Goal: Task Accomplishment & Management: Use online tool/utility

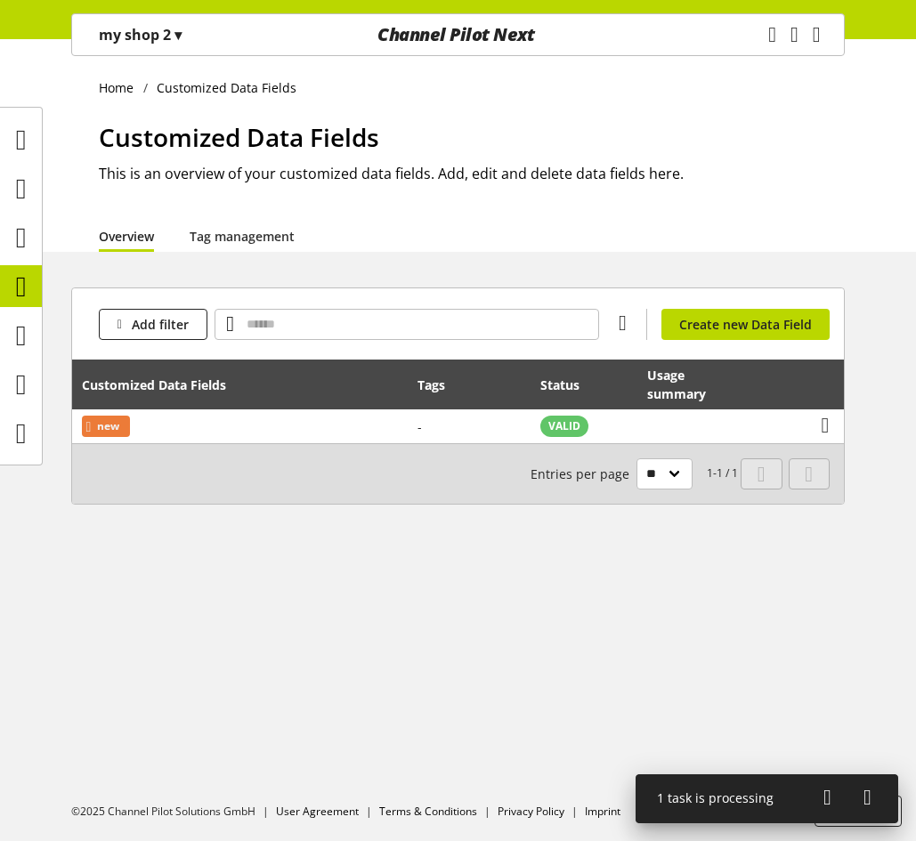
scroll to position [55, 0]
click at [18, 235] on icon at bounding box center [21, 238] width 11 height 36
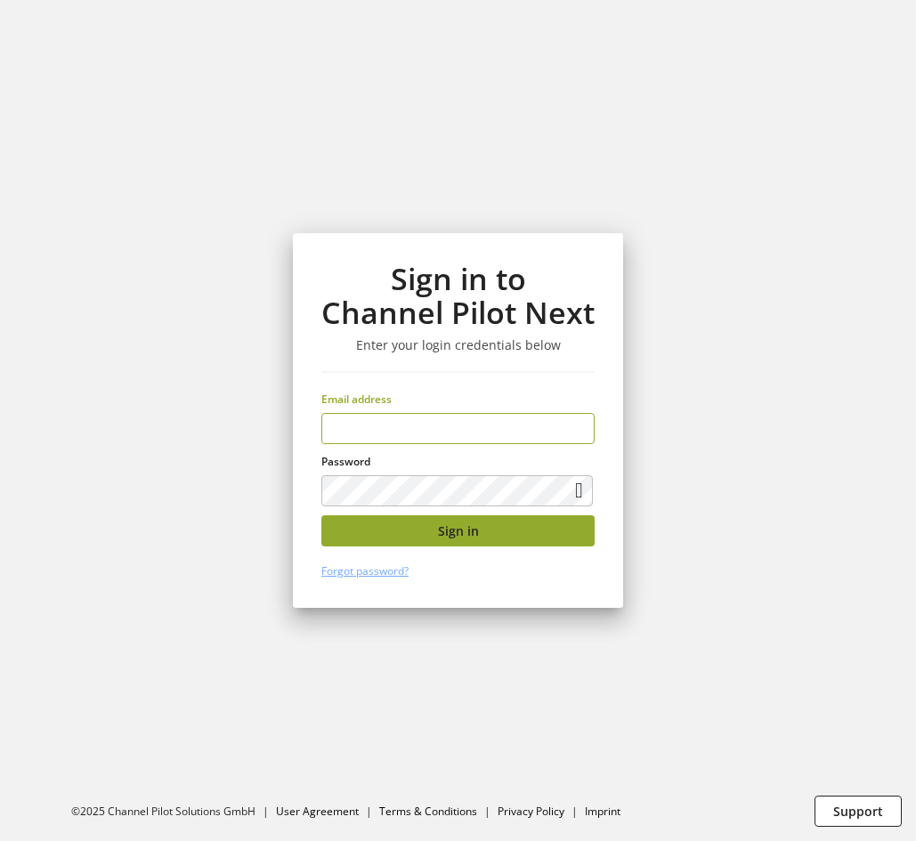
type input "**********"
click at [450, 533] on span "Sign in" at bounding box center [458, 531] width 41 height 19
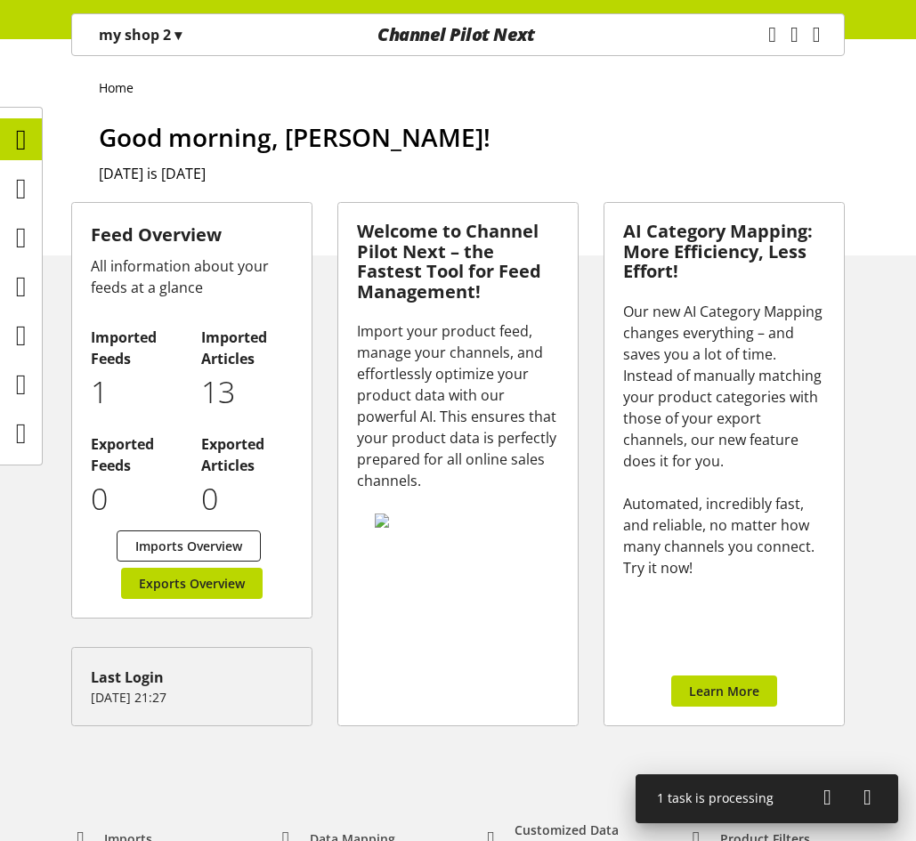
click at [143, 43] on p "my shop 2 ▾" at bounding box center [140, 34] width 83 height 21
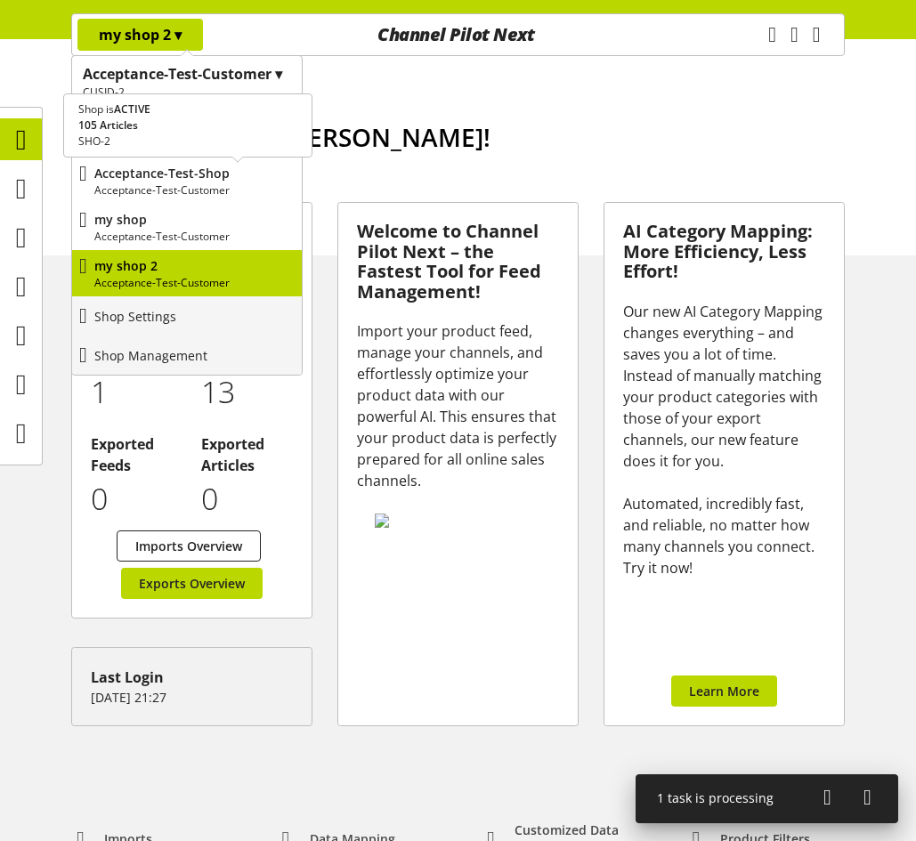
click at [188, 181] on p "Acceptance-Test-Shop" at bounding box center [194, 173] width 200 height 19
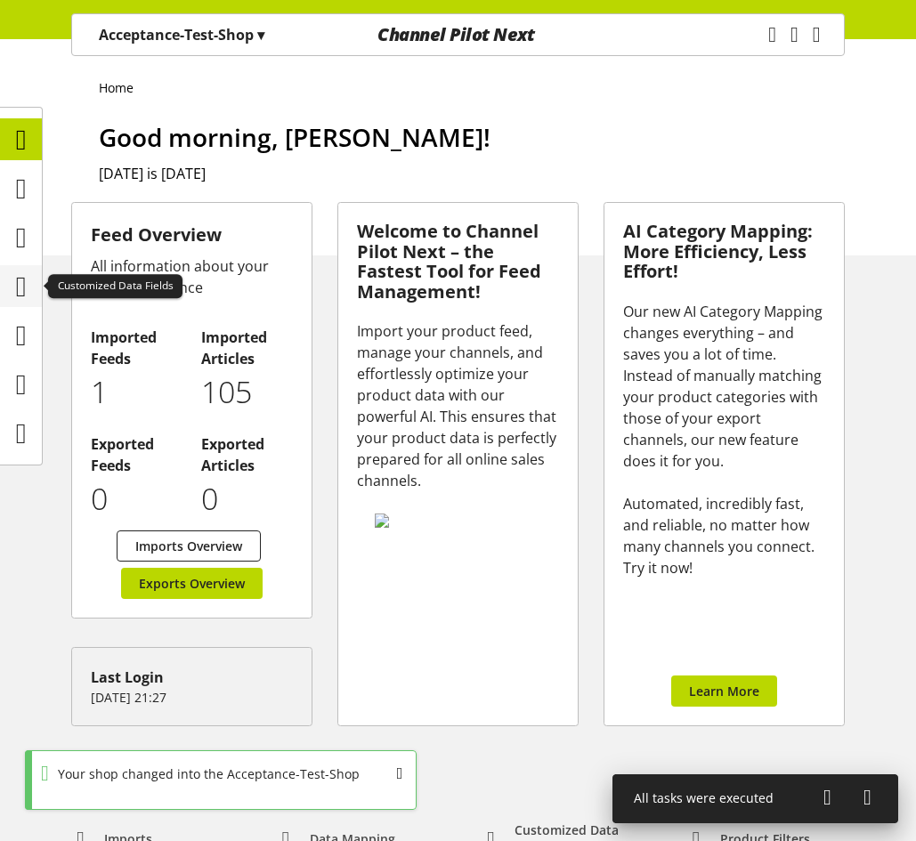
click at [20, 280] on icon at bounding box center [21, 287] width 11 height 36
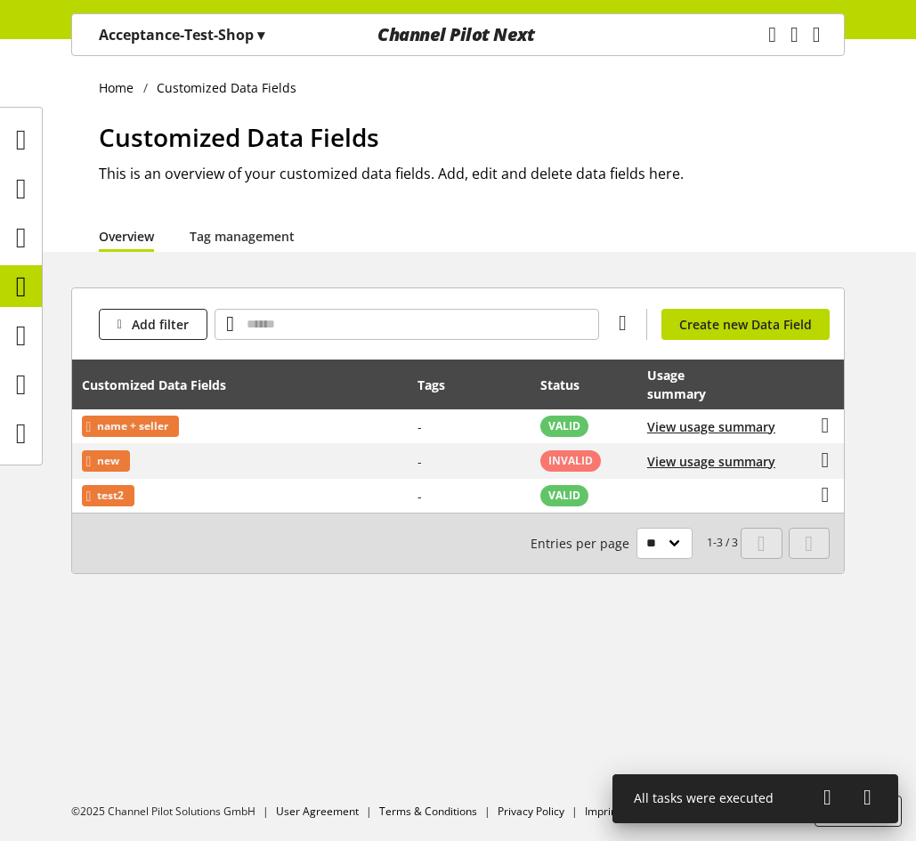
click at [171, 36] on p "Acceptance-Test-Shop ▾" at bounding box center [182, 34] width 166 height 21
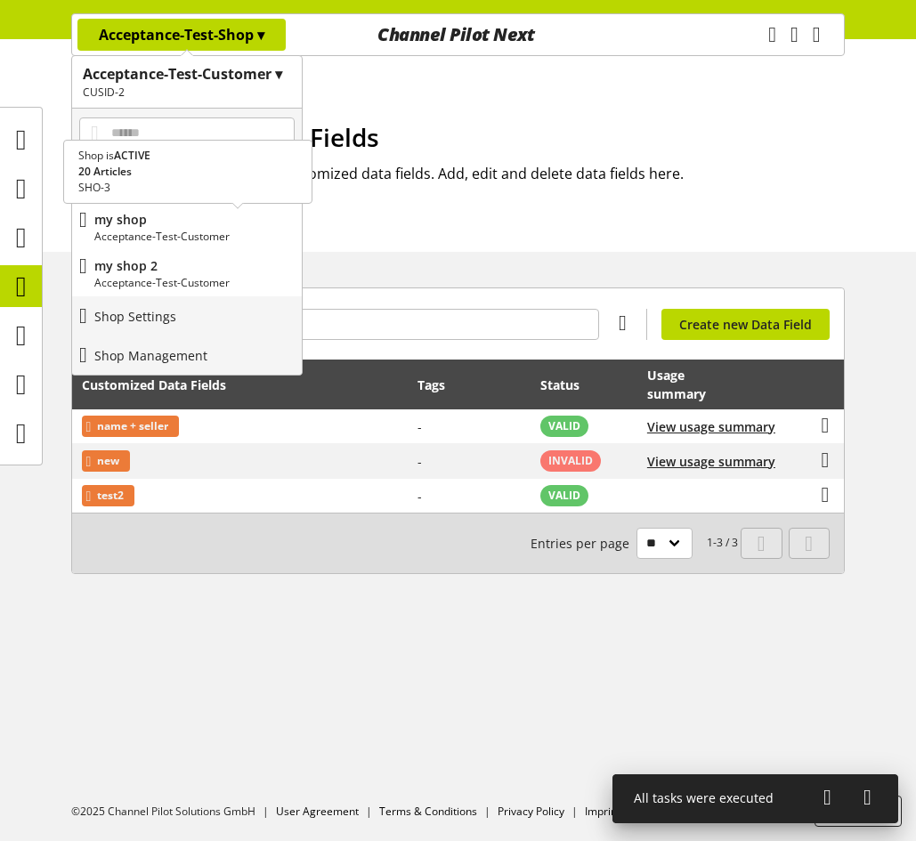
click at [179, 238] on p "Acceptance-Test-Customer" at bounding box center [194, 237] width 200 height 16
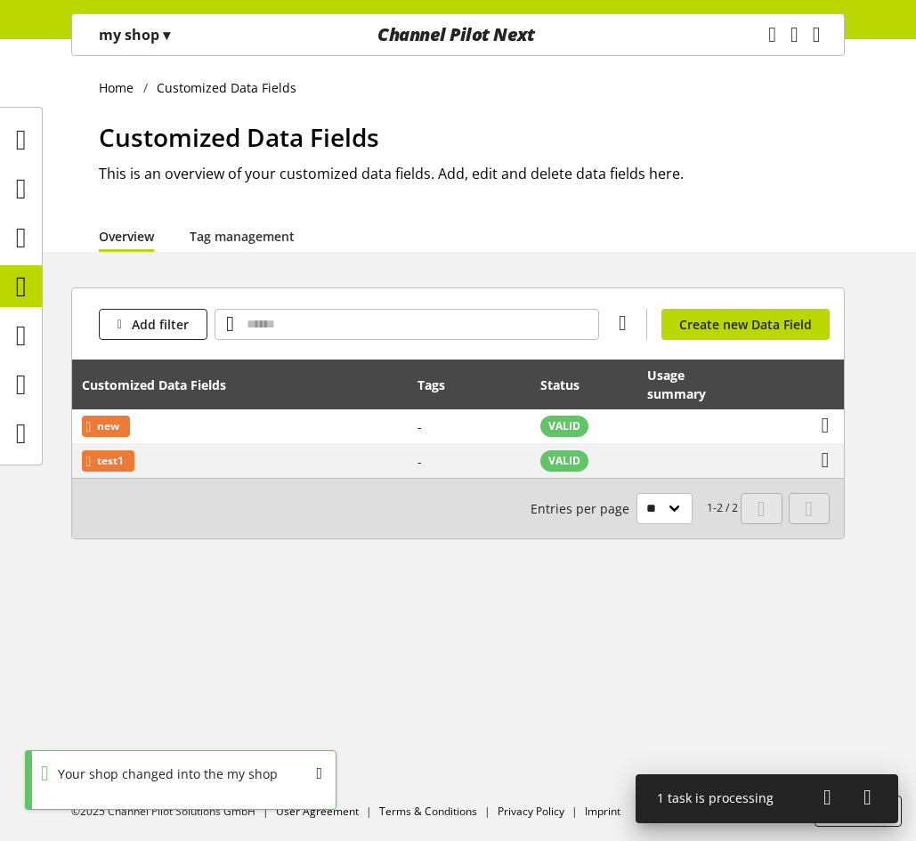
click at [183, 29] on div "my shop ▾" at bounding box center [134, 35] width 114 height 32
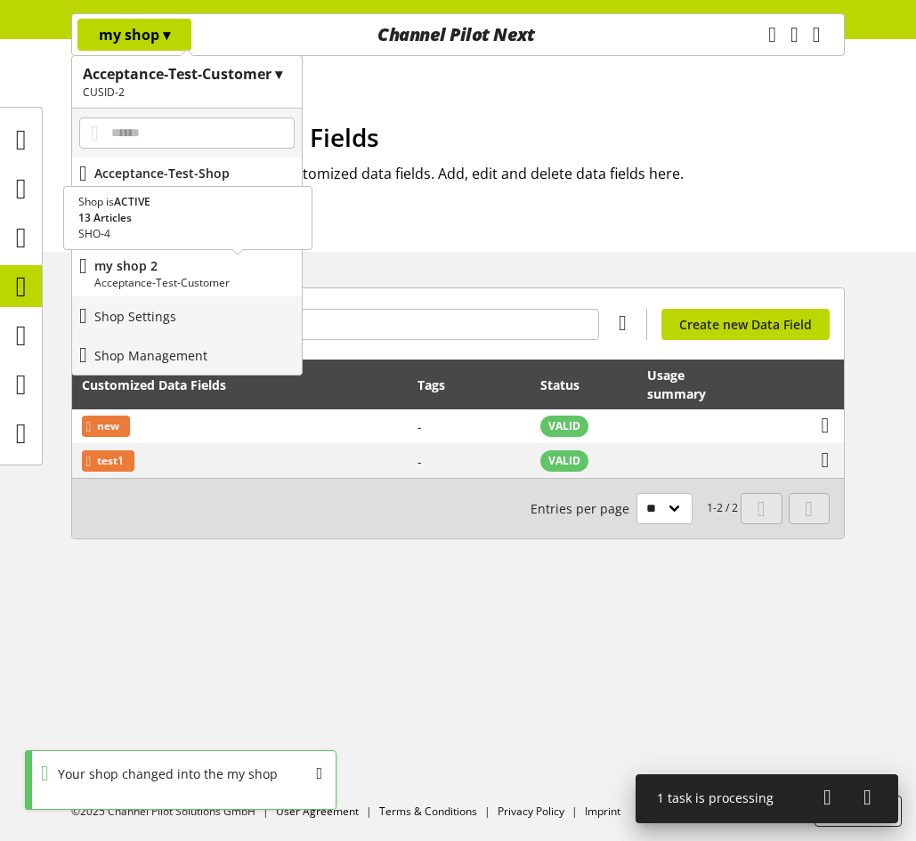
click at [174, 282] on p "Acceptance-Test-Customer" at bounding box center [194, 283] width 200 height 16
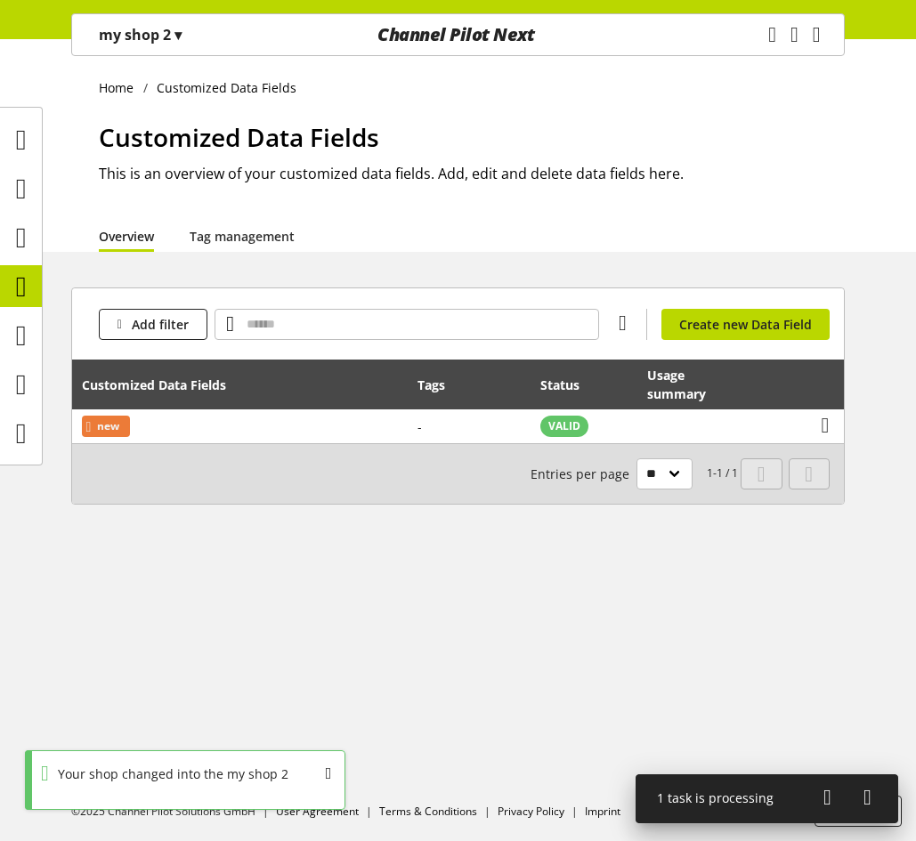
click at [166, 42] on p "my shop 2 ▾" at bounding box center [140, 34] width 83 height 21
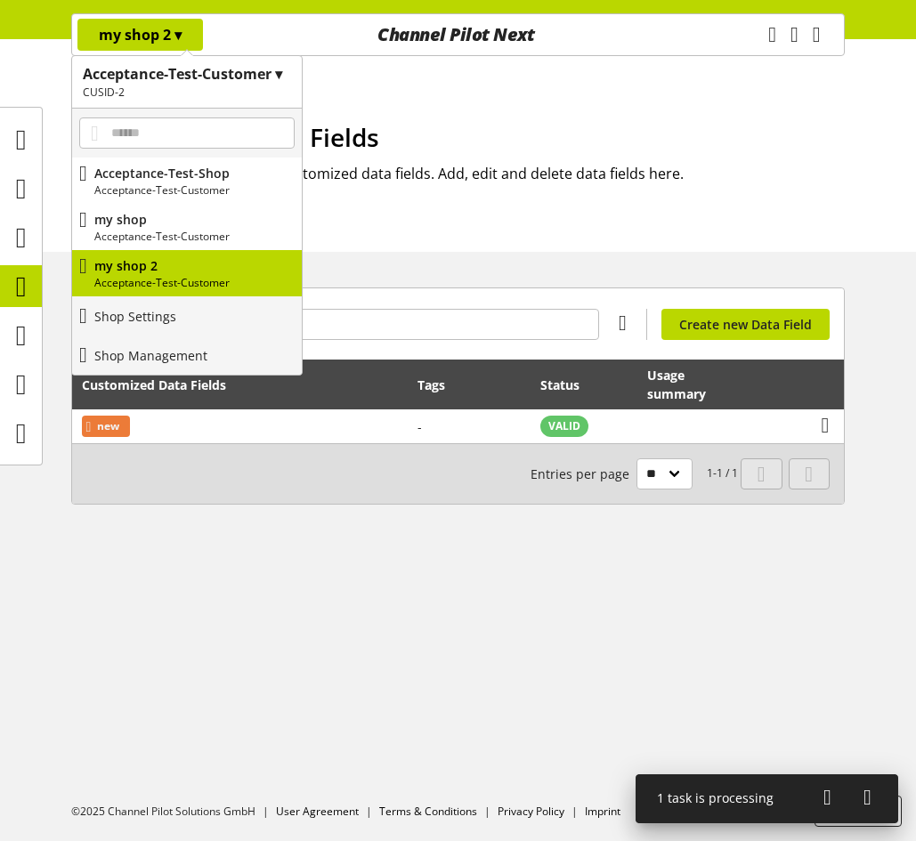
click at [592, 585] on div "Home Customized Data Fields Customized Data Fields This is an overview of your …" at bounding box center [458, 440] width 916 height 802
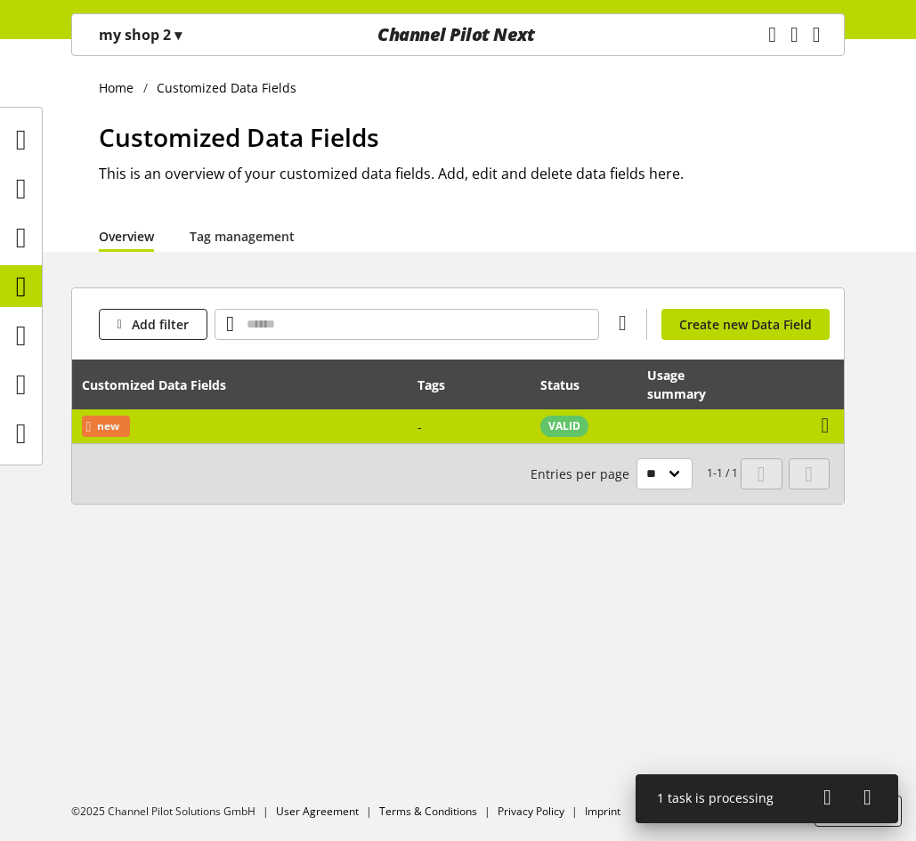
click at [353, 426] on td "new" at bounding box center [240, 426] width 336 height 34
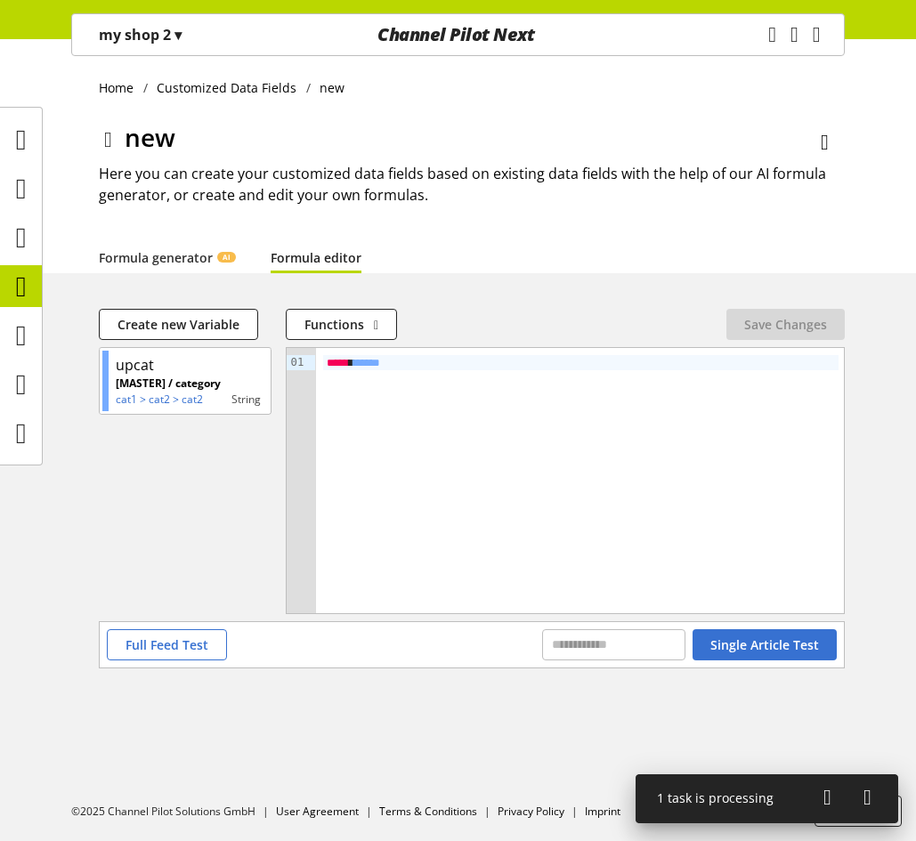
click at [170, 20] on div "my shop 2 ▾" at bounding box center [139, 35] width 125 height 32
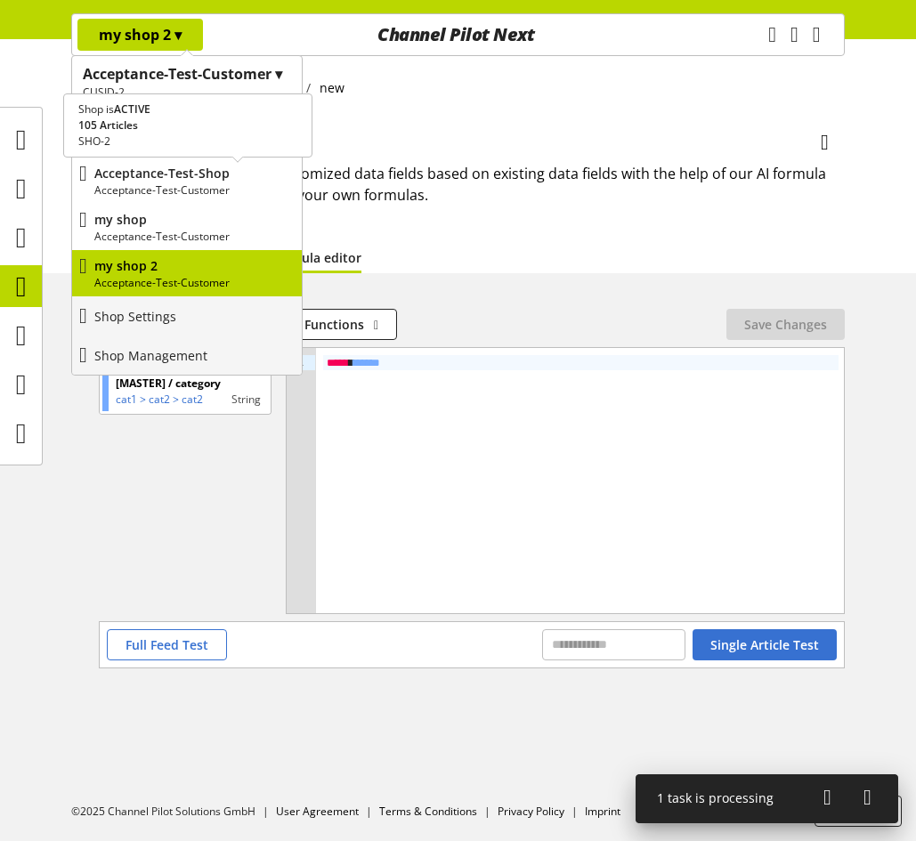
click at [165, 175] on p "Acceptance-Test-Shop" at bounding box center [194, 173] width 200 height 19
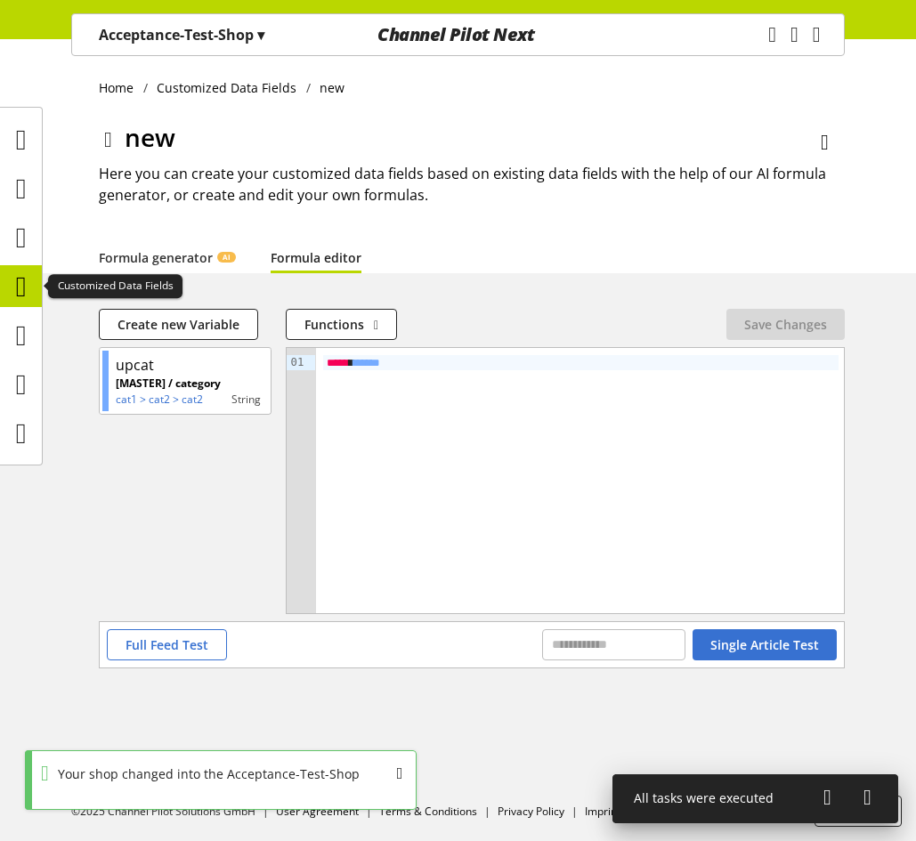
click at [17, 288] on icon at bounding box center [21, 287] width 11 height 36
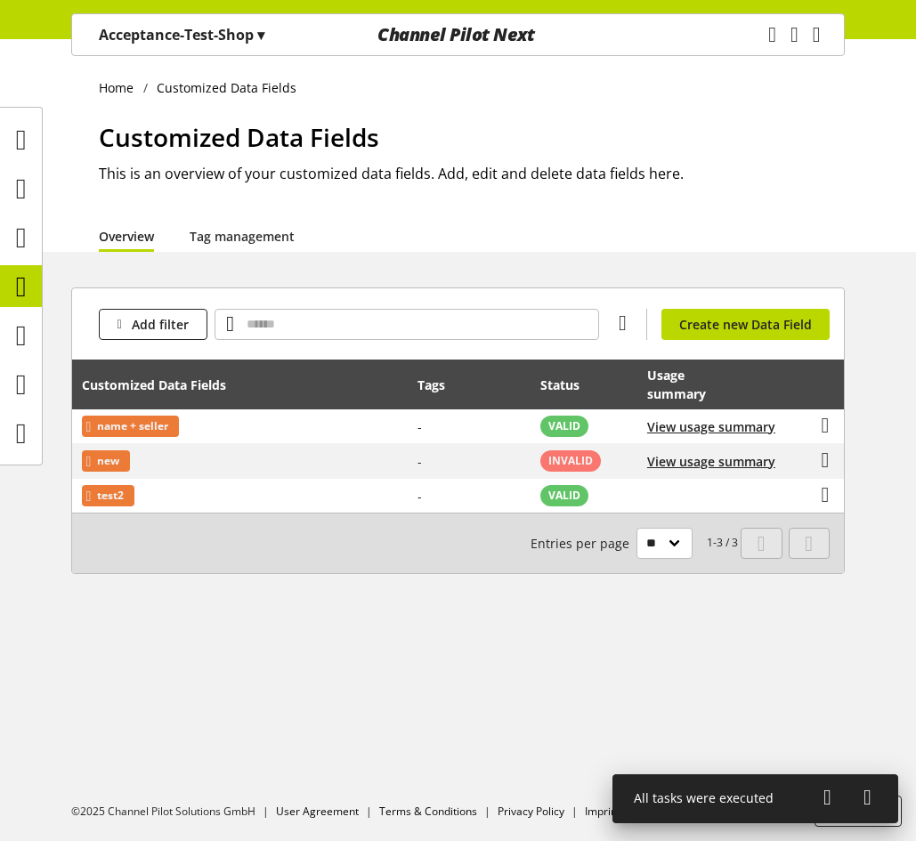
click at [242, 44] on p "Acceptance-Test-Shop ▾" at bounding box center [182, 34] width 166 height 21
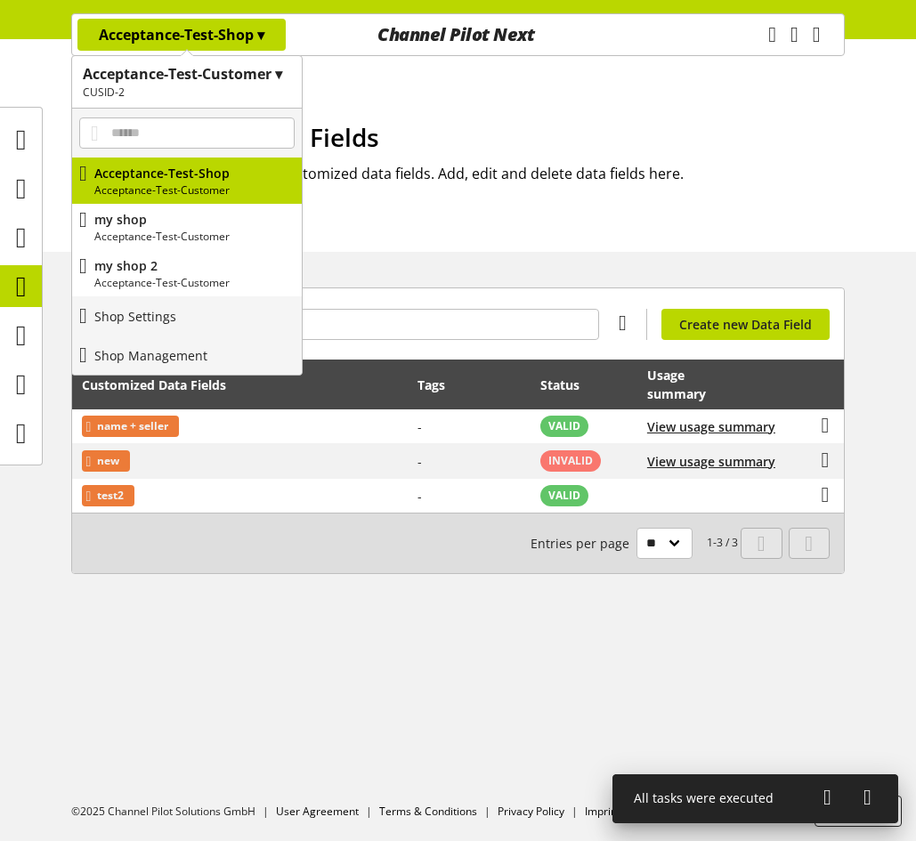
click at [361, 697] on div "Home Customized Data Fields Customized Data Fields This is an overview of your …" at bounding box center [458, 440] width 916 height 802
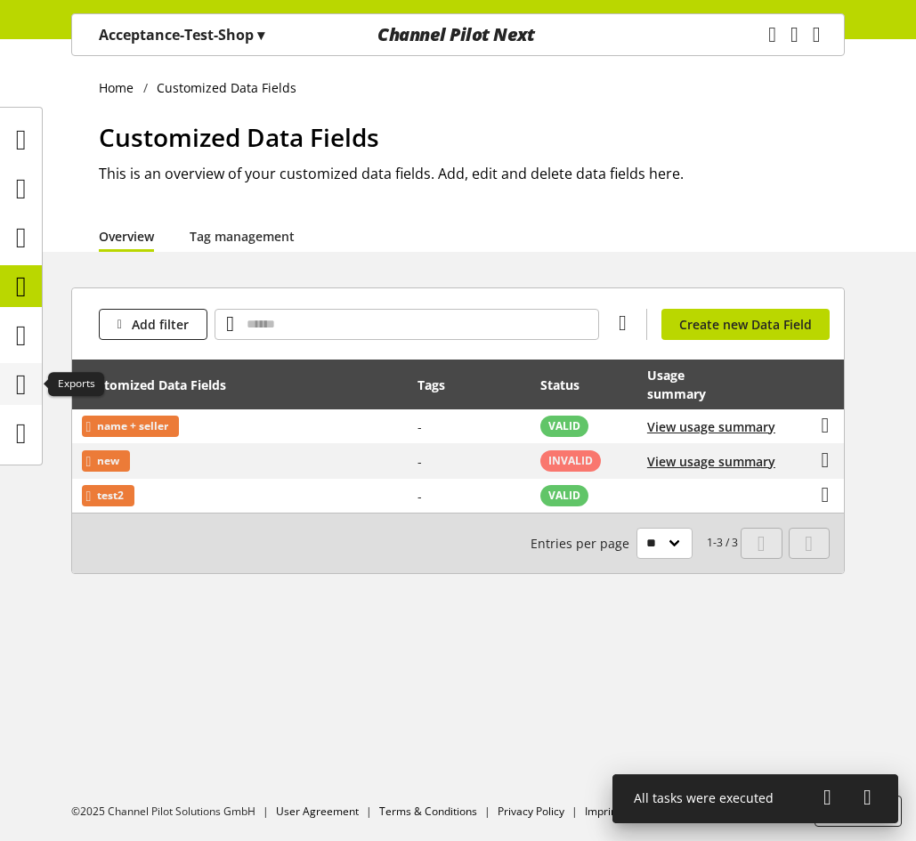
click at [24, 383] on icon at bounding box center [21, 385] width 11 height 36
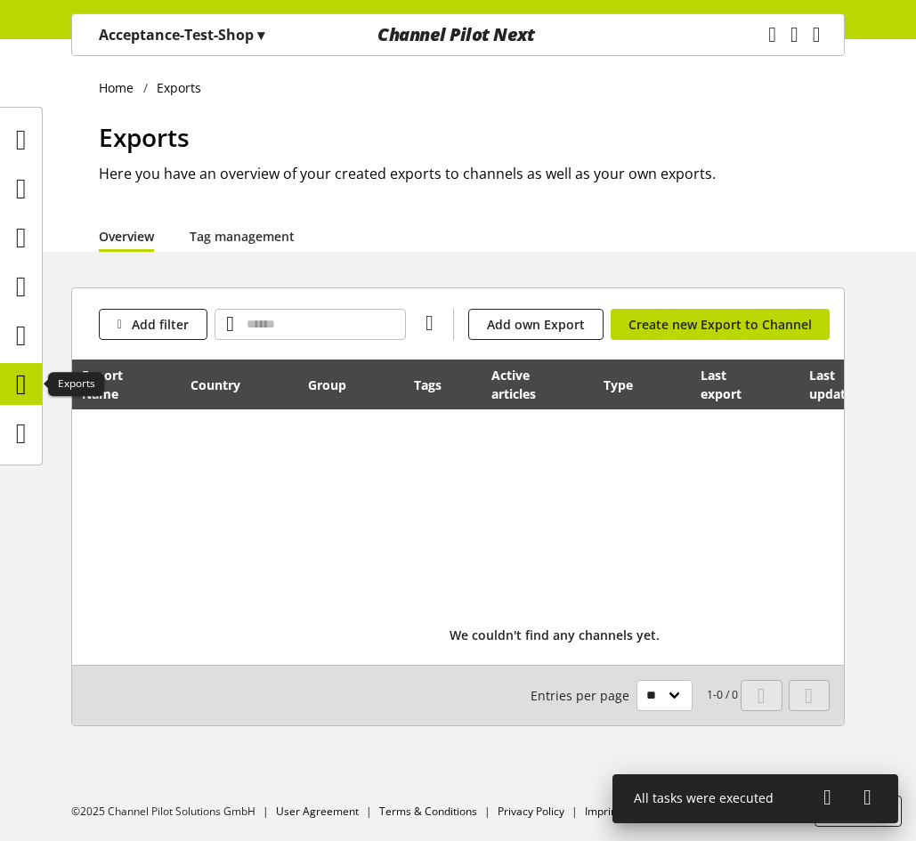
click at [23, 369] on icon at bounding box center [21, 385] width 11 height 36
click at [23, 384] on icon at bounding box center [21, 385] width 11 height 36
click at [247, 235] on link "Tag management" at bounding box center [242, 236] width 105 height 19
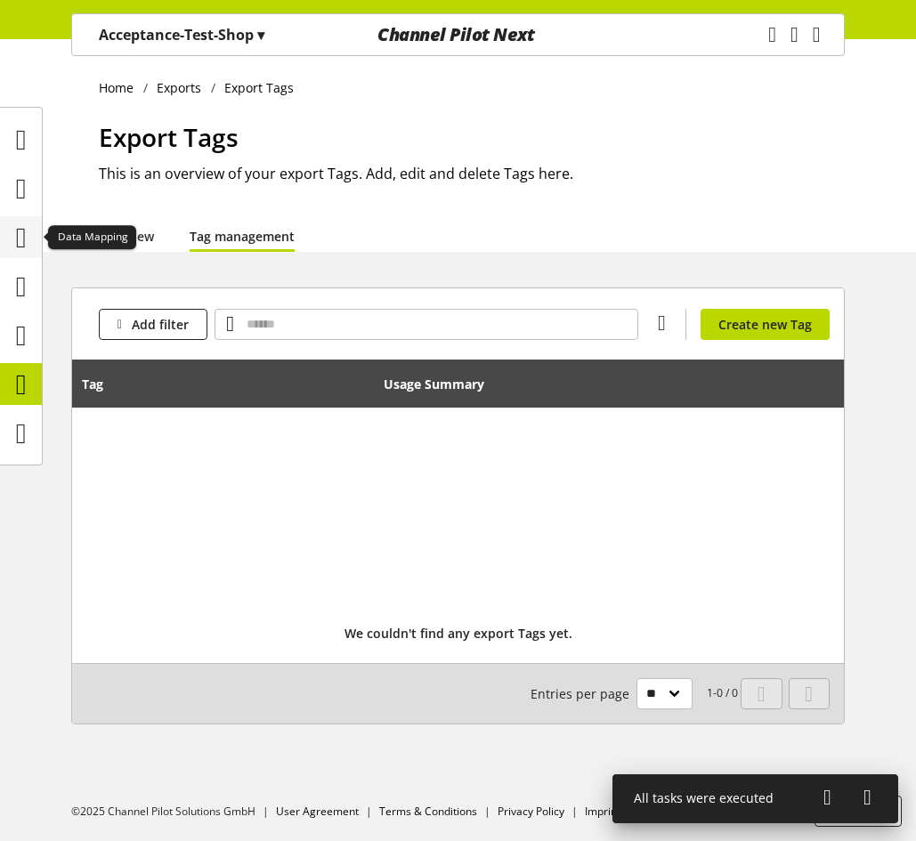
click at [16, 240] on icon at bounding box center [21, 238] width 11 height 36
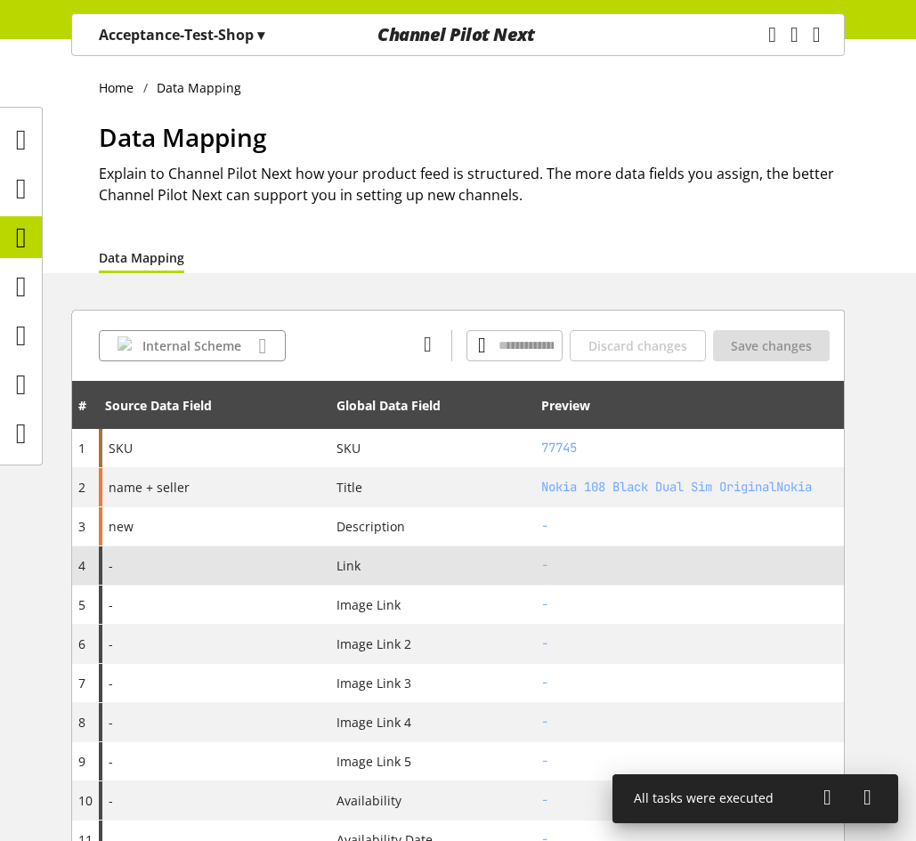
scroll to position [89, 0]
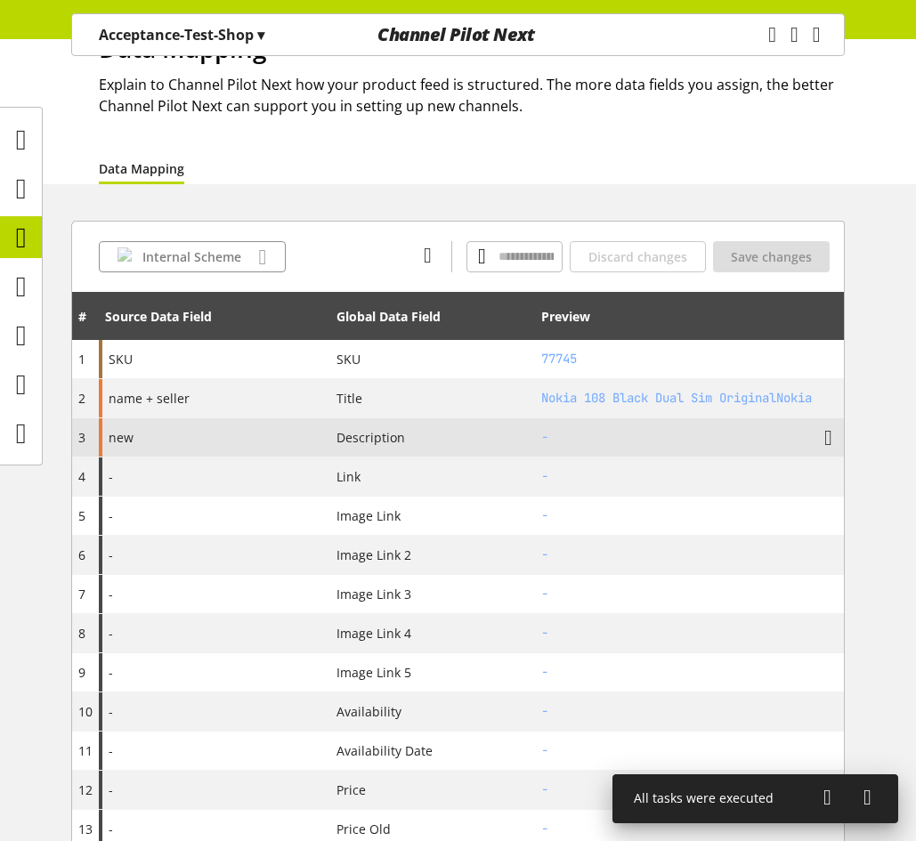
click at [190, 441] on div "new" at bounding box center [214, 437] width 231 height 38
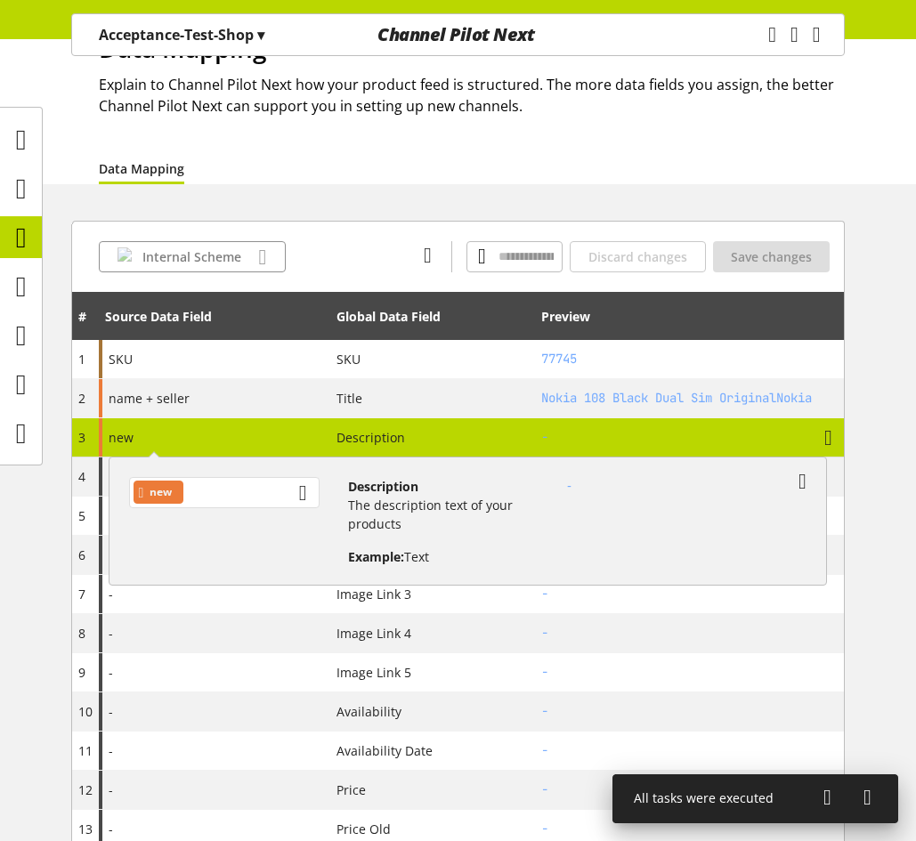
click at [246, 501] on div "new" at bounding box center [224, 492] width 190 height 31
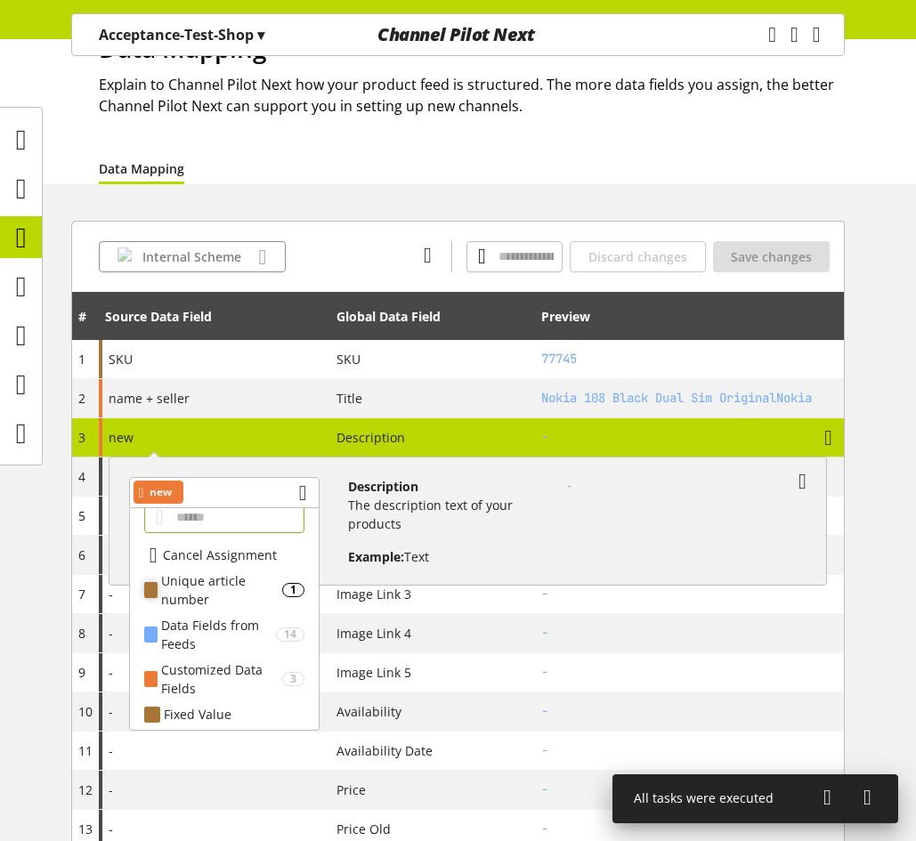
scroll to position [18, 0]
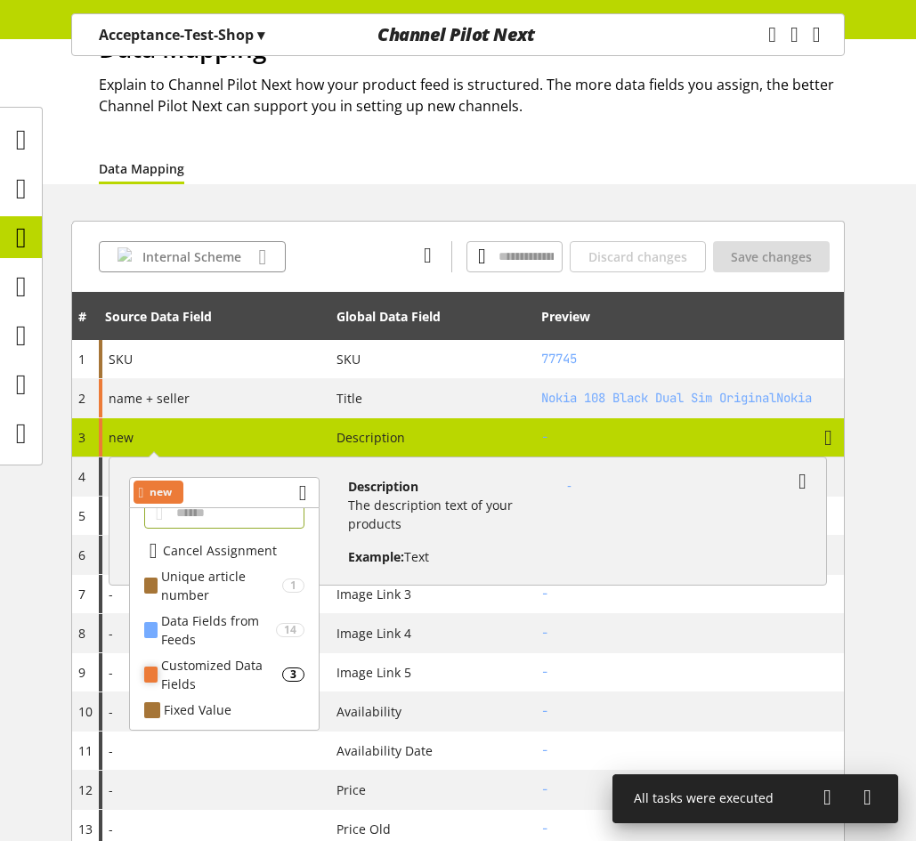
click at [229, 672] on div "Customized Data Fields" at bounding box center [221, 674] width 120 height 37
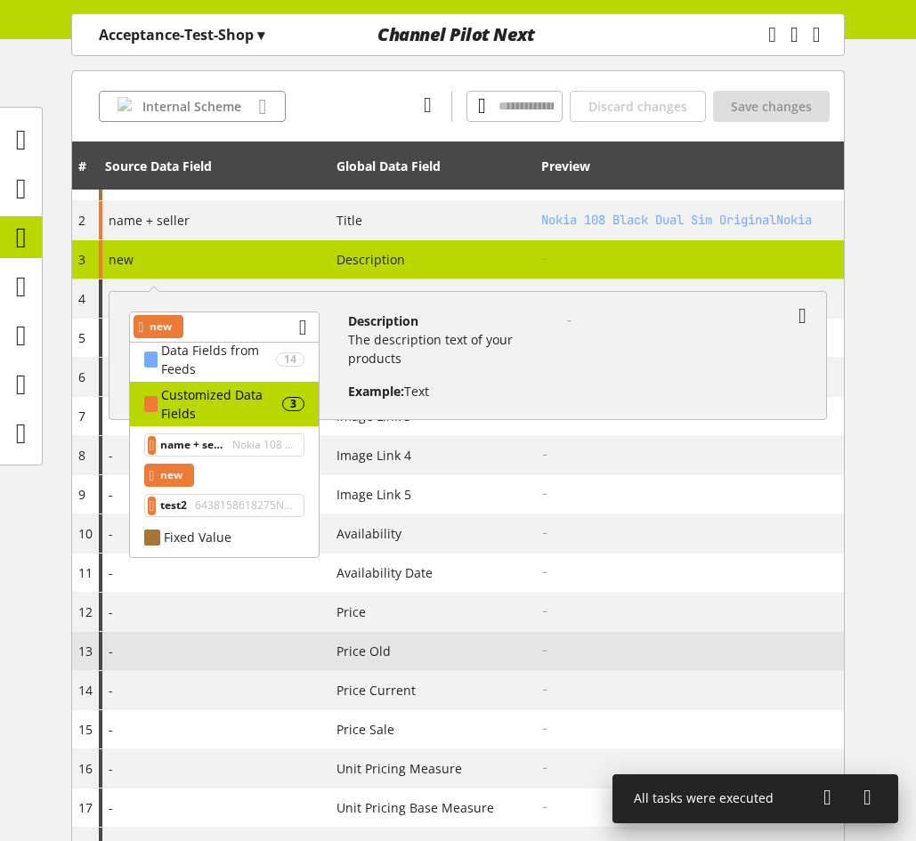
scroll to position [178, 0]
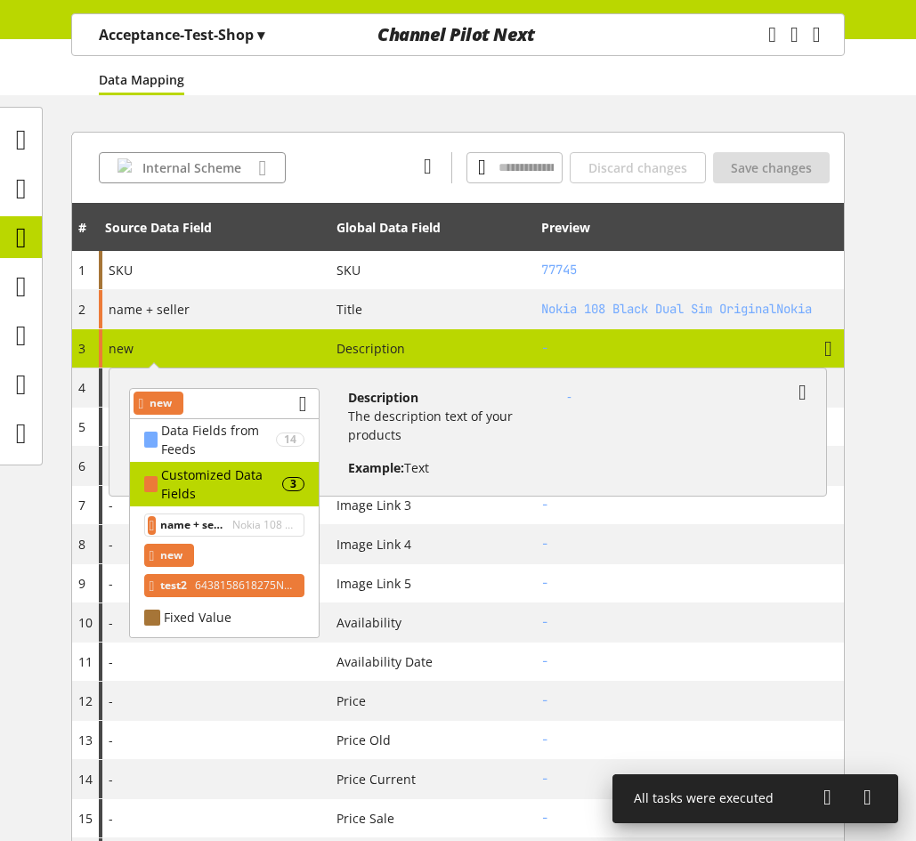
click at [219, 586] on span "6438158618275Nokia 108 Black Dual Sim OriginalNokia" at bounding box center [243, 585] width 105 height 21
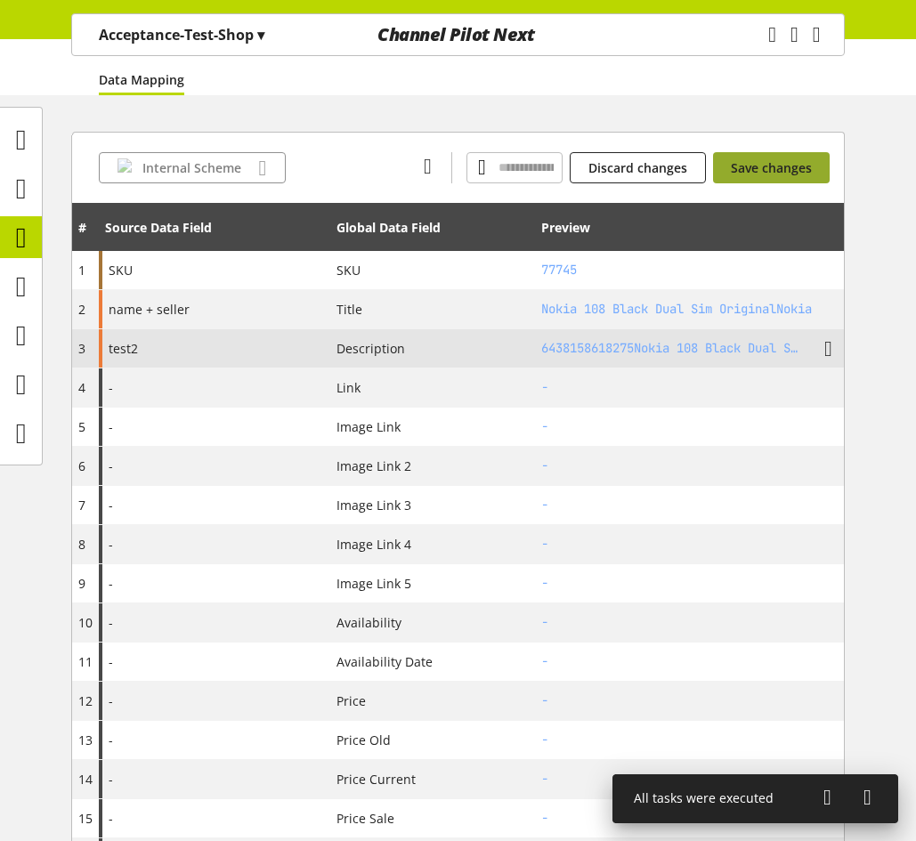
click at [768, 158] on span "Save changes" at bounding box center [771, 167] width 81 height 19
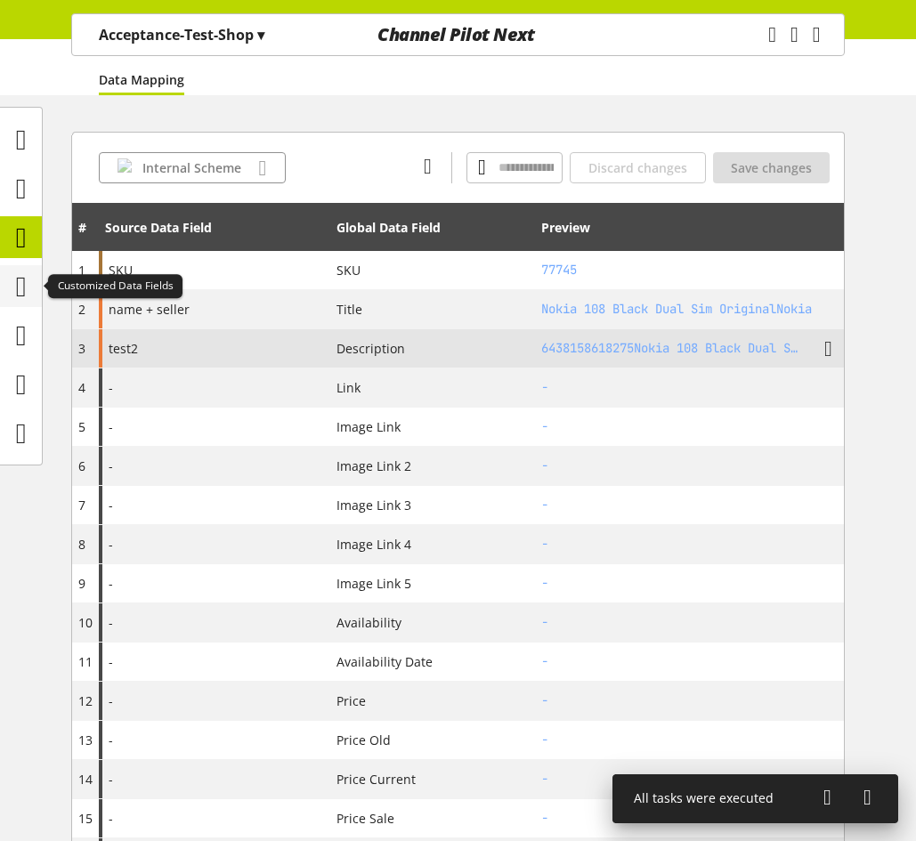
click at [24, 287] on icon at bounding box center [21, 287] width 11 height 36
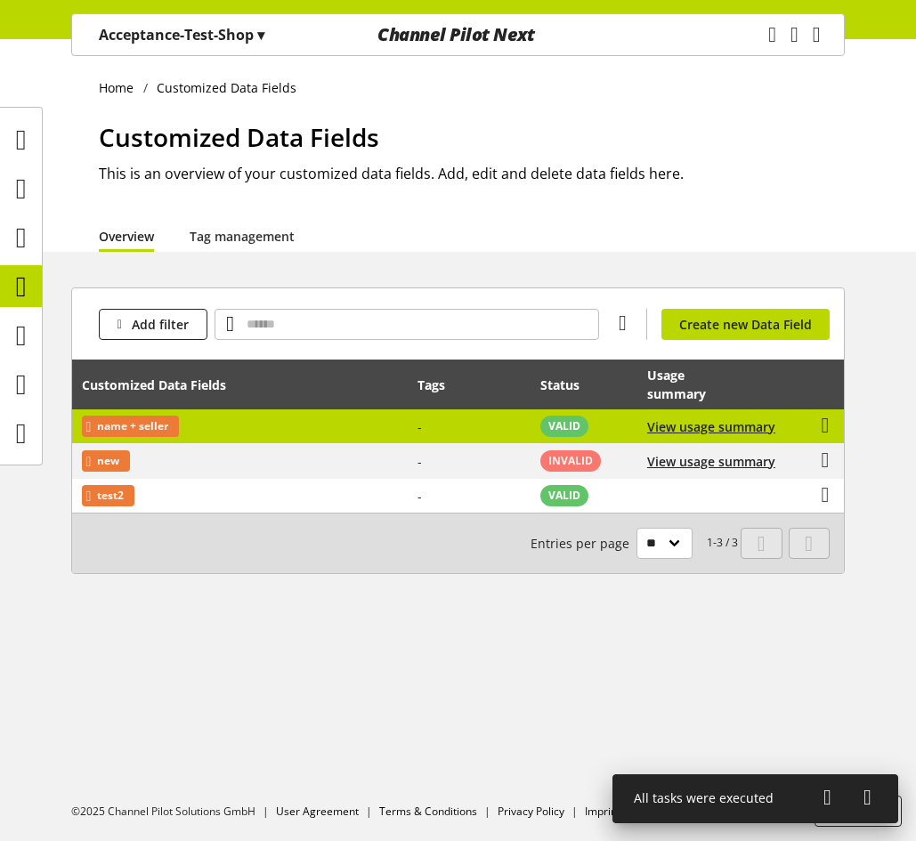
click at [371, 427] on td "name + seller" at bounding box center [240, 426] width 336 height 35
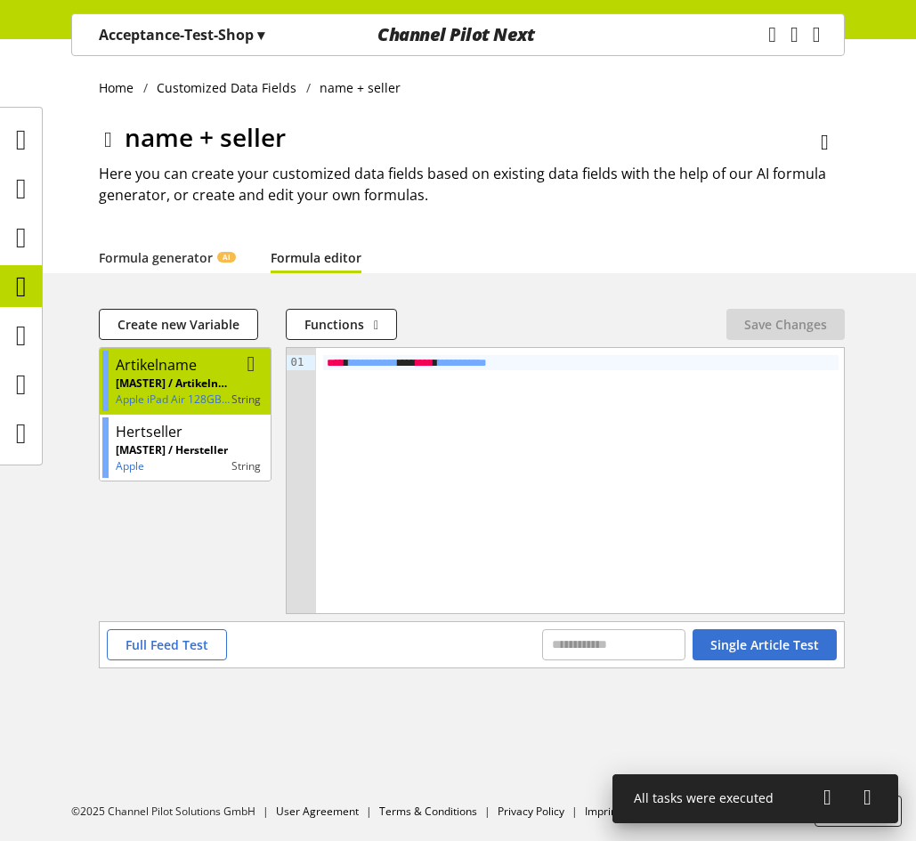
click at [191, 361] on div "Artikelname" at bounding box center [156, 364] width 81 height 21
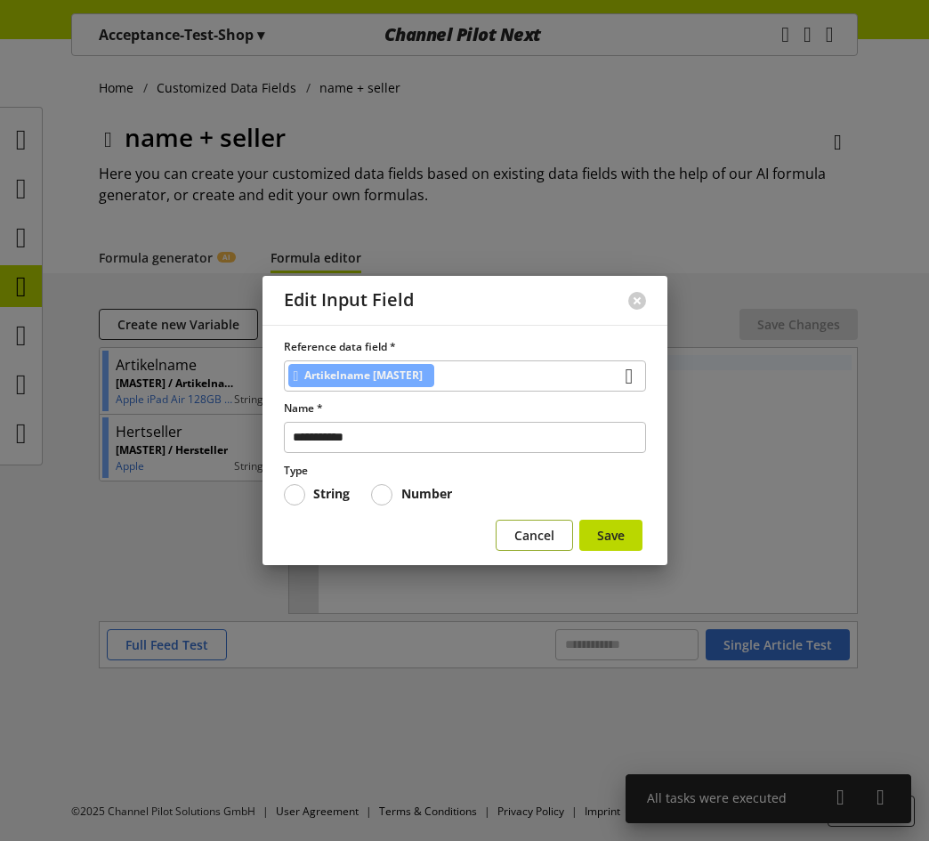
click at [519, 526] on span "Cancel" at bounding box center [534, 535] width 40 height 19
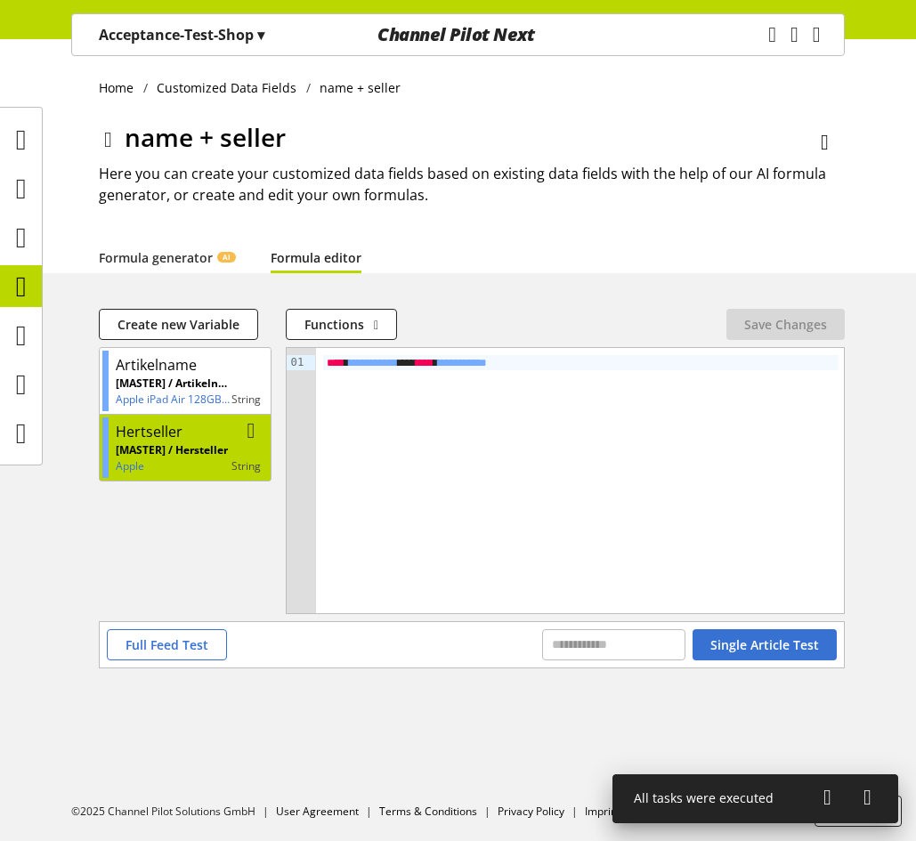
click at [166, 449] on p "[MASTER] / Hersteller" at bounding box center [172, 450] width 112 height 16
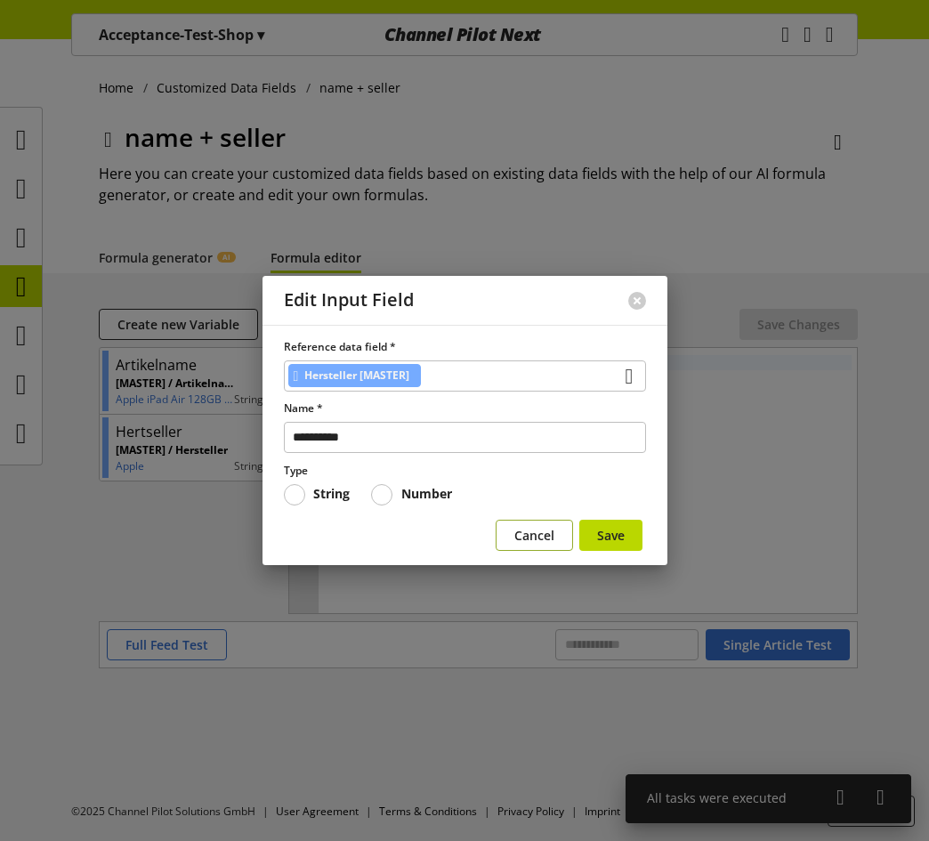
click at [511, 531] on button "Cancel" at bounding box center [534, 535] width 77 height 31
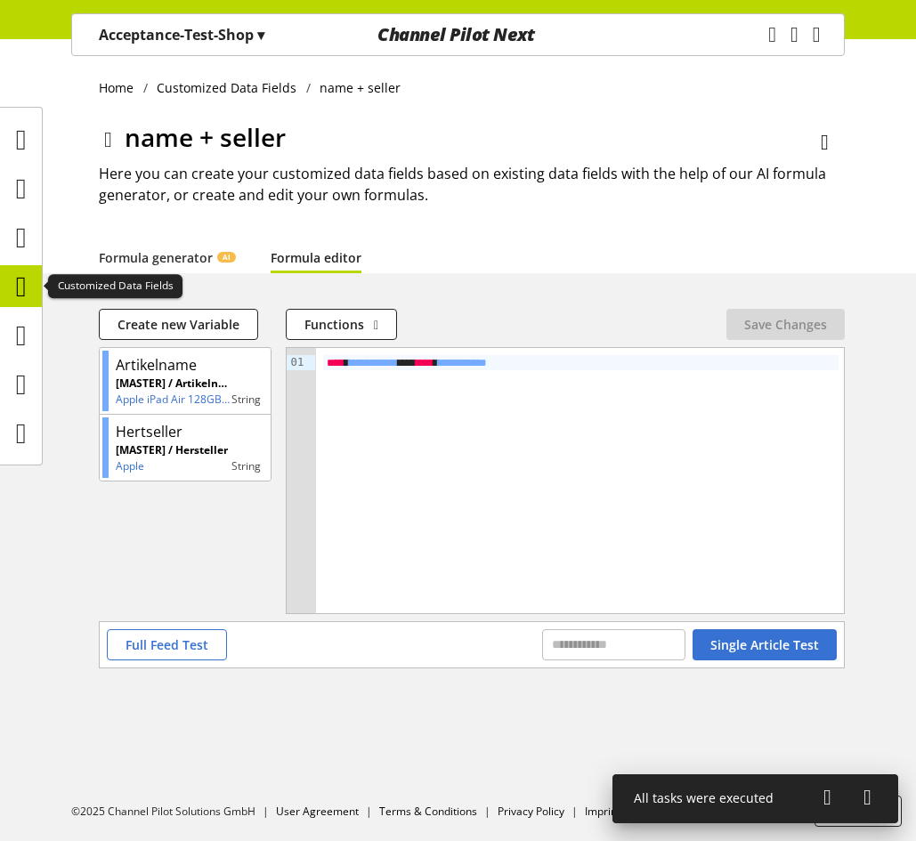
click at [36, 290] on div at bounding box center [21, 286] width 42 height 42
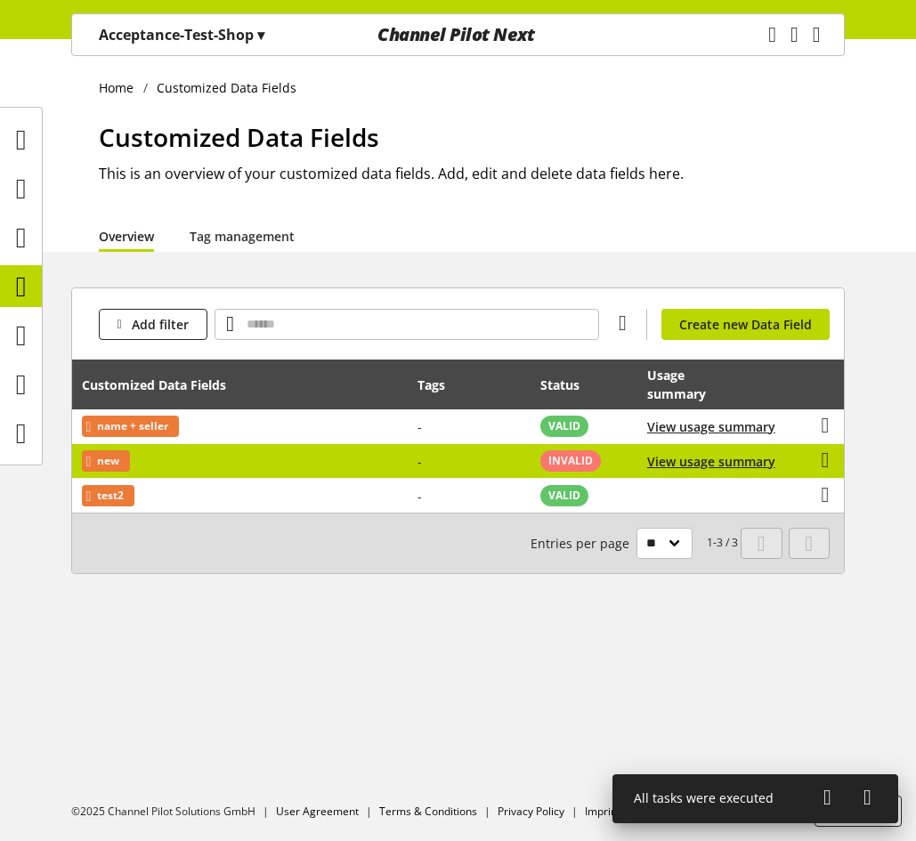
click at [329, 467] on td "new" at bounding box center [240, 461] width 336 height 35
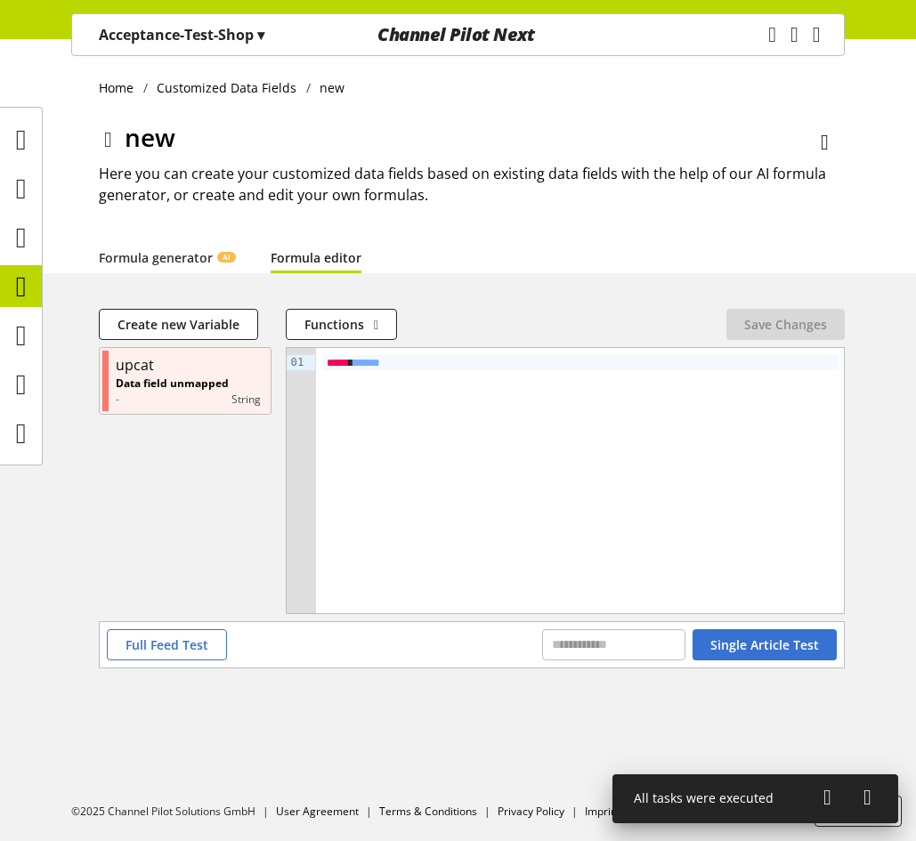
click at [326, 267] on link "Formula editor" at bounding box center [316, 257] width 91 height 19
click at [24, 287] on icon at bounding box center [21, 287] width 11 height 36
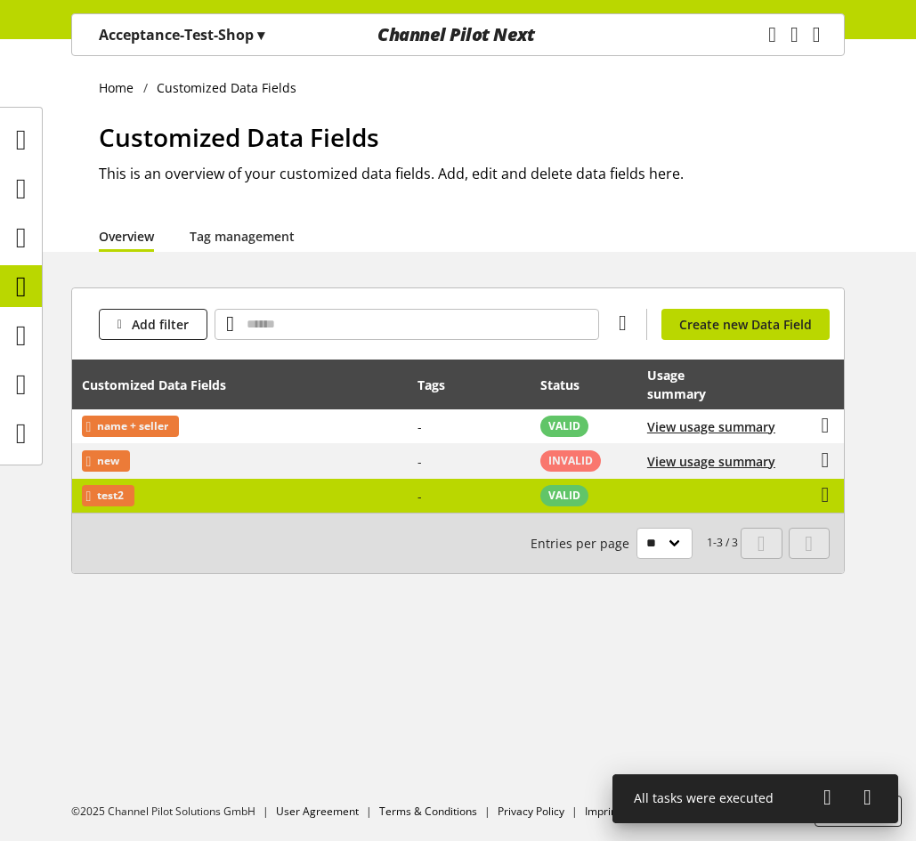
click at [637, 494] on td "VALID" at bounding box center [583, 496] width 107 height 34
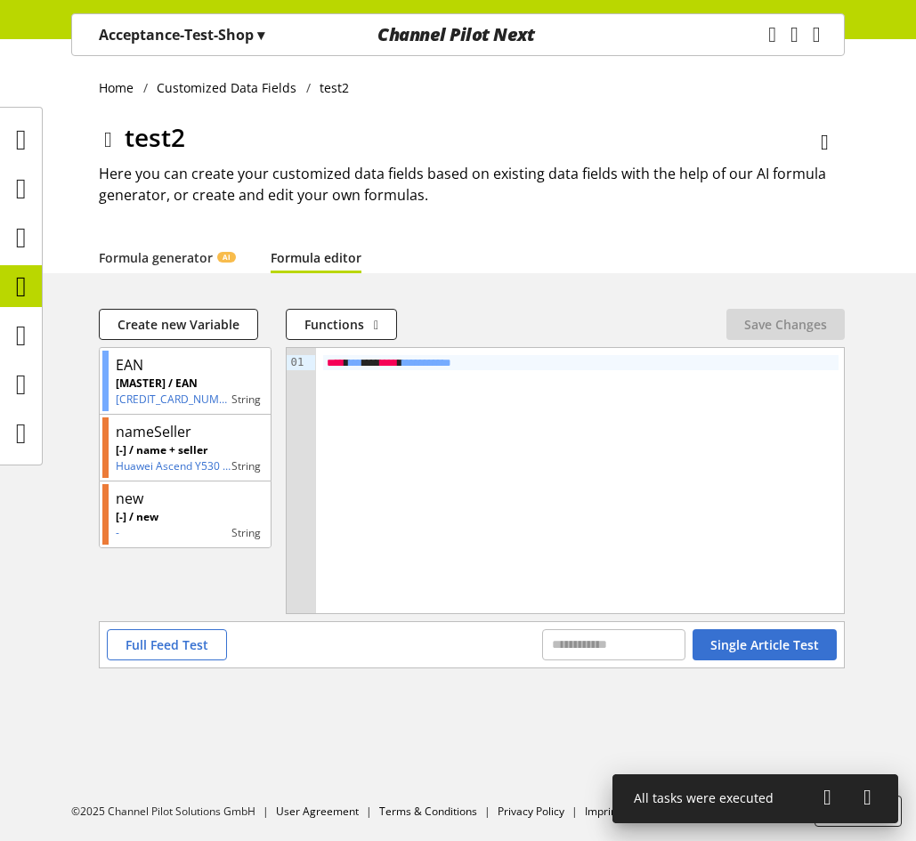
click at [519, 368] on div "**********" at bounding box center [580, 362] width 515 height 15
click at [838, 318] on button "Save Changes" at bounding box center [785, 324] width 118 height 31
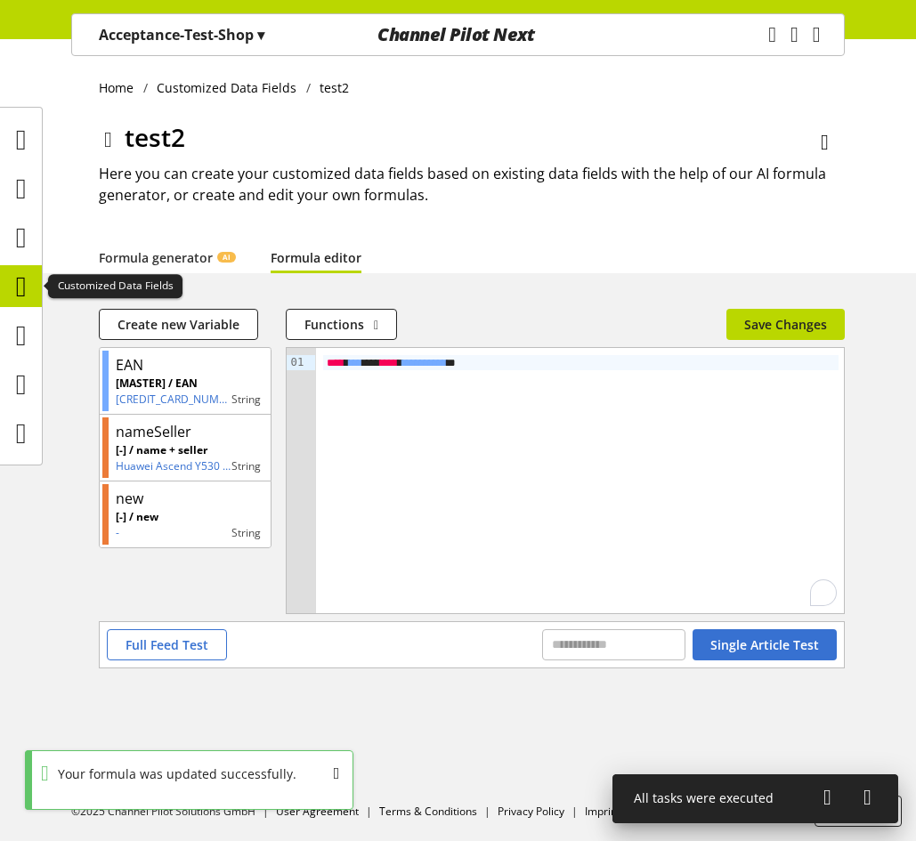
click at [20, 287] on icon at bounding box center [21, 287] width 11 height 36
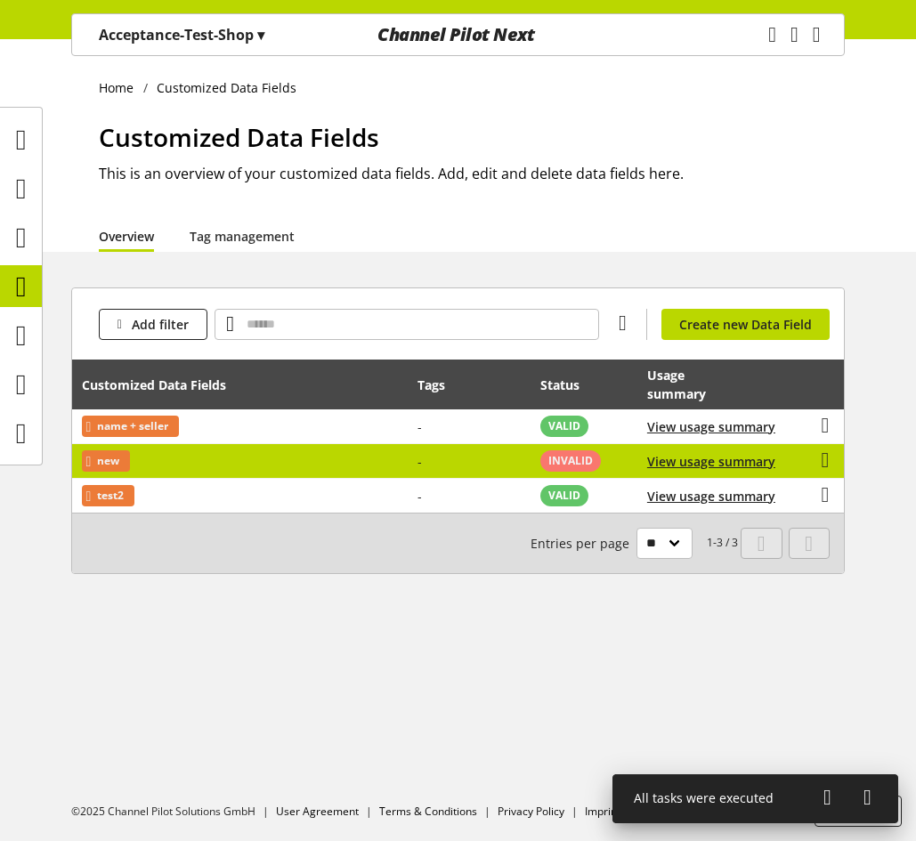
click at [390, 455] on td "new" at bounding box center [240, 461] width 336 height 35
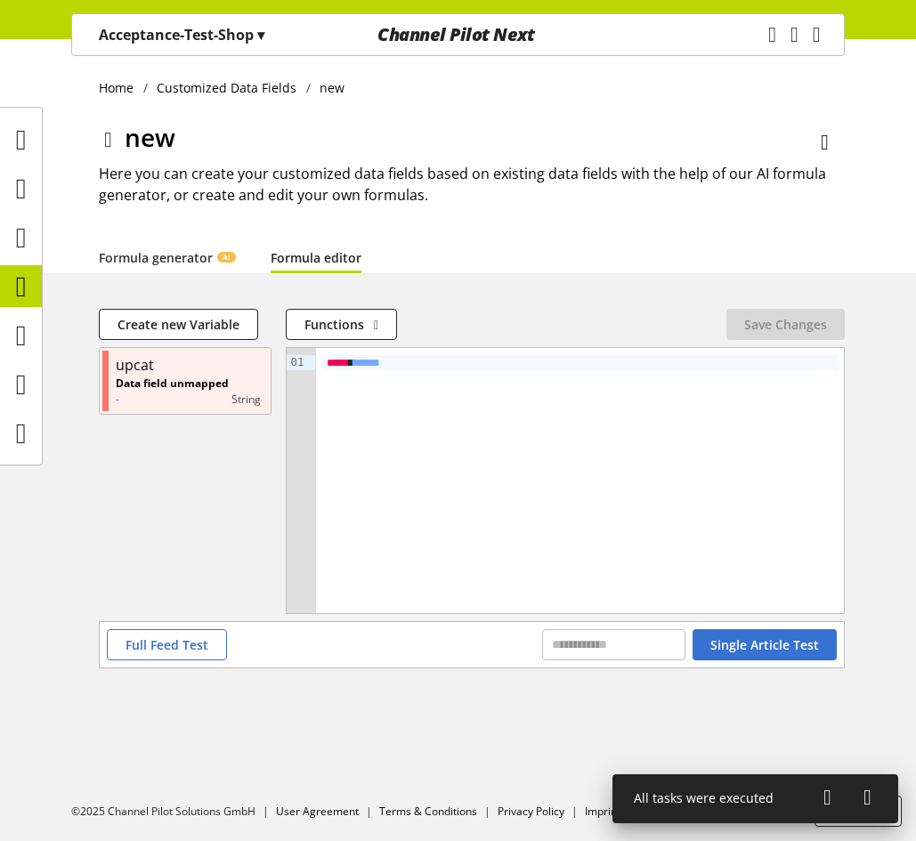
click at [456, 350] on div "***** * ***** *" at bounding box center [581, 480] width 530 height 265
click at [463, 365] on div "***** * ***** *" at bounding box center [580, 362] width 515 height 15
click at [796, 328] on span "Save Changes" at bounding box center [785, 324] width 83 height 19
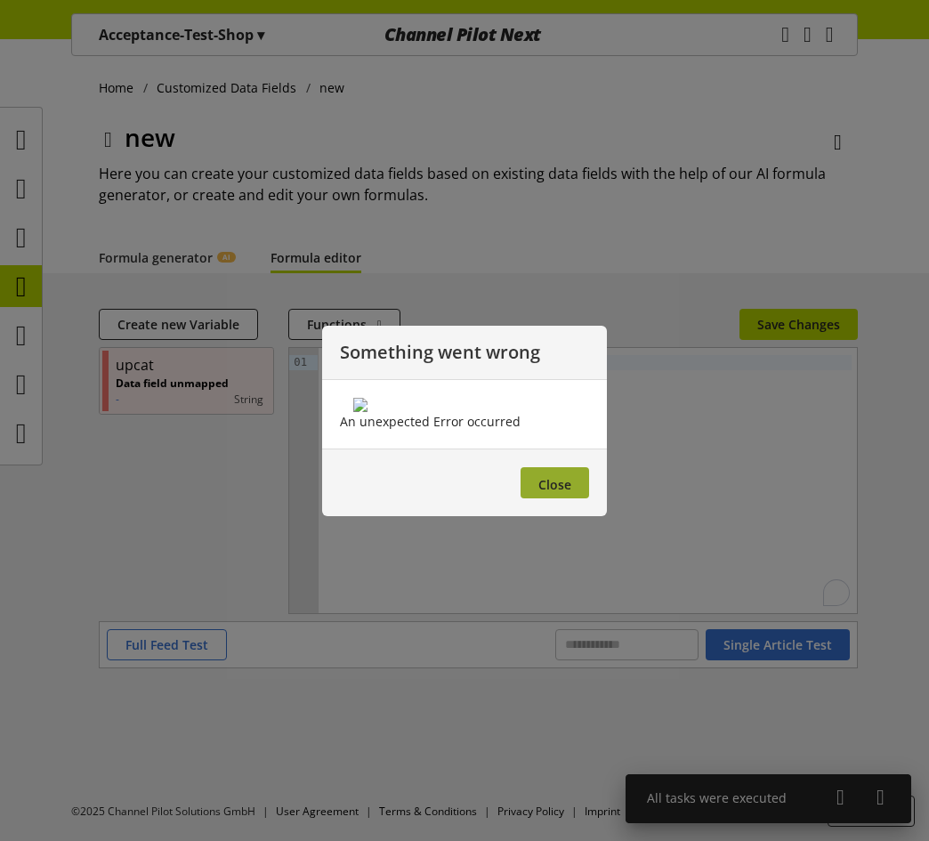
click at [581, 498] on button "Close" at bounding box center [555, 482] width 69 height 31
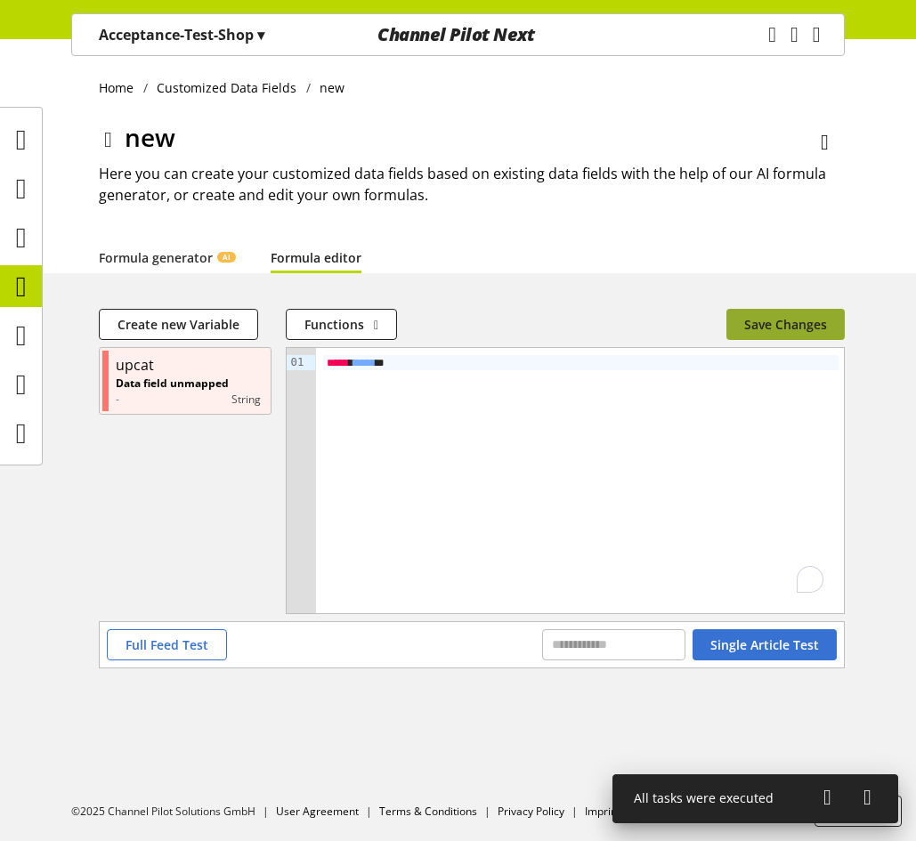
click at [785, 323] on span "Save Changes" at bounding box center [785, 324] width 83 height 19
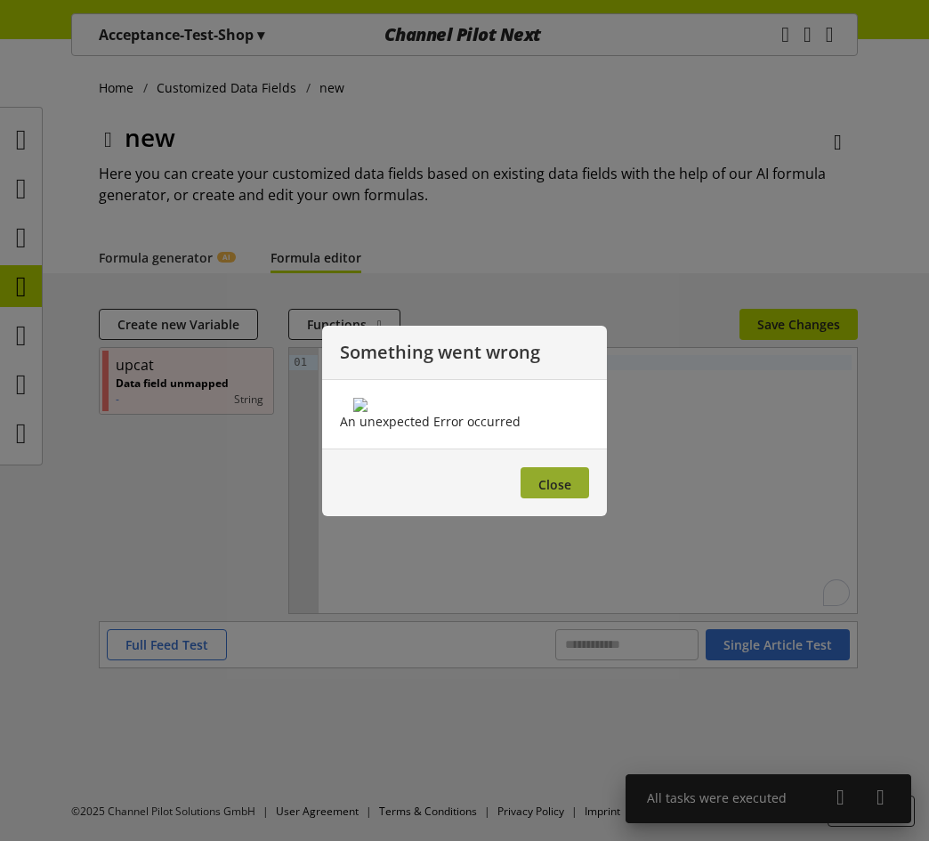
click at [580, 498] on button "Close" at bounding box center [555, 482] width 69 height 31
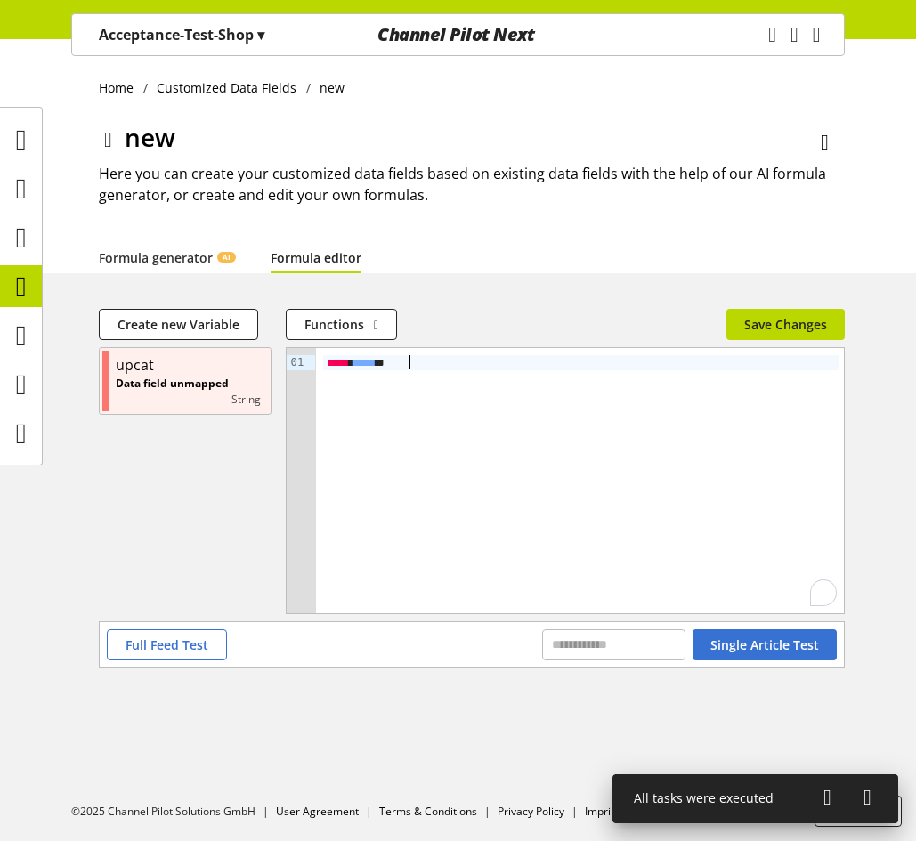
click at [557, 360] on div "***** * ***** *" at bounding box center [580, 362] width 515 height 15
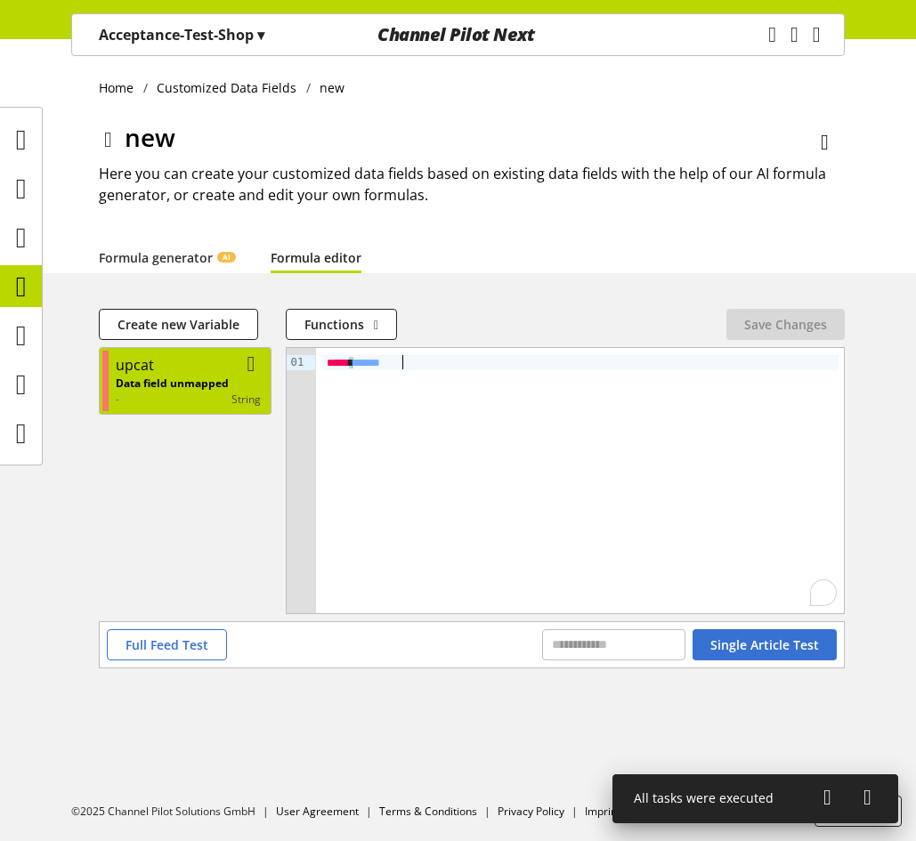
click at [139, 369] on div "upcat" at bounding box center [135, 364] width 38 height 21
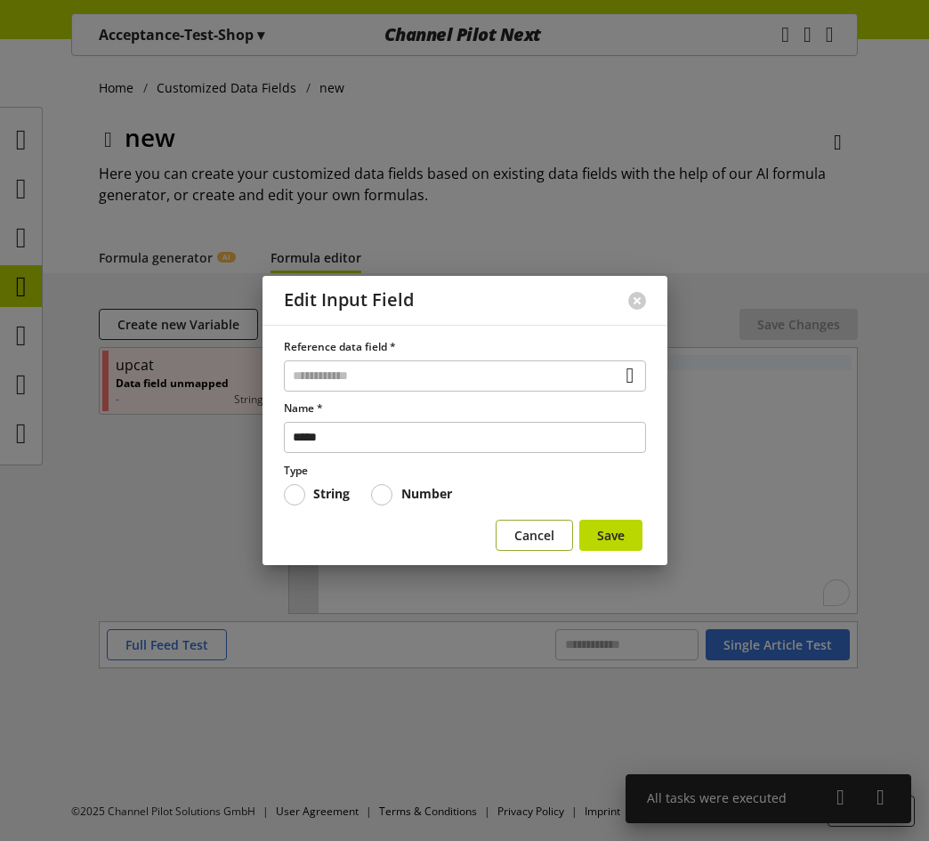
click at [517, 546] on button "Cancel" at bounding box center [534, 535] width 77 height 31
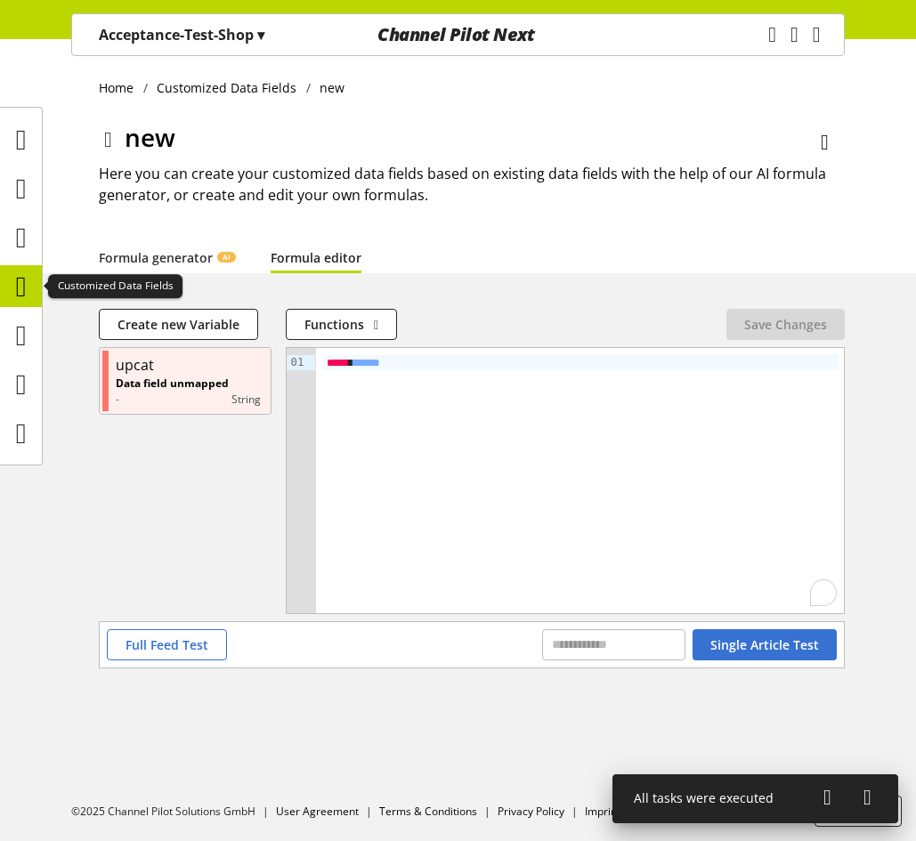
click at [16, 271] on icon at bounding box center [21, 287] width 11 height 36
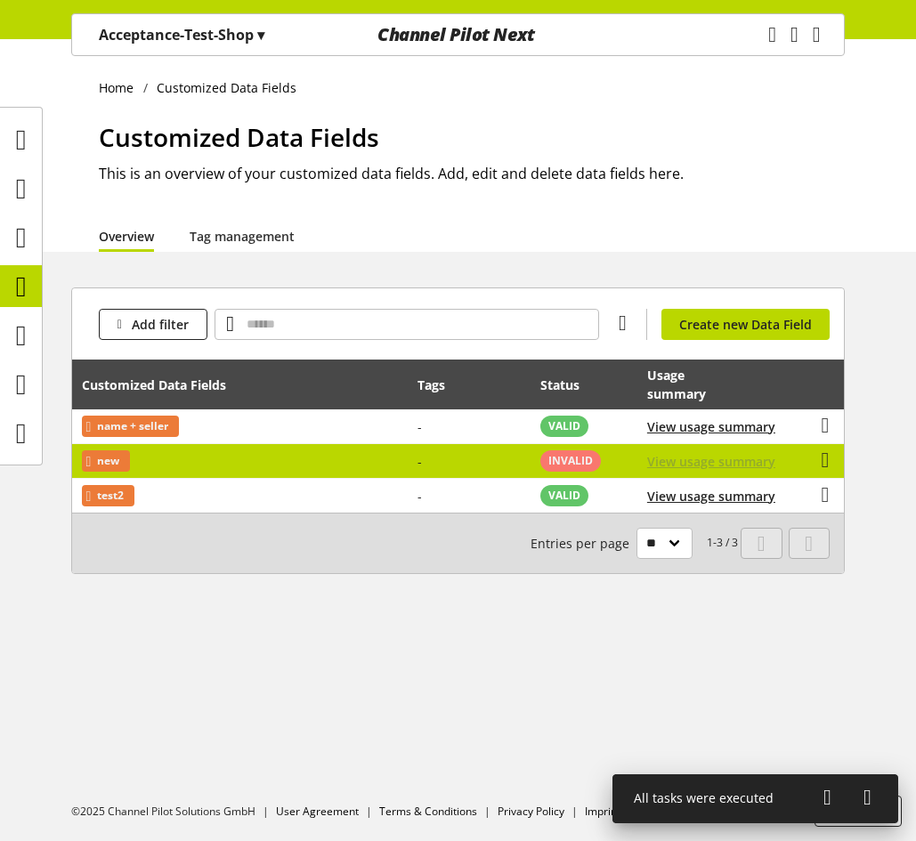
click at [729, 462] on span "View usage summary" at bounding box center [711, 461] width 128 height 19
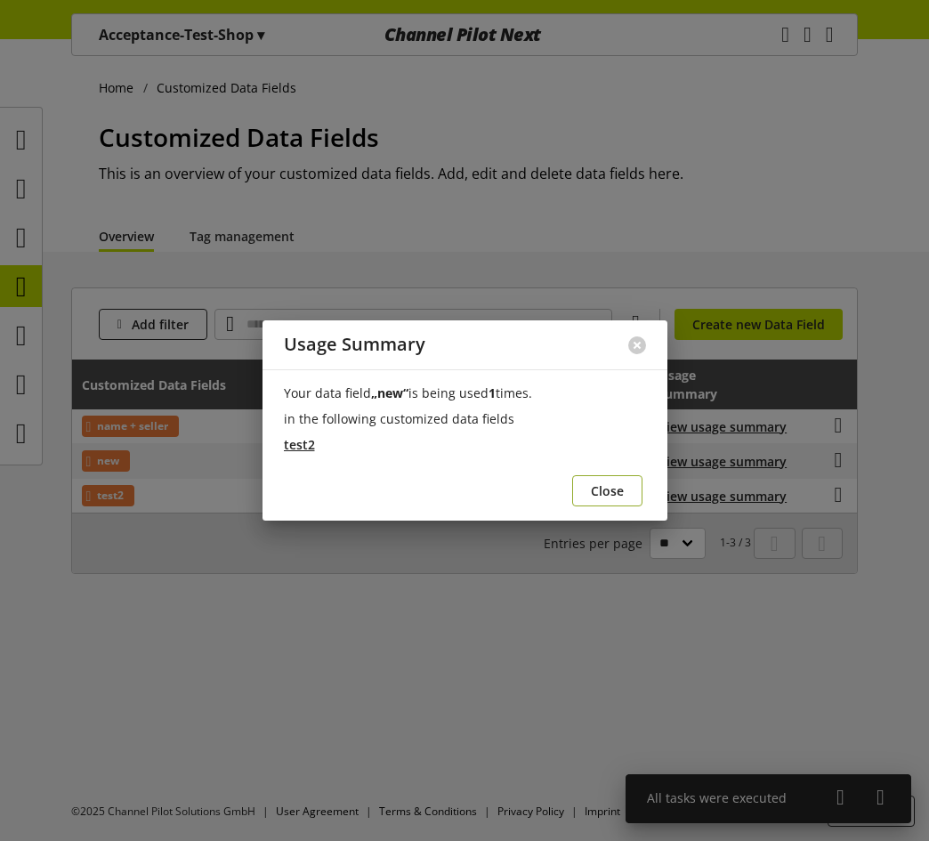
click at [618, 491] on span "Close" at bounding box center [607, 491] width 33 height 19
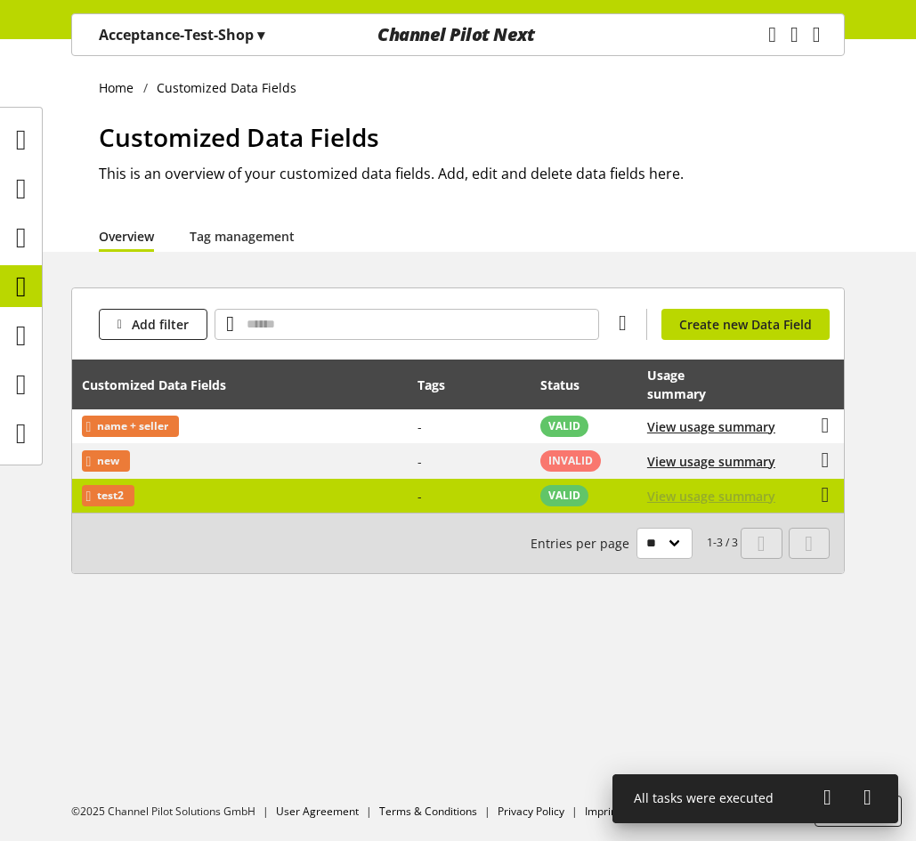
click at [694, 490] on span "View usage summary" at bounding box center [711, 496] width 128 height 19
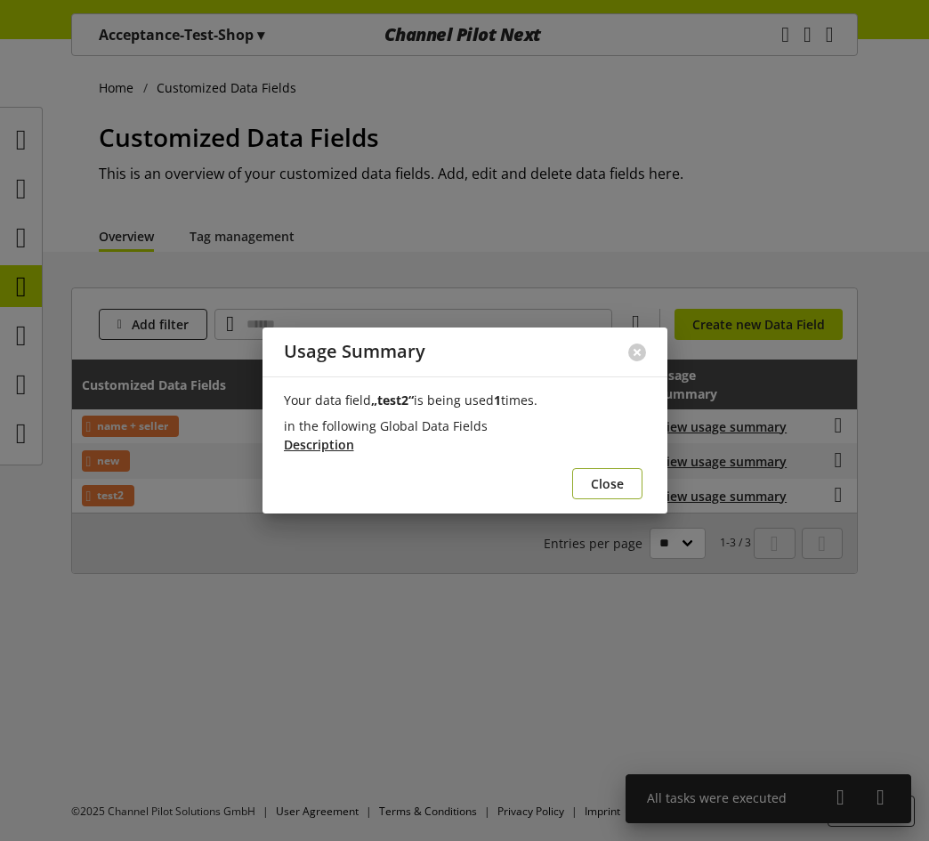
click at [587, 476] on button "Close" at bounding box center [607, 483] width 70 height 31
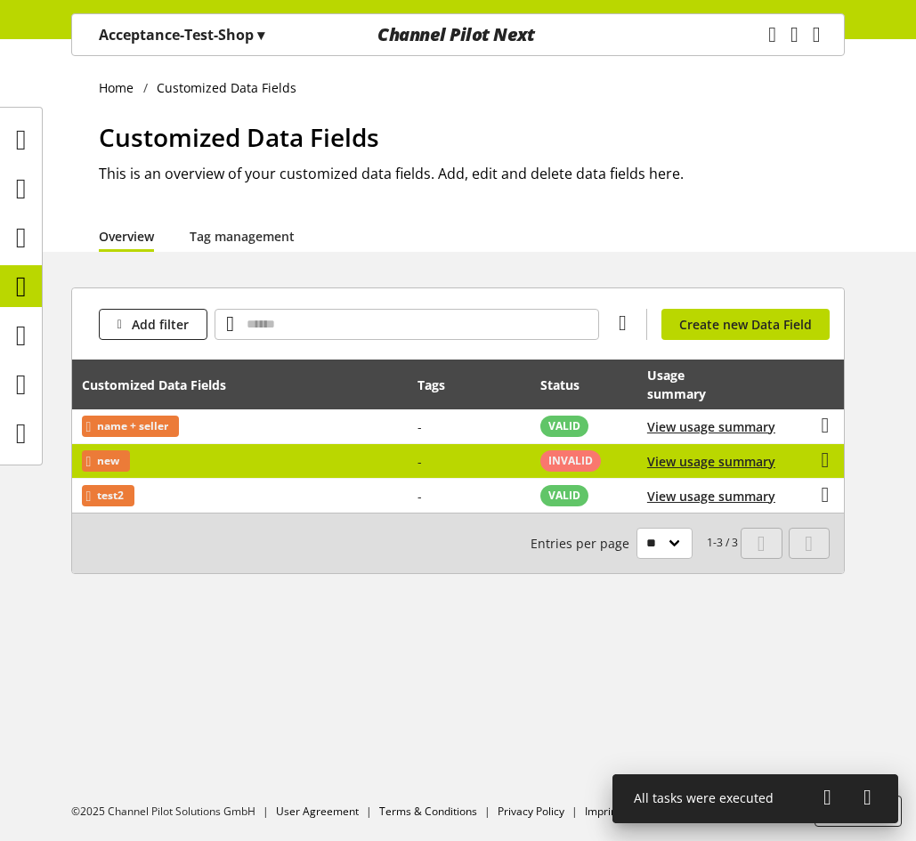
click at [423, 475] on td "-" at bounding box center [469, 461] width 123 height 35
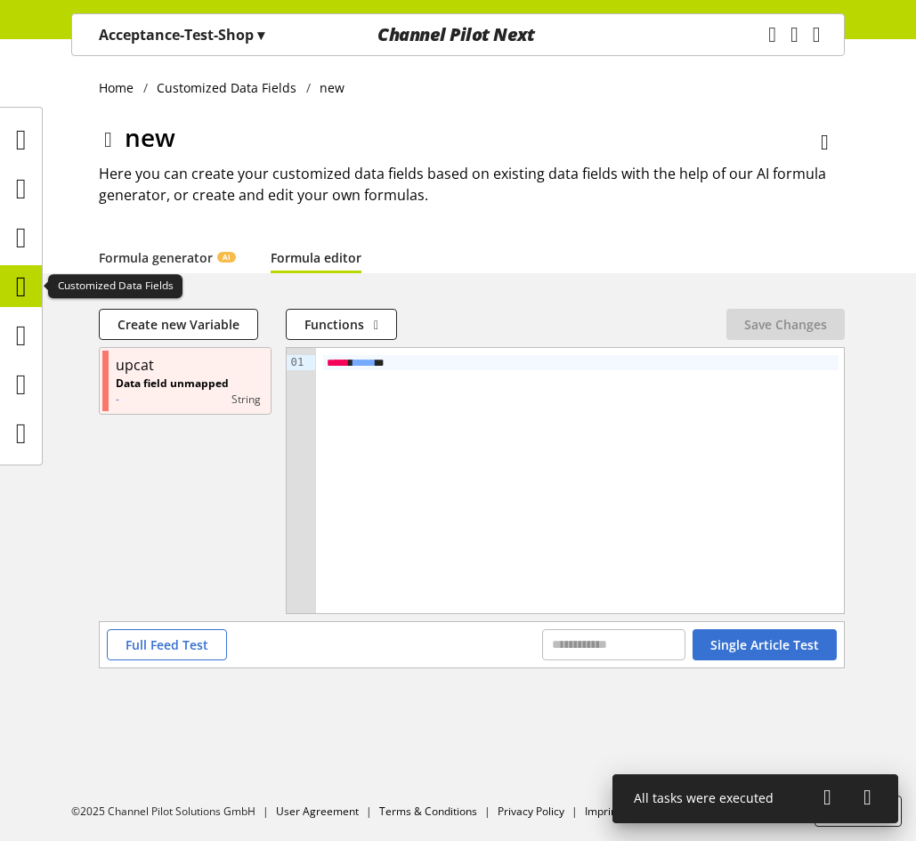
click at [27, 296] on icon at bounding box center [21, 287] width 11 height 36
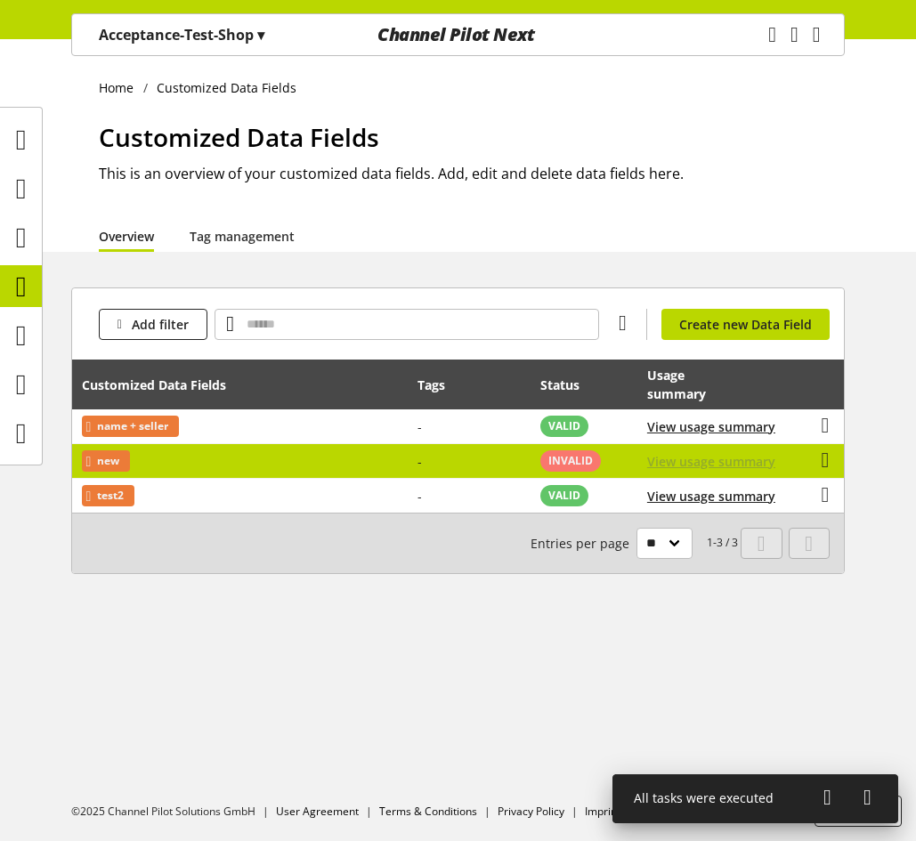
click at [684, 457] on span "View usage summary" at bounding box center [711, 461] width 128 height 19
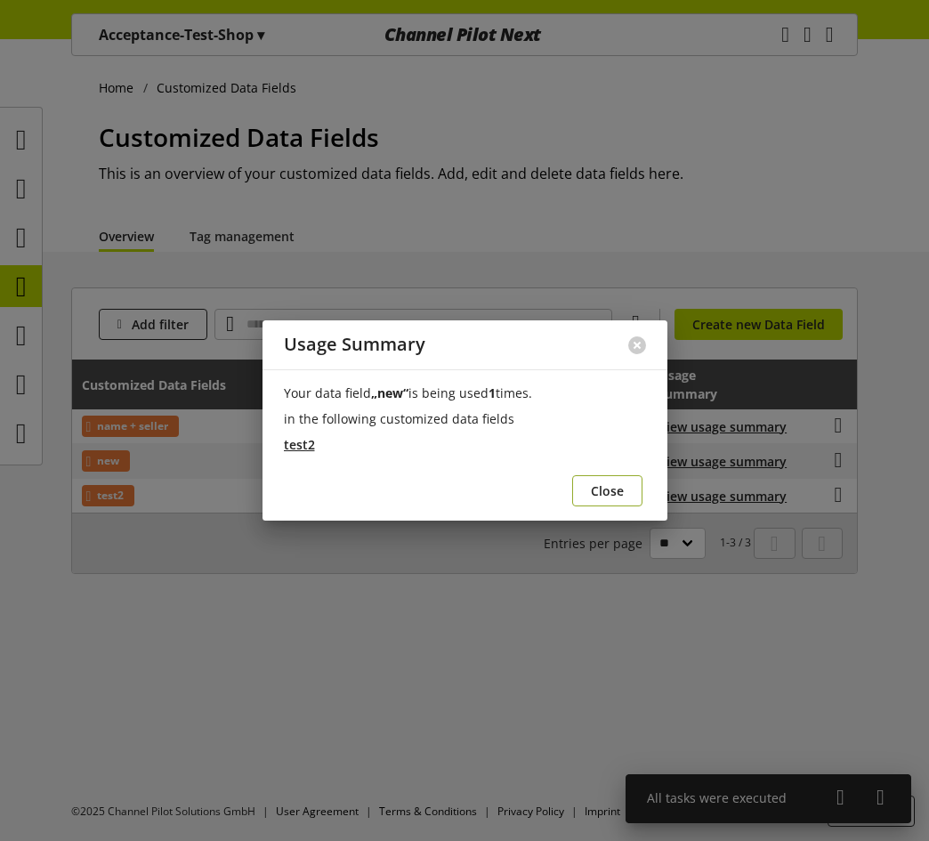
click at [590, 479] on button "Close" at bounding box center [607, 490] width 70 height 31
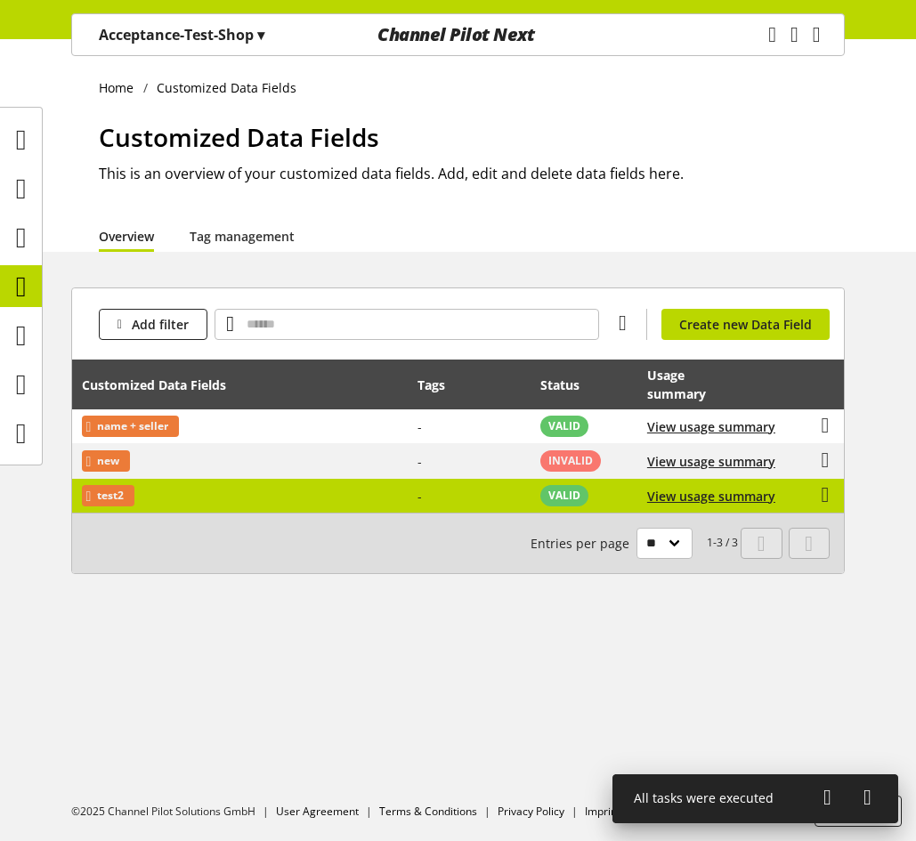
click at [449, 492] on td "-" at bounding box center [469, 496] width 123 height 34
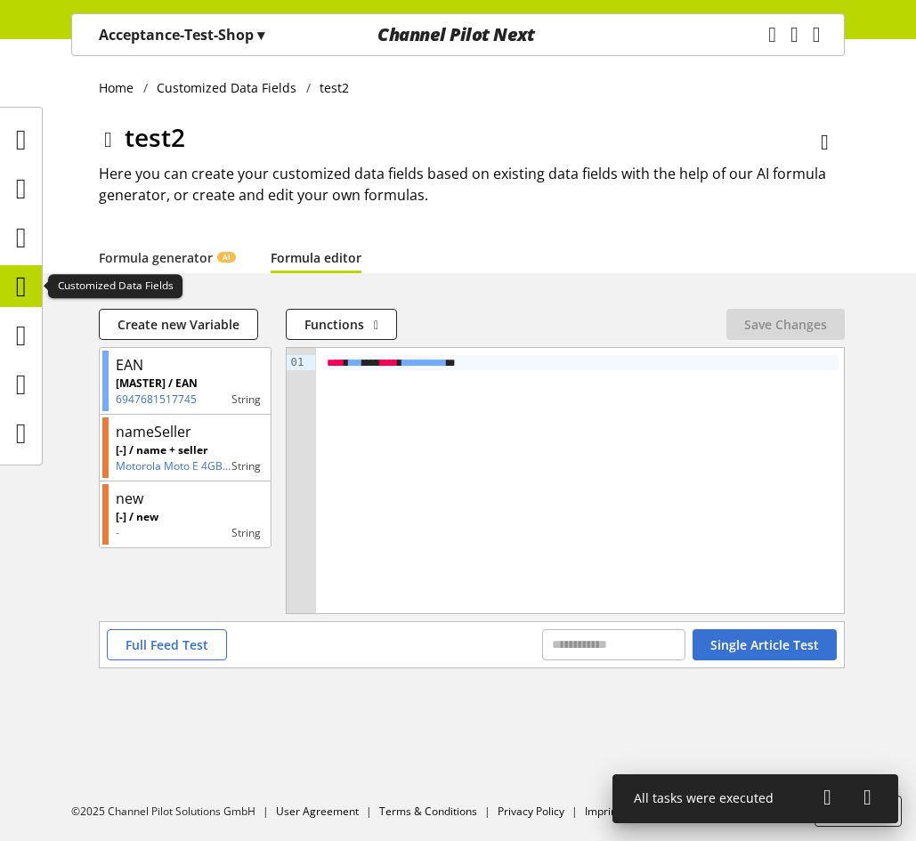
click at [19, 293] on icon at bounding box center [21, 287] width 11 height 36
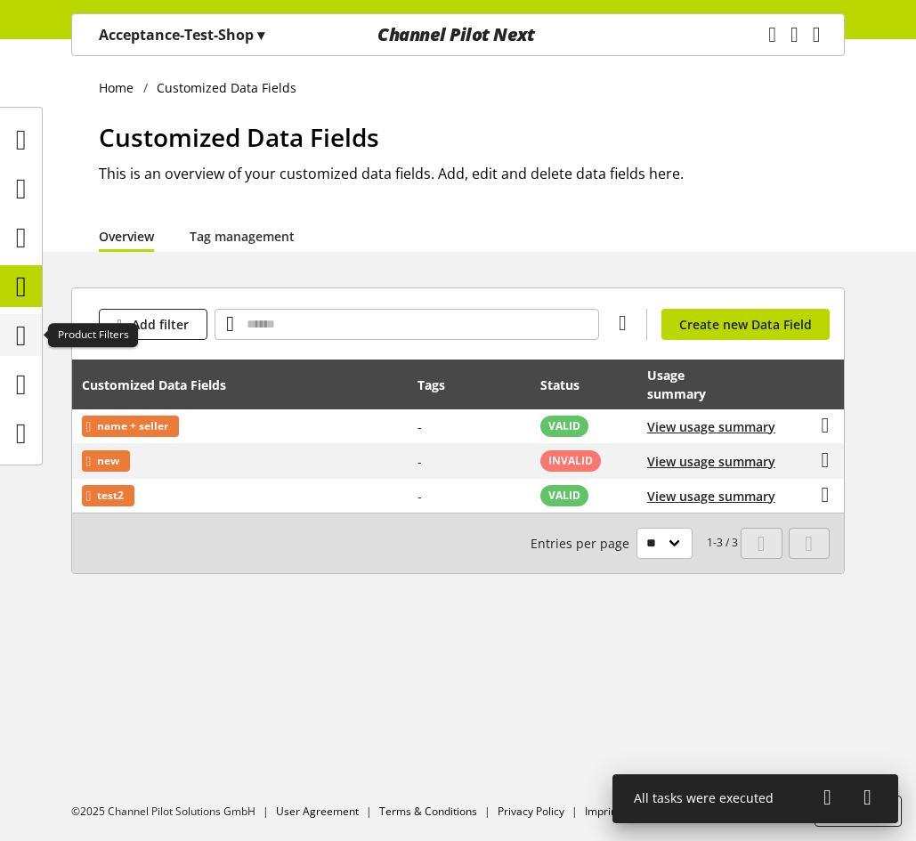
click at [17, 334] on icon at bounding box center [21, 336] width 11 height 36
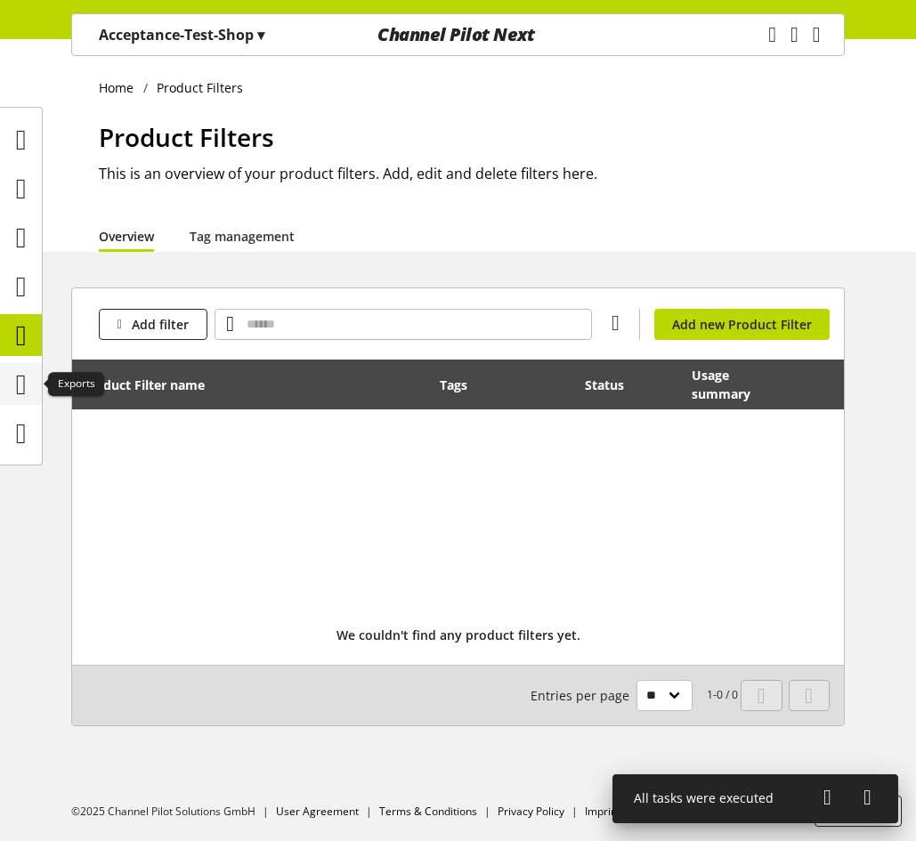
click at [12, 363] on div at bounding box center [21, 384] width 42 height 42
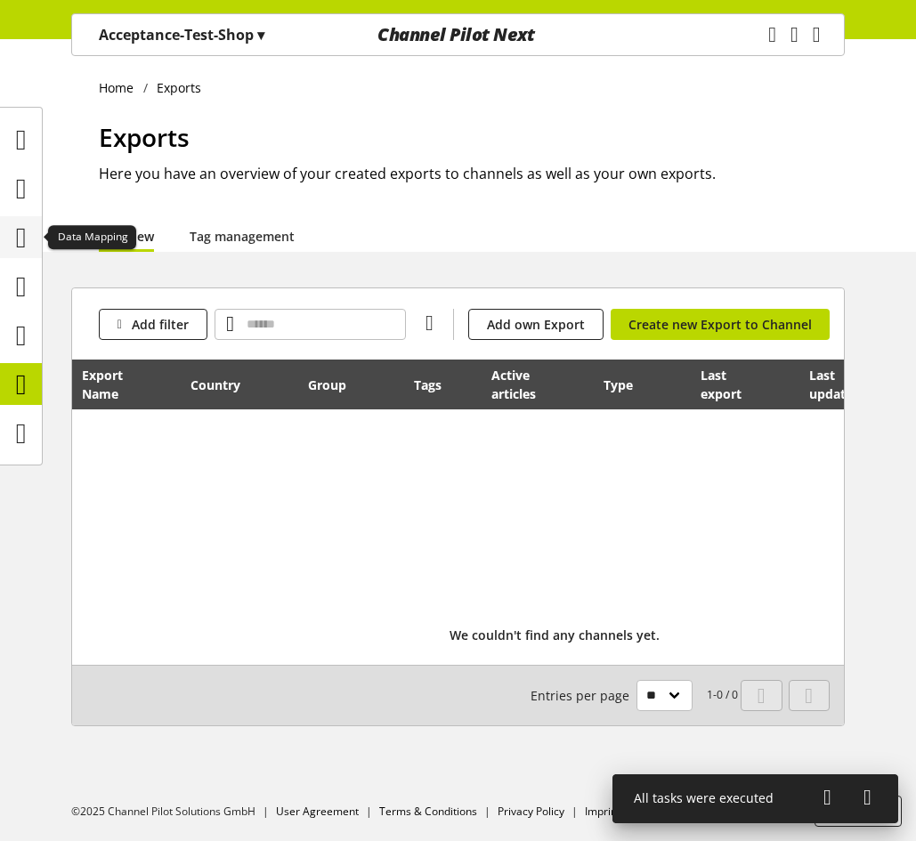
click at [25, 240] on icon at bounding box center [21, 238] width 11 height 36
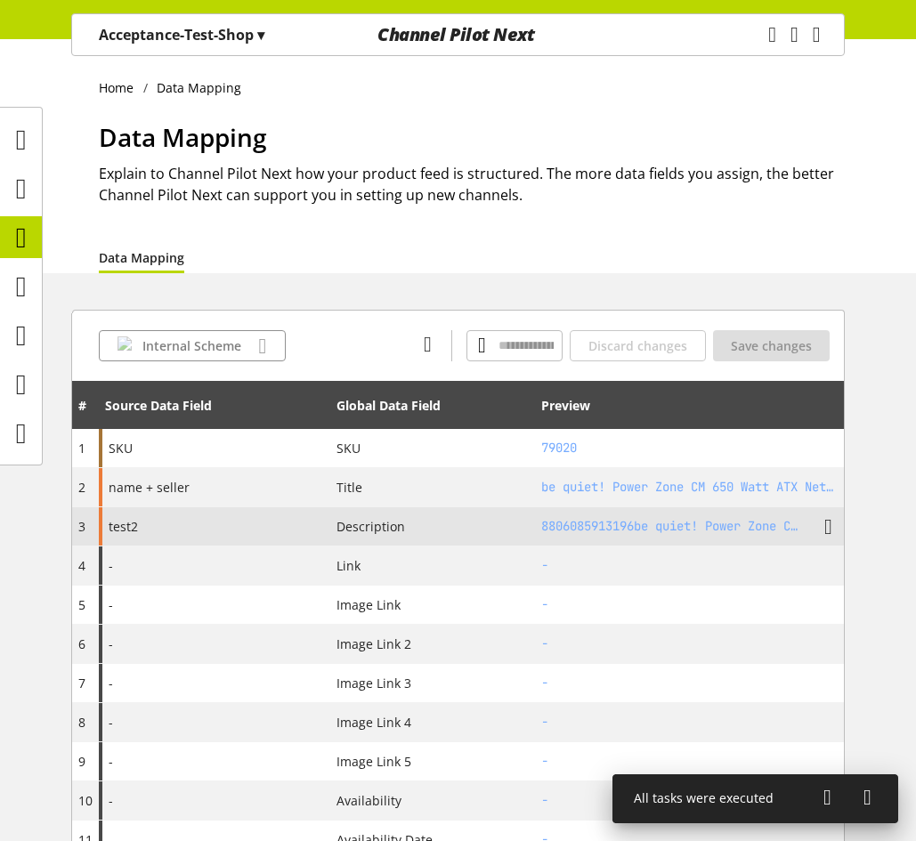
click at [170, 522] on div "test2" at bounding box center [214, 526] width 231 height 38
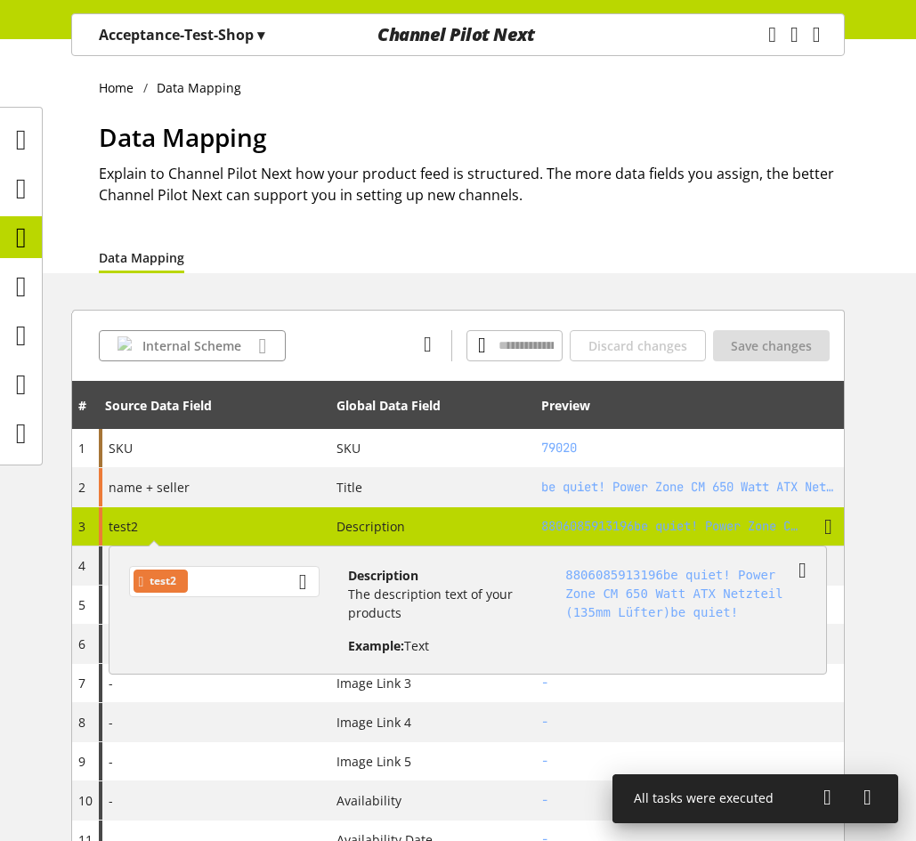
click at [202, 582] on div "test2" at bounding box center [224, 581] width 190 height 31
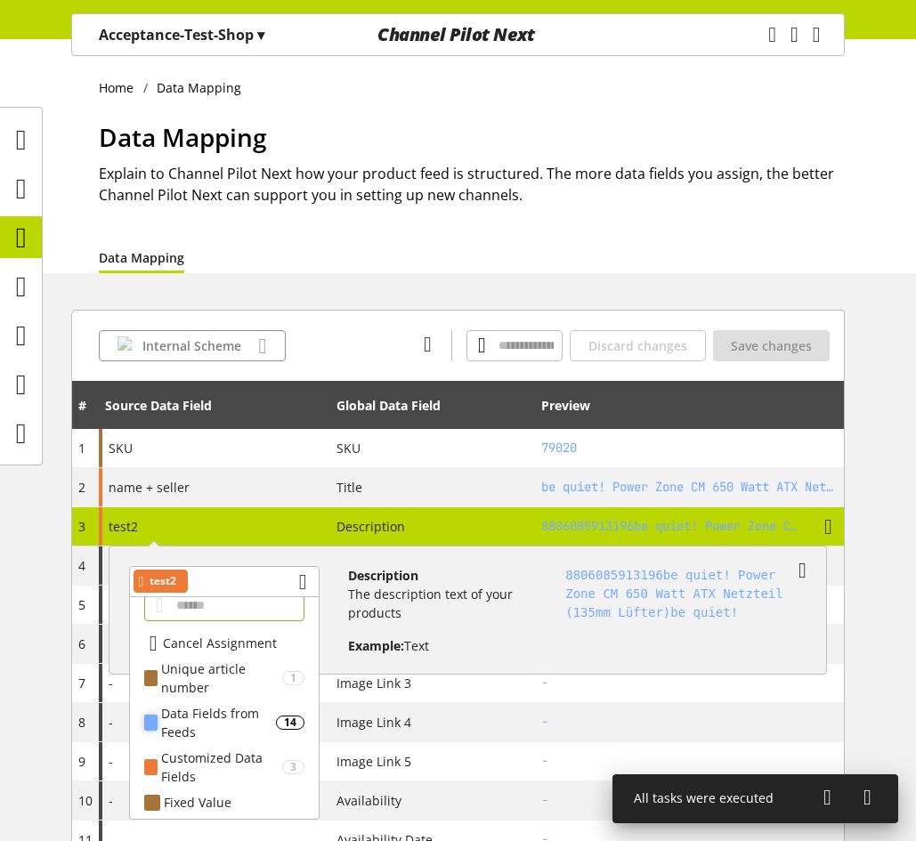
scroll to position [18, 0]
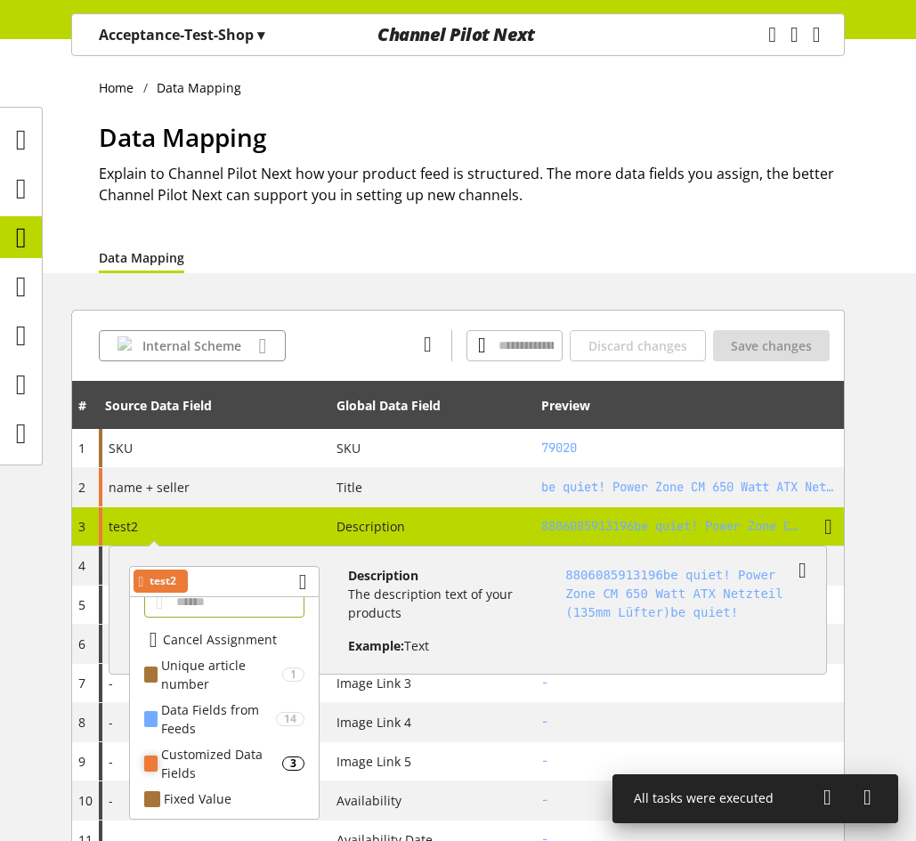
click at [214, 745] on div "Customized Data Fields" at bounding box center [221, 763] width 120 height 37
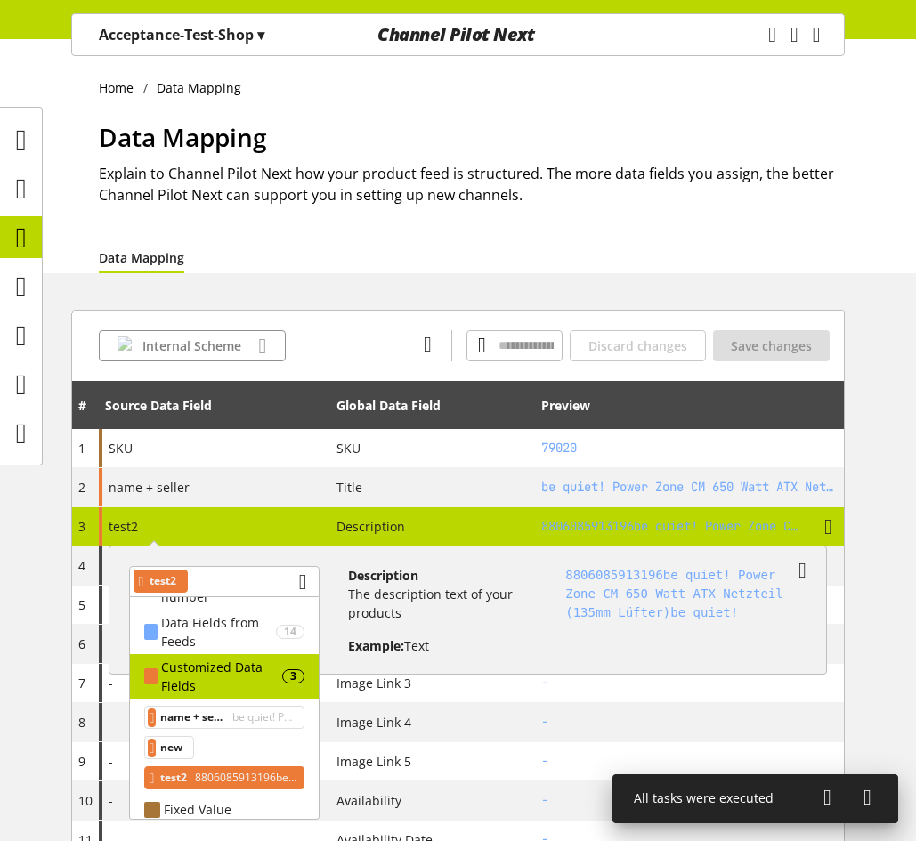
scroll to position [116, 0]
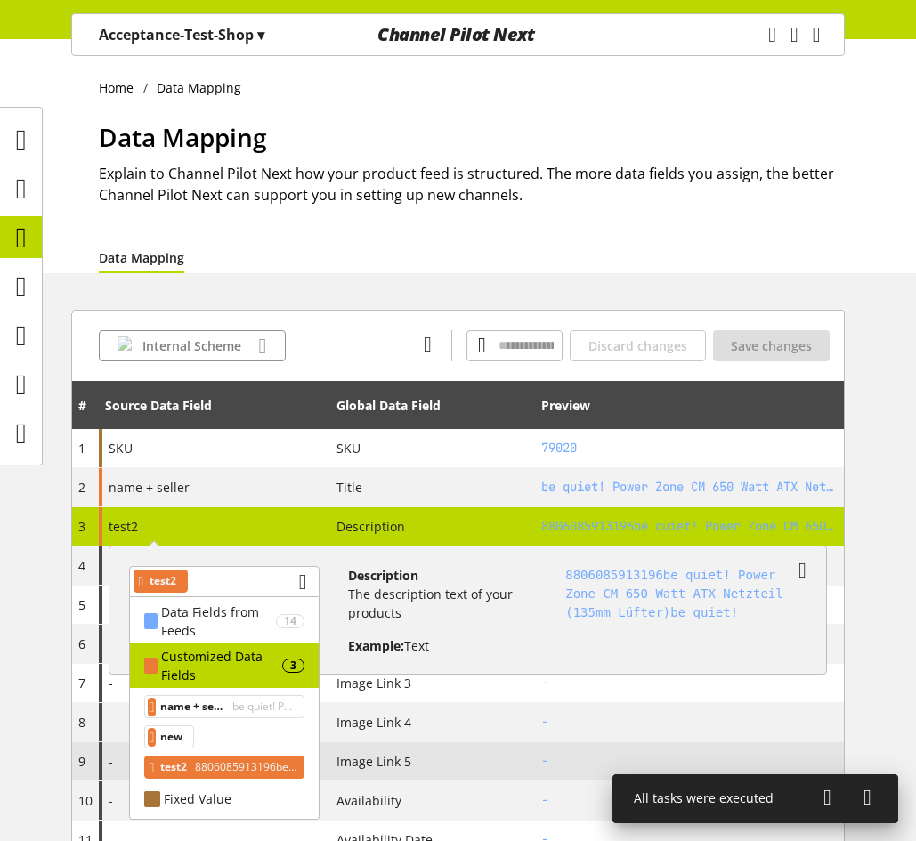
click at [193, 743] on div "new" at bounding box center [169, 736] width 51 height 23
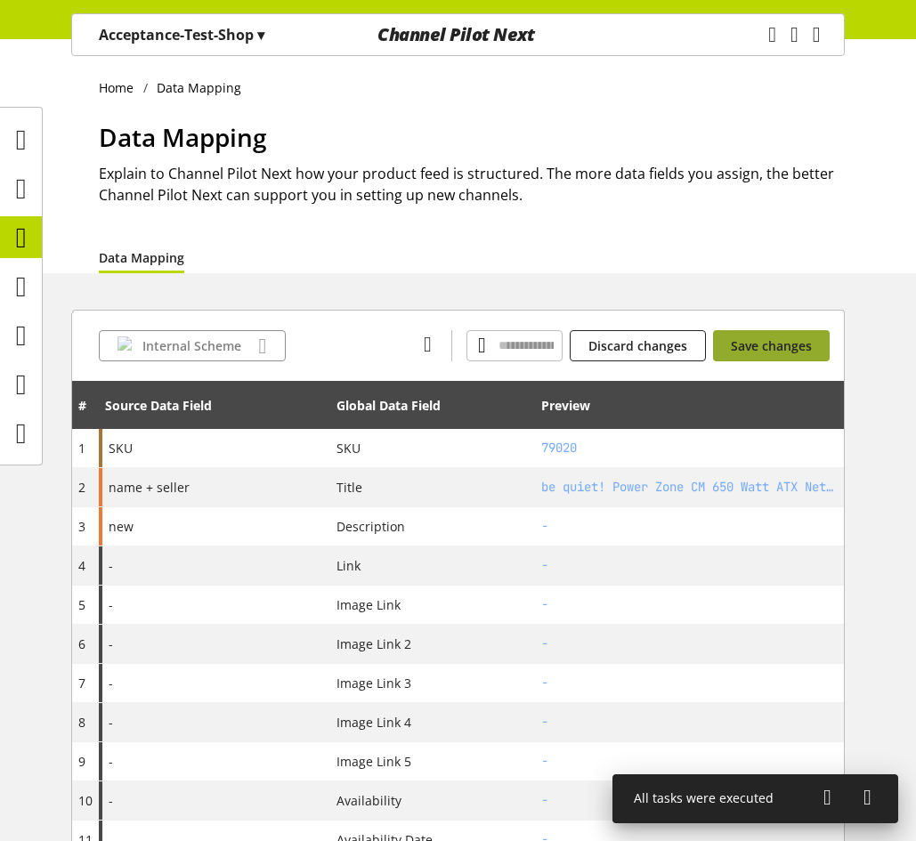
click at [779, 346] on span "Save changes" at bounding box center [771, 345] width 81 height 19
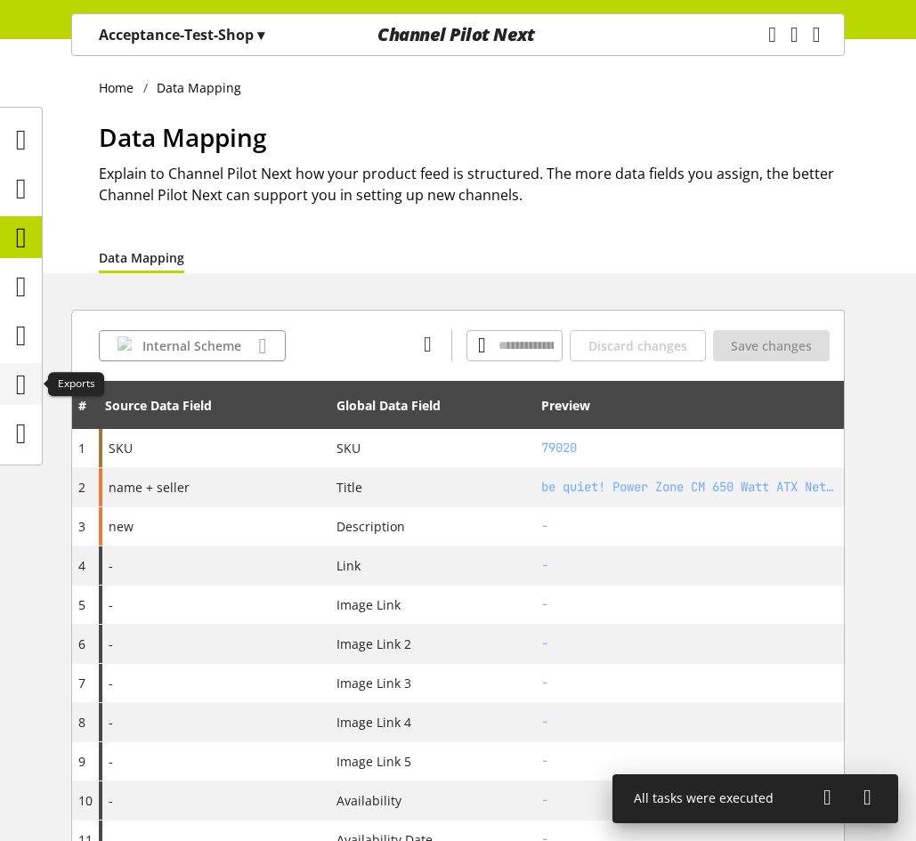
click at [27, 376] on icon at bounding box center [21, 385] width 11 height 36
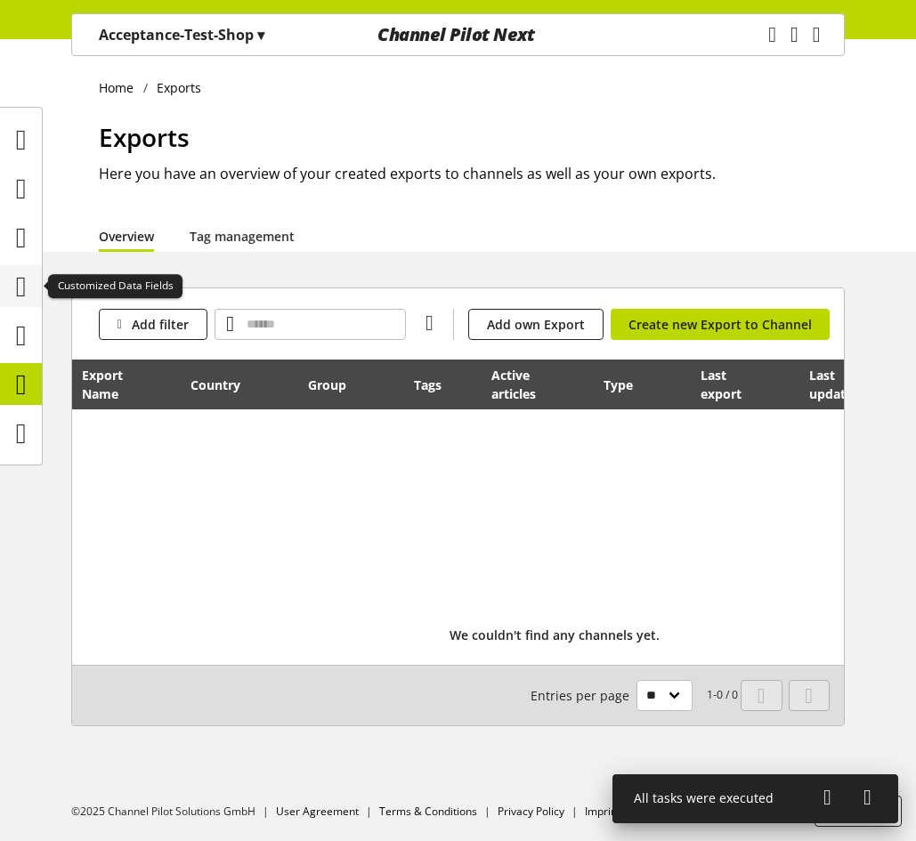
click at [27, 290] on icon at bounding box center [21, 287] width 11 height 36
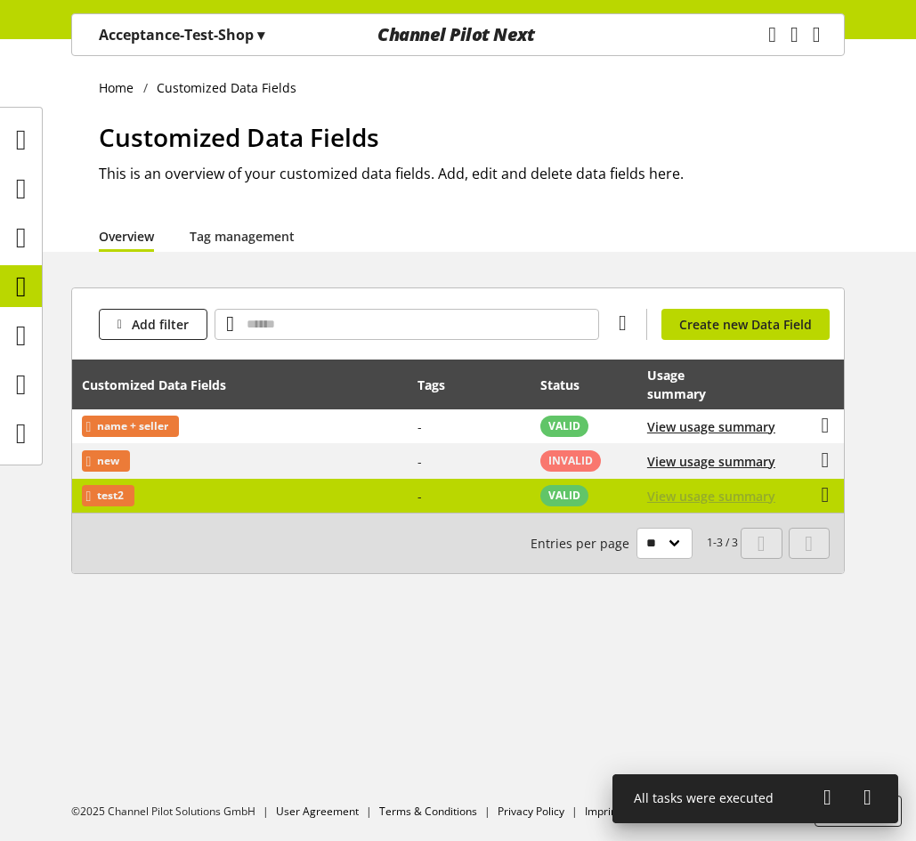
click at [704, 490] on span "View usage summary" at bounding box center [711, 496] width 128 height 19
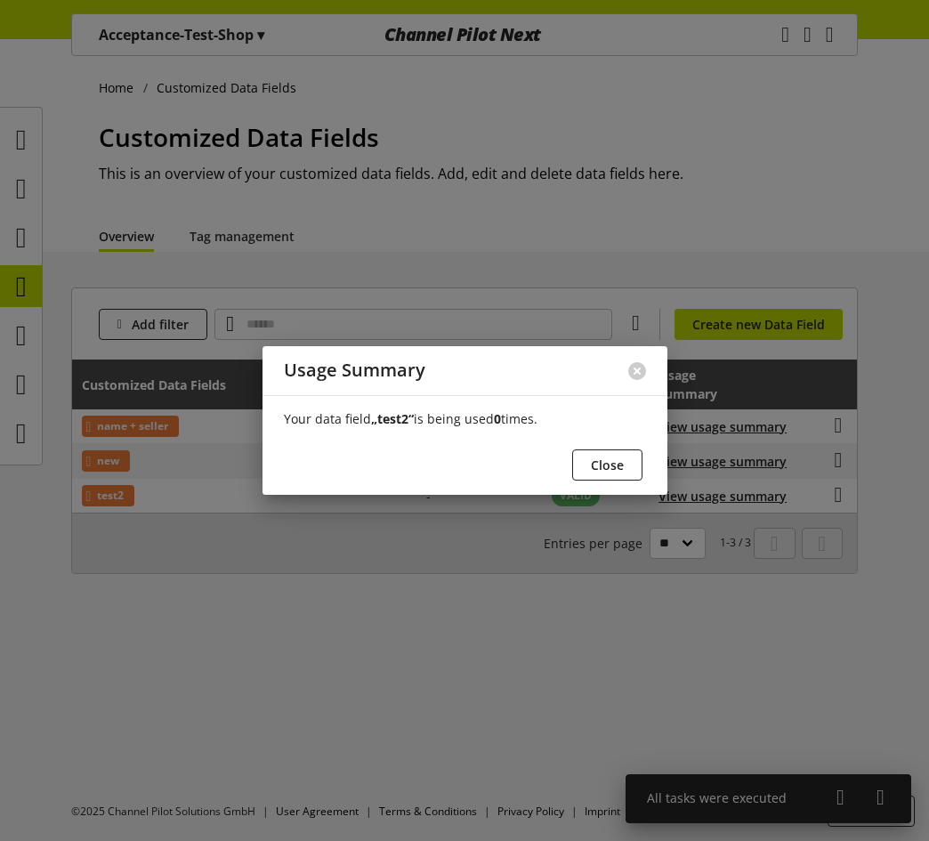
click at [441, 455] on div "Close" at bounding box center [465, 467] width 362 height 37
click at [623, 466] on span "Close" at bounding box center [607, 465] width 33 height 19
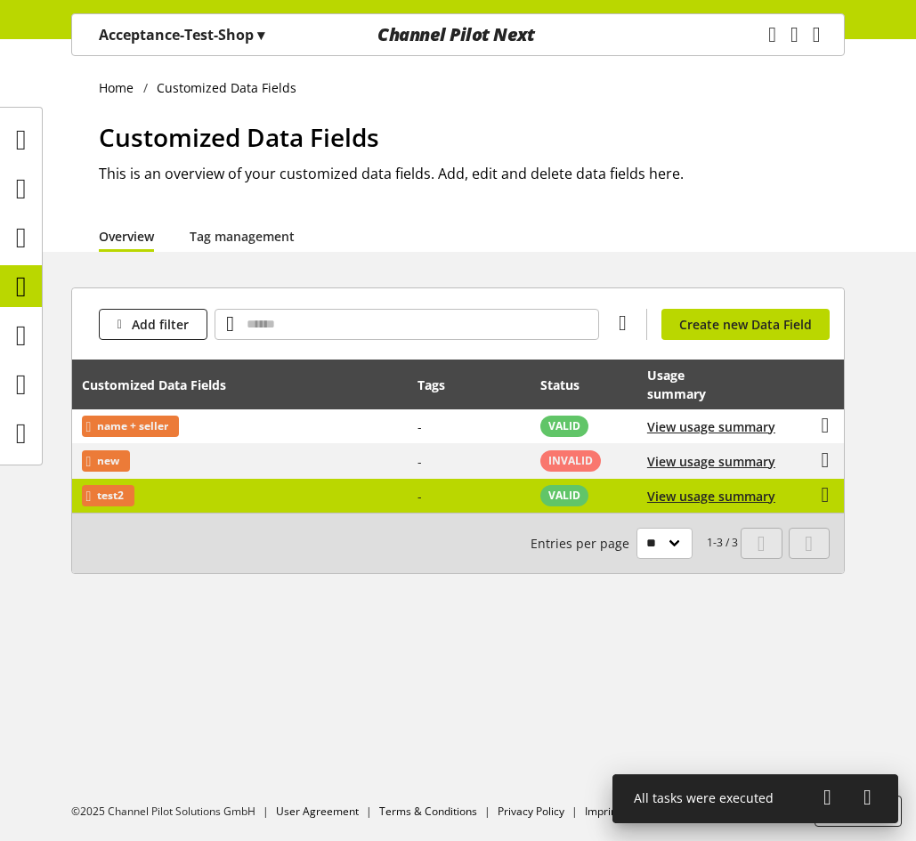
click at [473, 487] on td "-" at bounding box center [469, 496] width 123 height 34
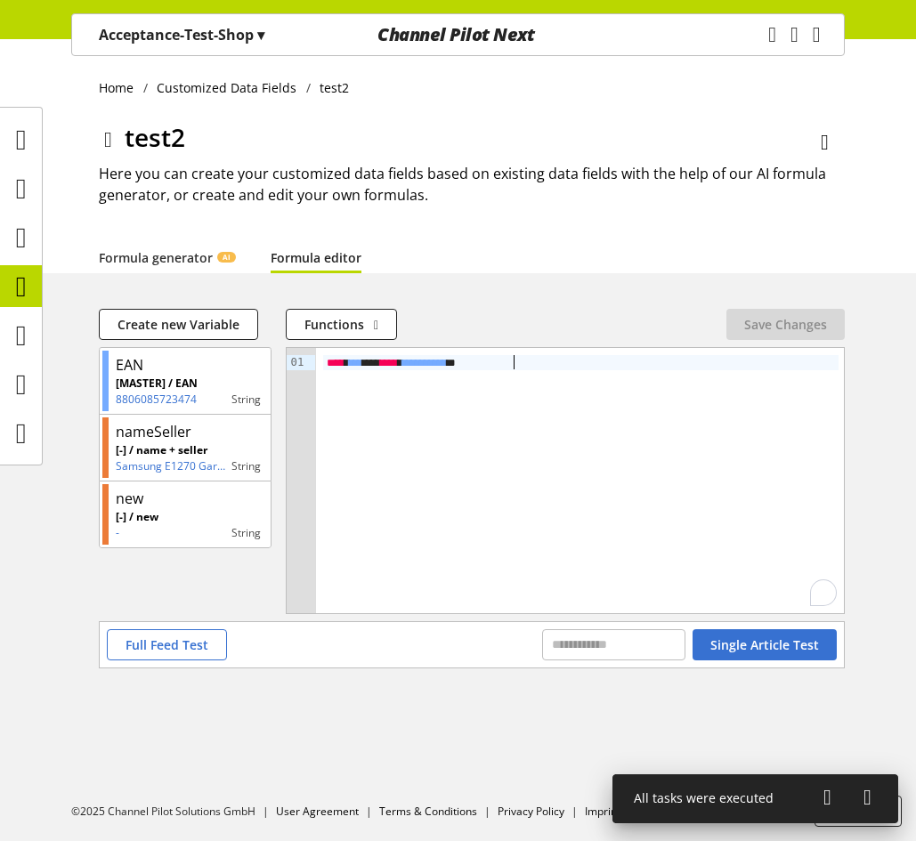
click at [559, 361] on div "**********" at bounding box center [580, 362] width 515 height 15
click at [771, 320] on span "Save Changes" at bounding box center [785, 324] width 83 height 19
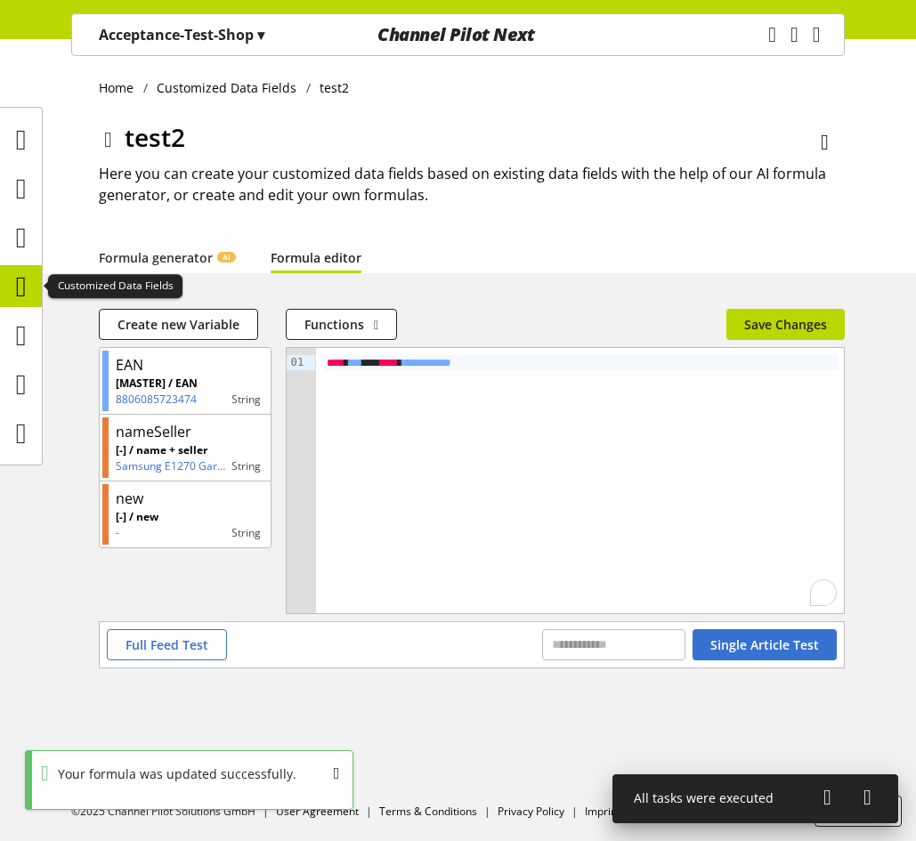
click at [23, 287] on icon at bounding box center [21, 287] width 11 height 36
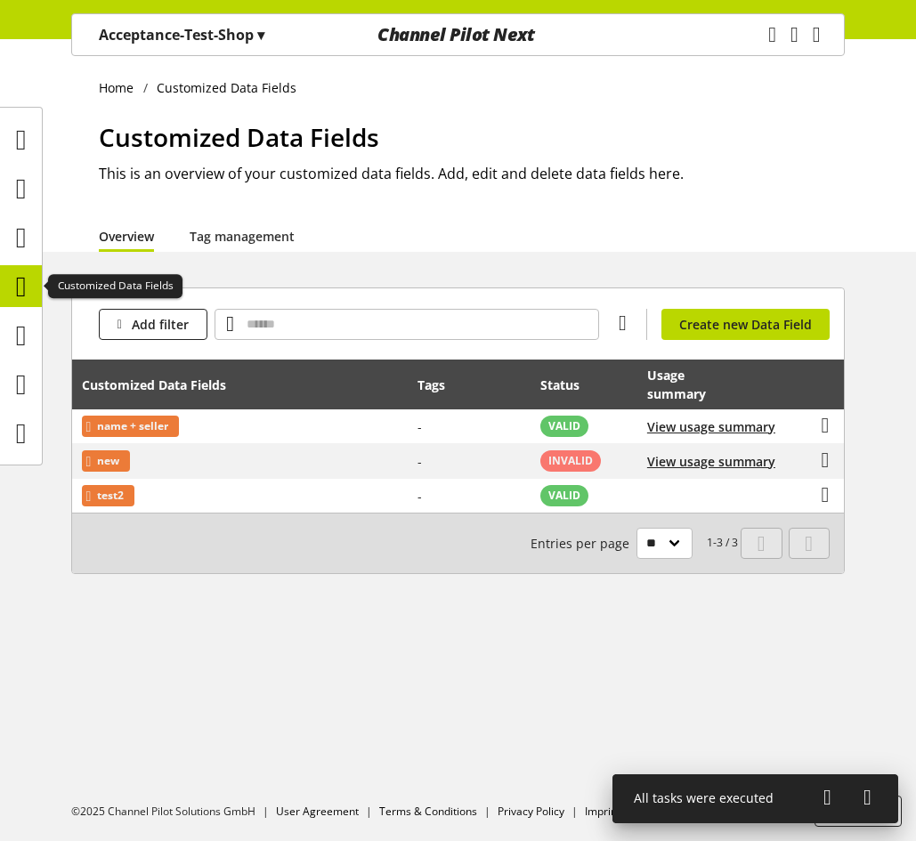
click at [22, 281] on icon at bounding box center [21, 287] width 11 height 36
click at [18, 235] on icon at bounding box center [21, 238] width 11 height 36
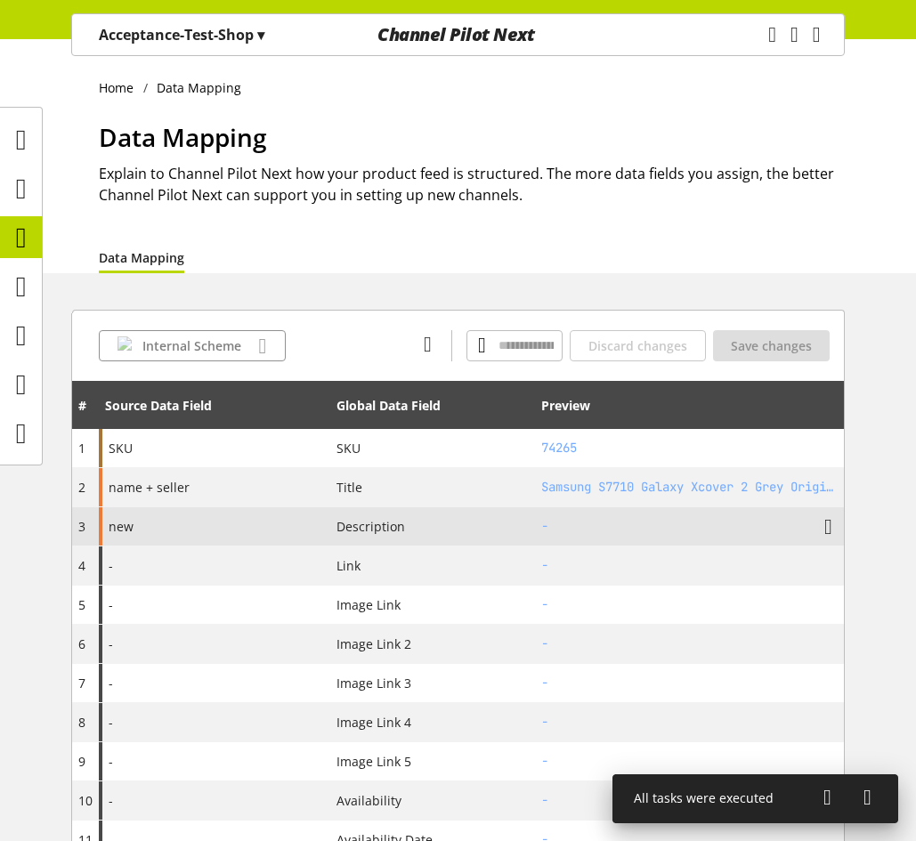
click at [206, 523] on div "new" at bounding box center [214, 526] width 231 height 38
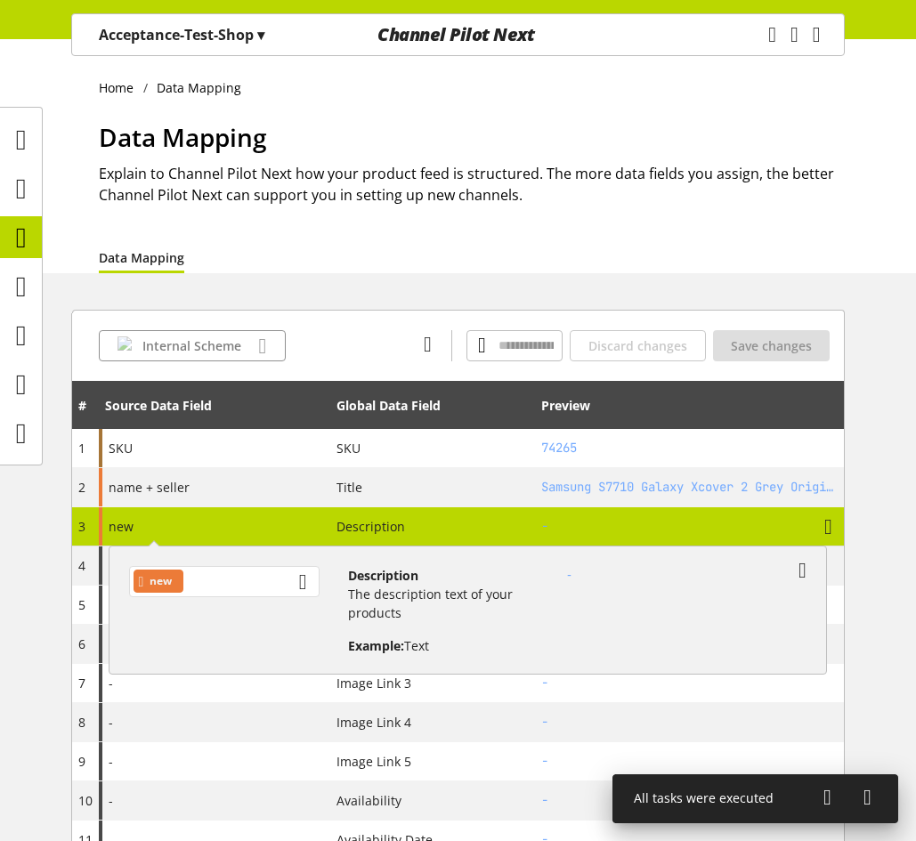
click at [252, 572] on div "new" at bounding box center [224, 581] width 190 height 31
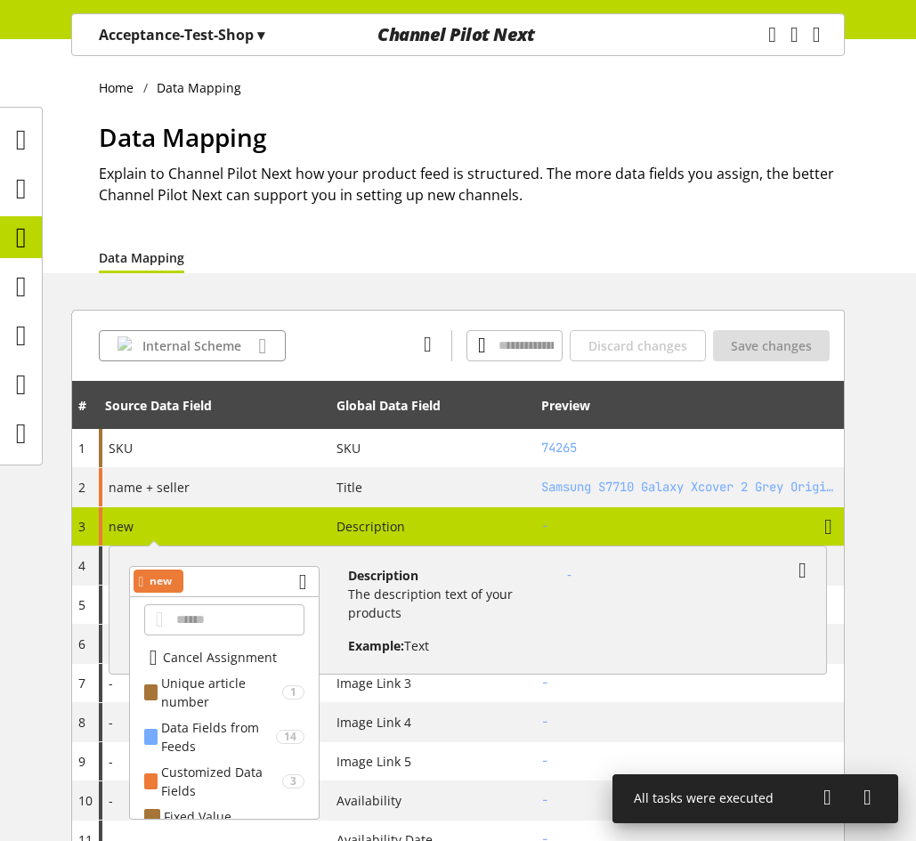
click at [229, 642] on div "**********" at bounding box center [224, 708] width 190 height 223
click at [227, 650] on span "Cancel Assignment" at bounding box center [220, 657] width 114 height 19
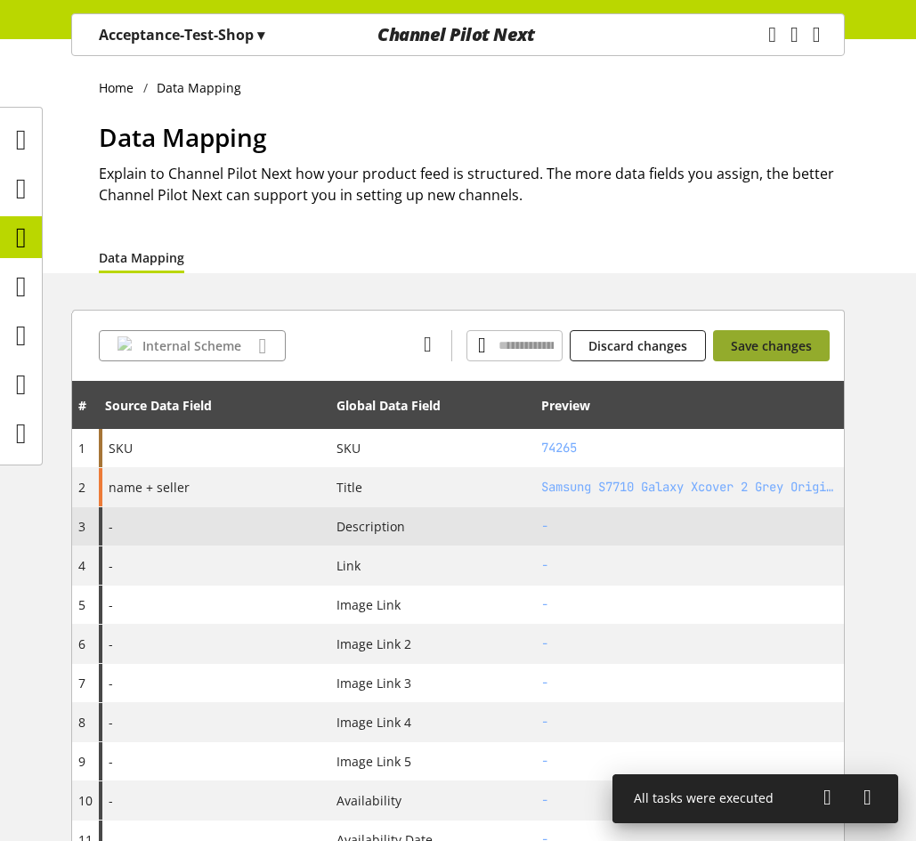
click at [758, 355] on button "Save changes" at bounding box center [771, 345] width 117 height 31
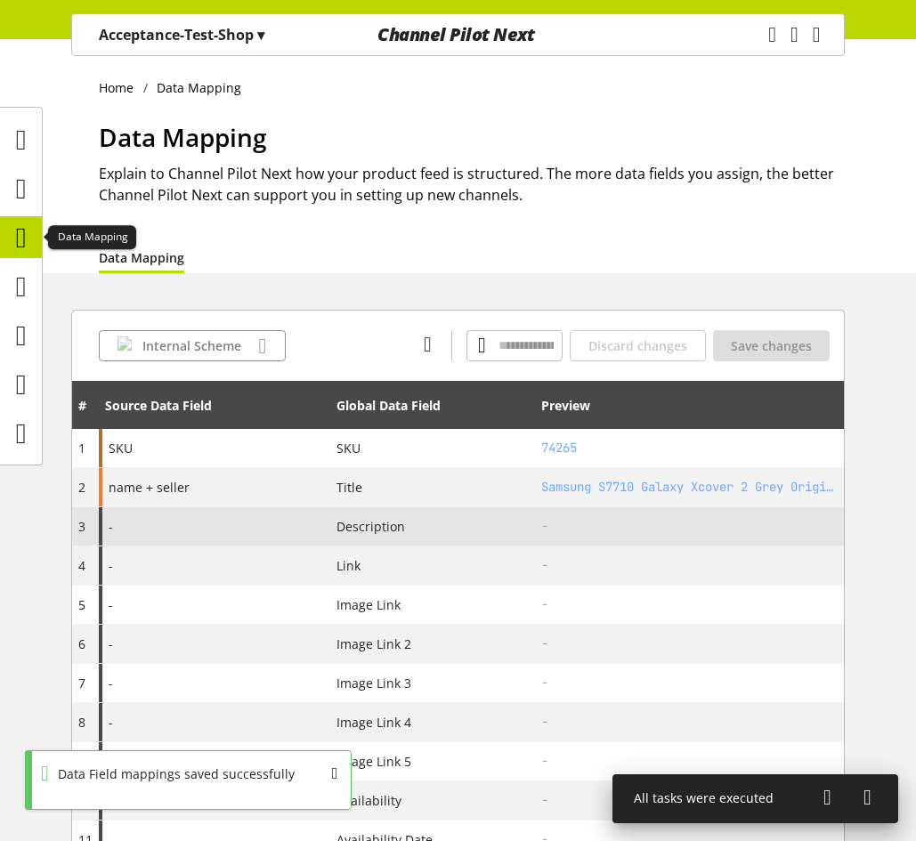
click at [16, 247] on icon at bounding box center [21, 238] width 11 height 36
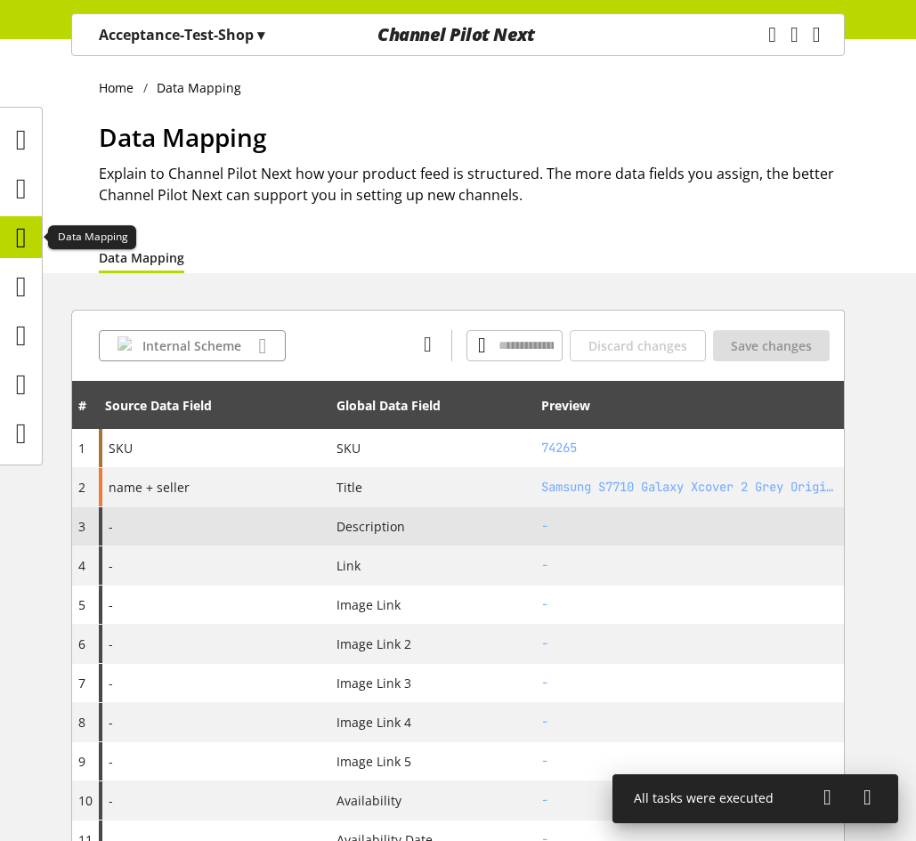
click at [17, 241] on icon at bounding box center [21, 238] width 11 height 36
click at [19, 279] on icon at bounding box center [21, 287] width 11 height 36
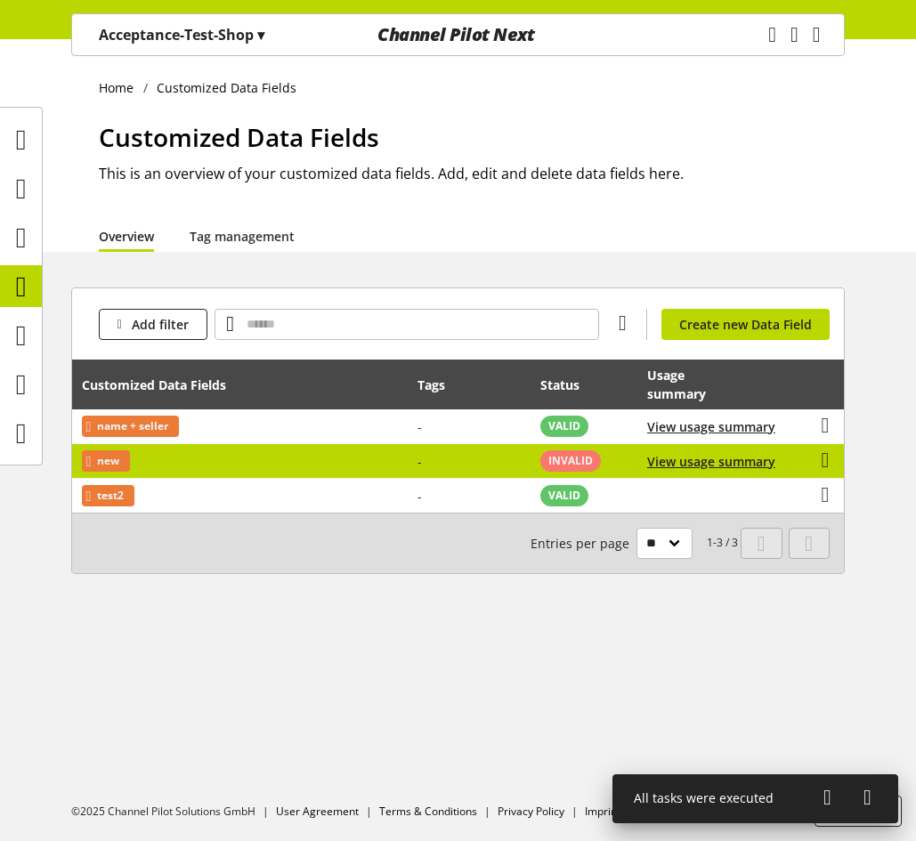
click at [483, 461] on td "-" at bounding box center [469, 461] width 123 height 35
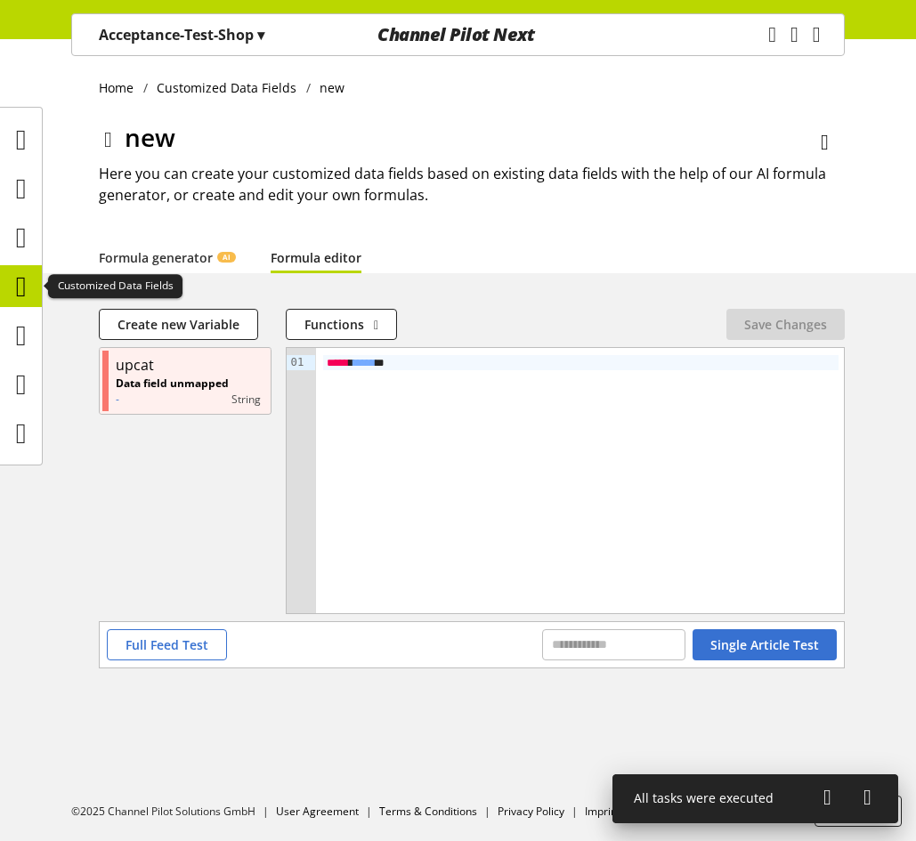
click at [21, 287] on icon at bounding box center [21, 287] width 11 height 36
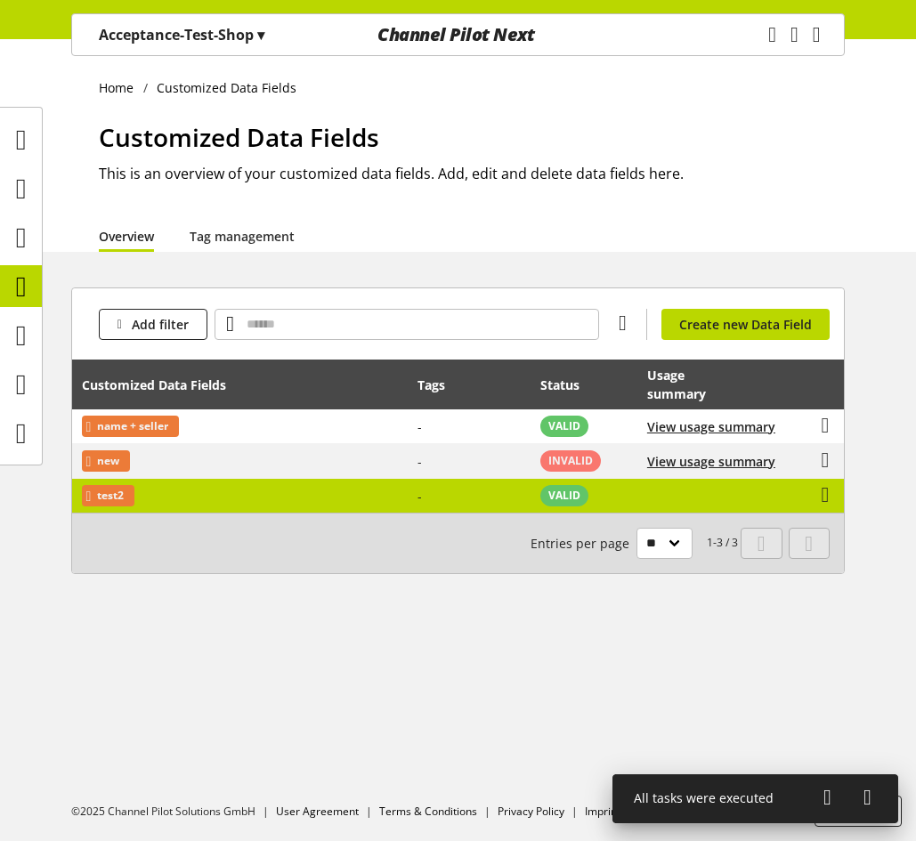
click at [313, 499] on td "test2" at bounding box center [240, 496] width 336 height 34
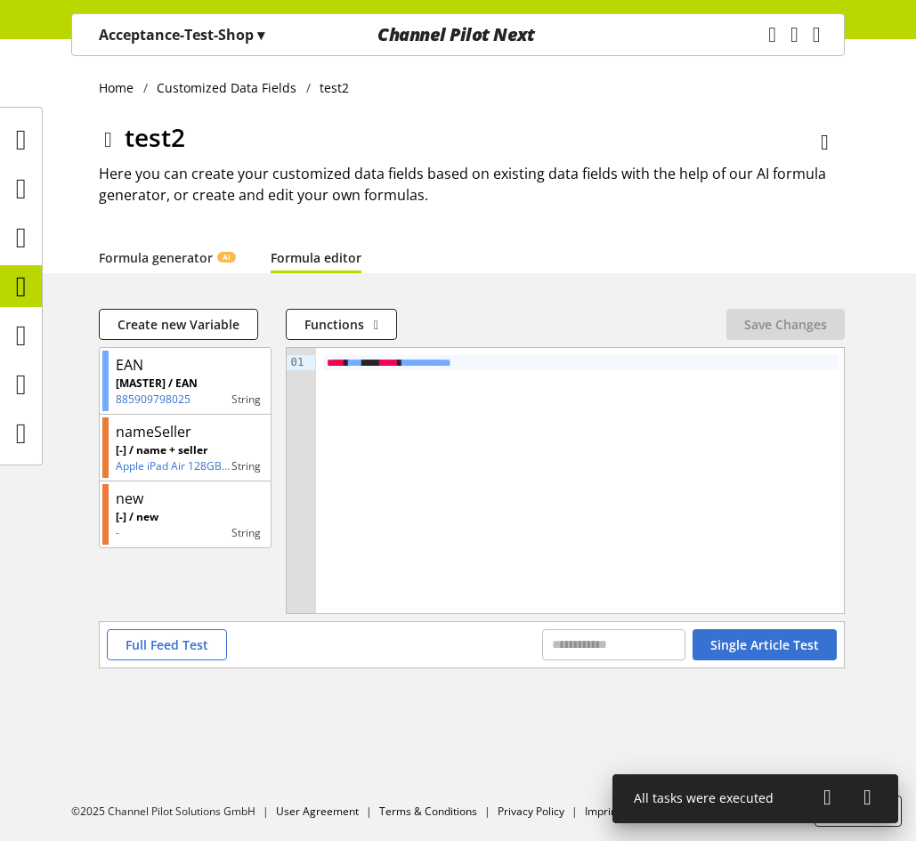
click at [512, 368] on div "**********" at bounding box center [580, 362] width 515 height 15
click at [752, 320] on span "Save Changes" at bounding box center [785, 324] width 83 height 19
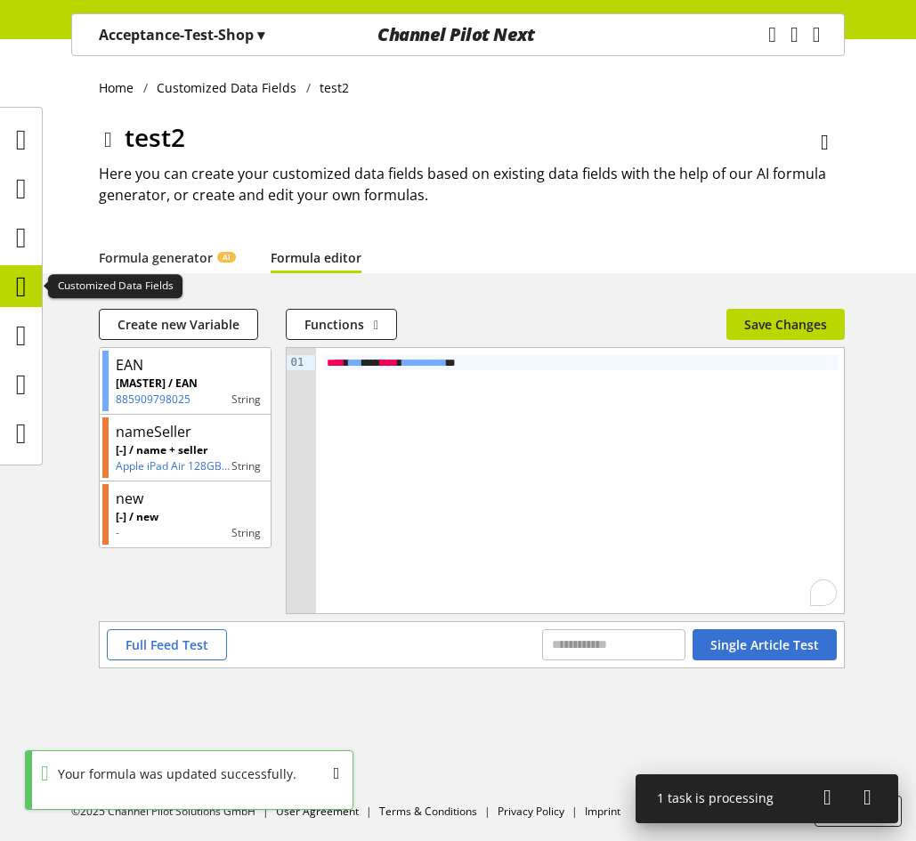
click at [24, 290] on icon at bounding box center [21, 287] width 11 height 36
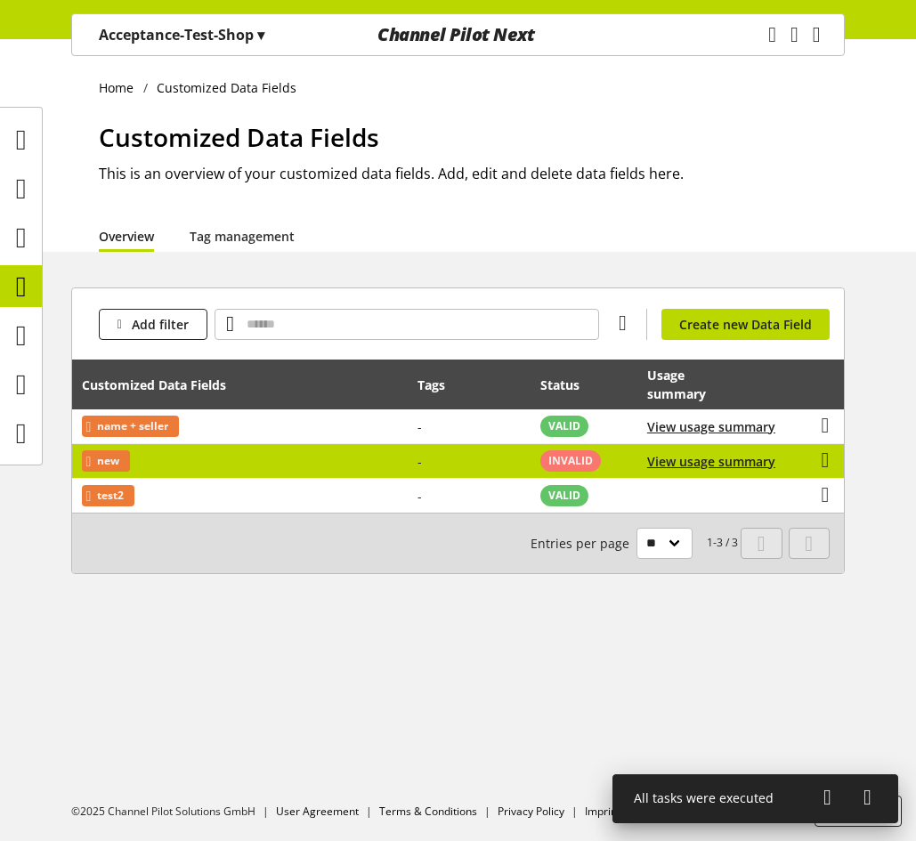
click at [515, 454] on td "-" at bounding box center [469, 461] width 123 height 35
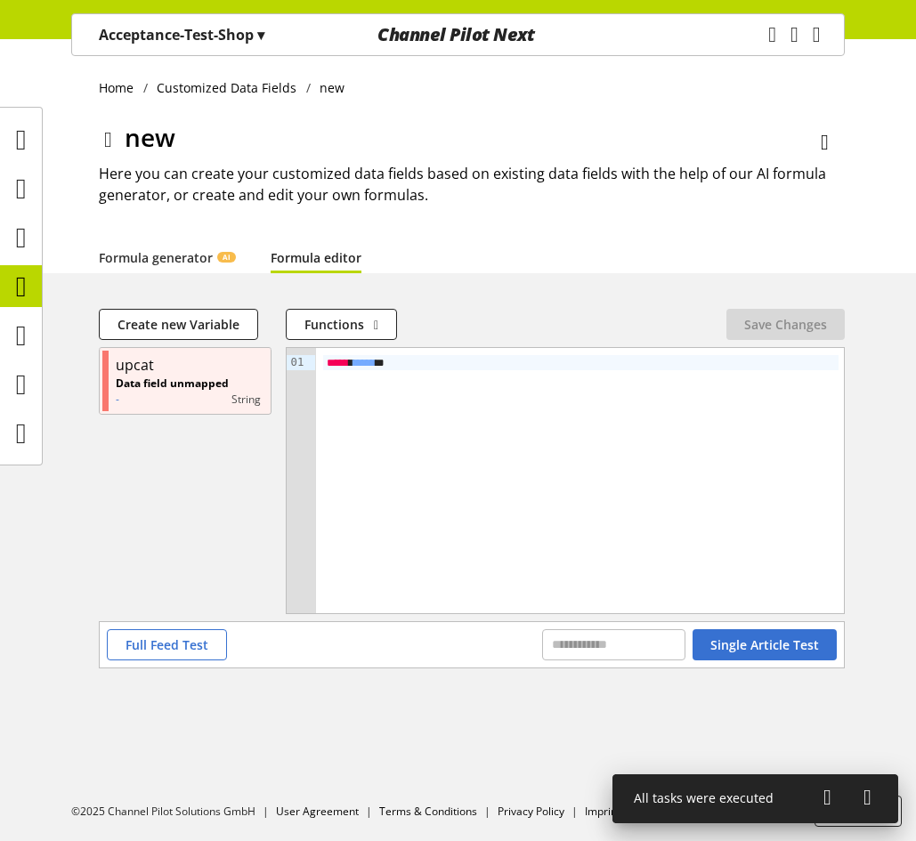
click at [510, 369] on div "***** * ***** *" at bounding box center [580, 362] width 515 height 15
click at [741, 325] on button "Save Changes" at bounding box center [785, 324] width 118 height 31
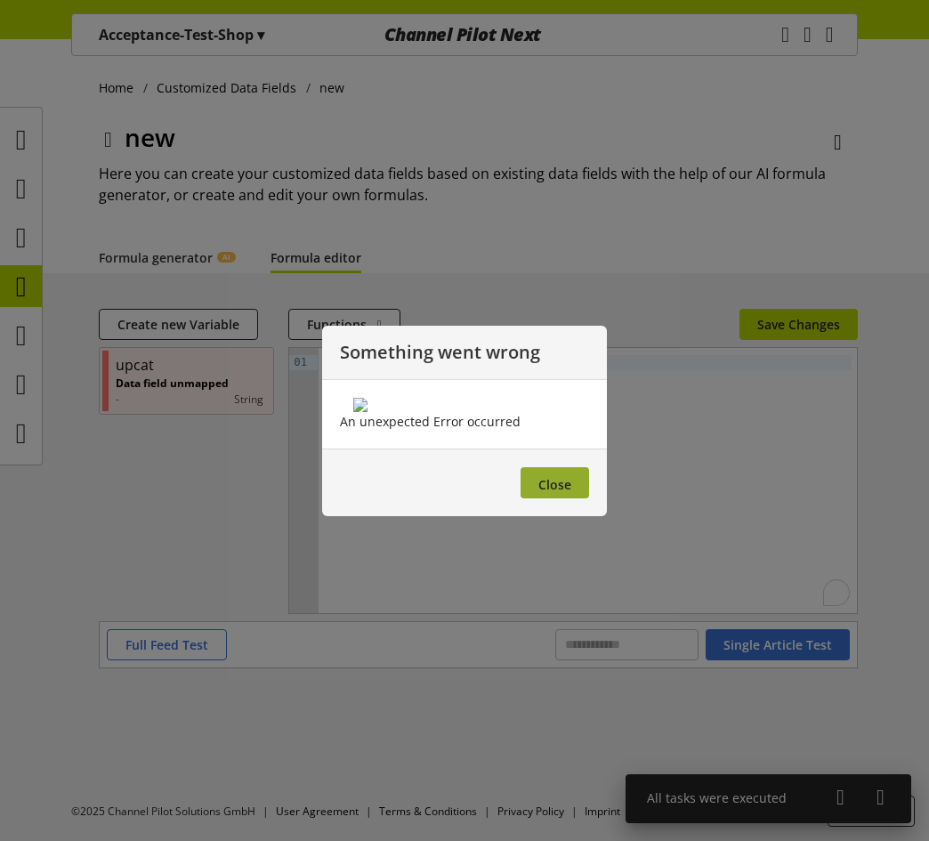
click at [570, 493] on span "Close" at bounding box center [554, 484] width 33 height 17
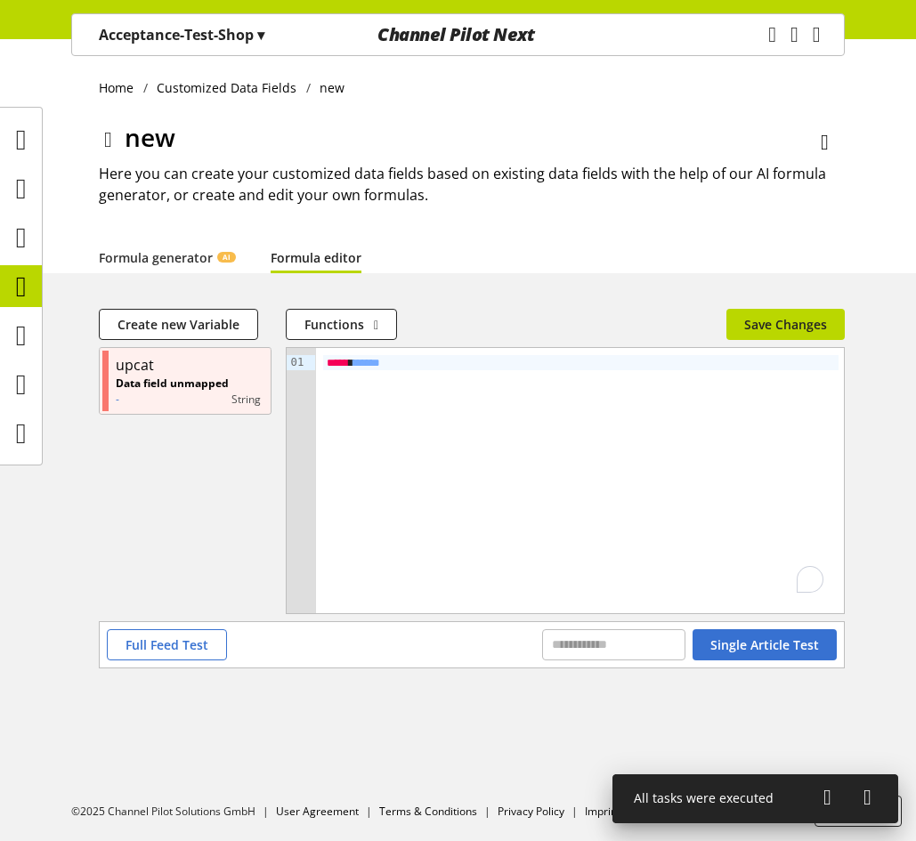
click at [565, 368] on div "***** * ***** *" at bounding box center [580, 362] width 515 height 15
click at [20, 292] on icon at bounding box center [21, 287] width 11 height 36
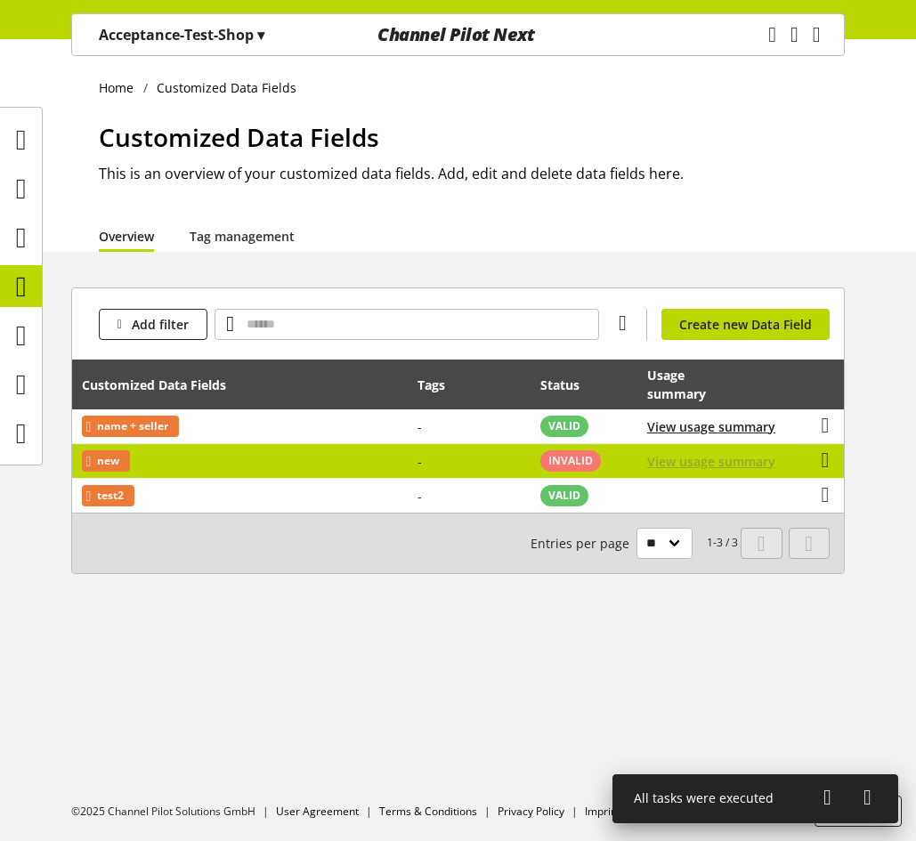
click at [676, 457] on span "View usage summary" at bounding box center [711, 461] width 128 height 19
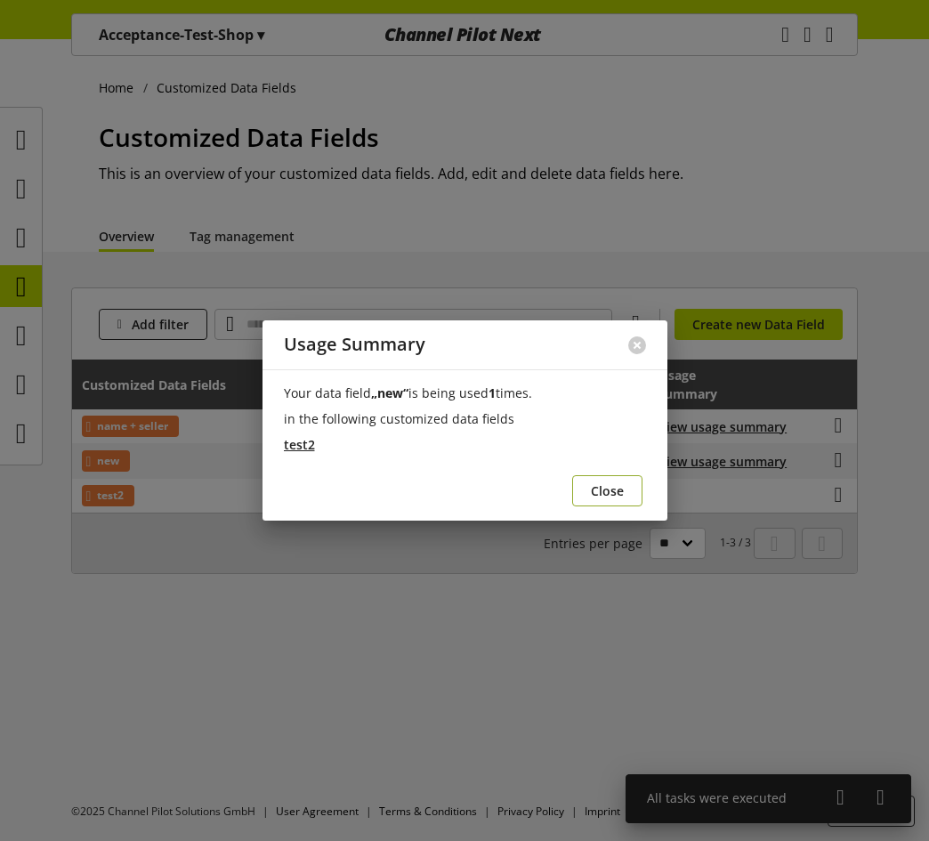
click at [629, 484] on button "Close" at bounding box center [607, 490] width 70 height 31
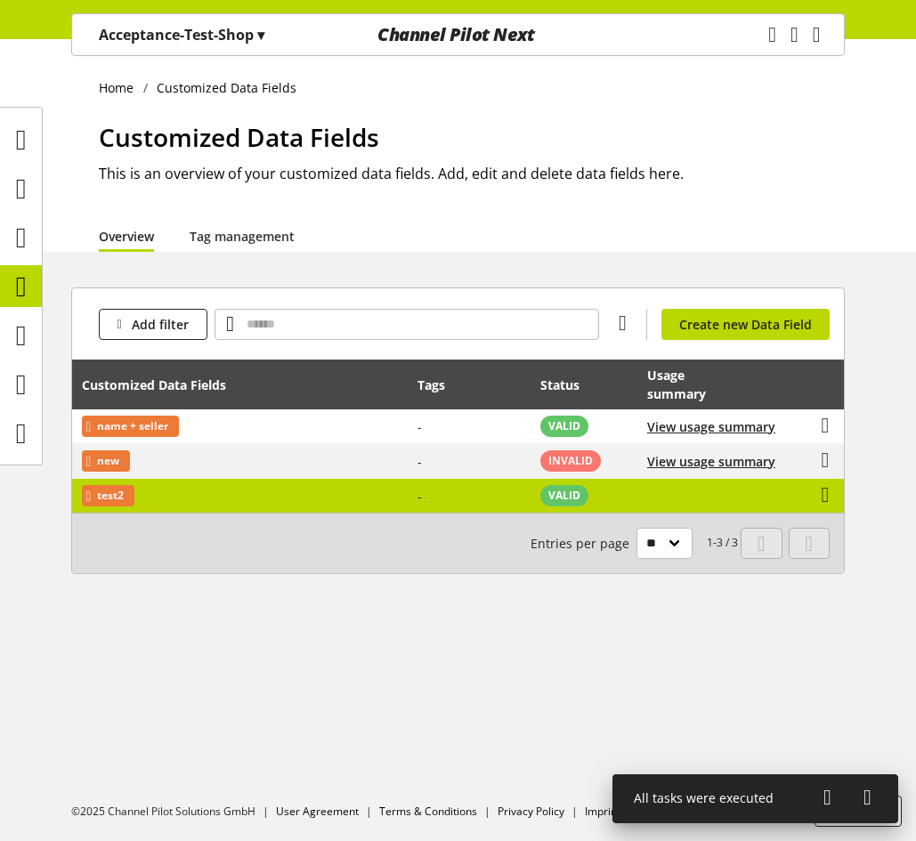
click at [626, 497] on td "VALID" at bounding box center [583, 496] width 107 height 34
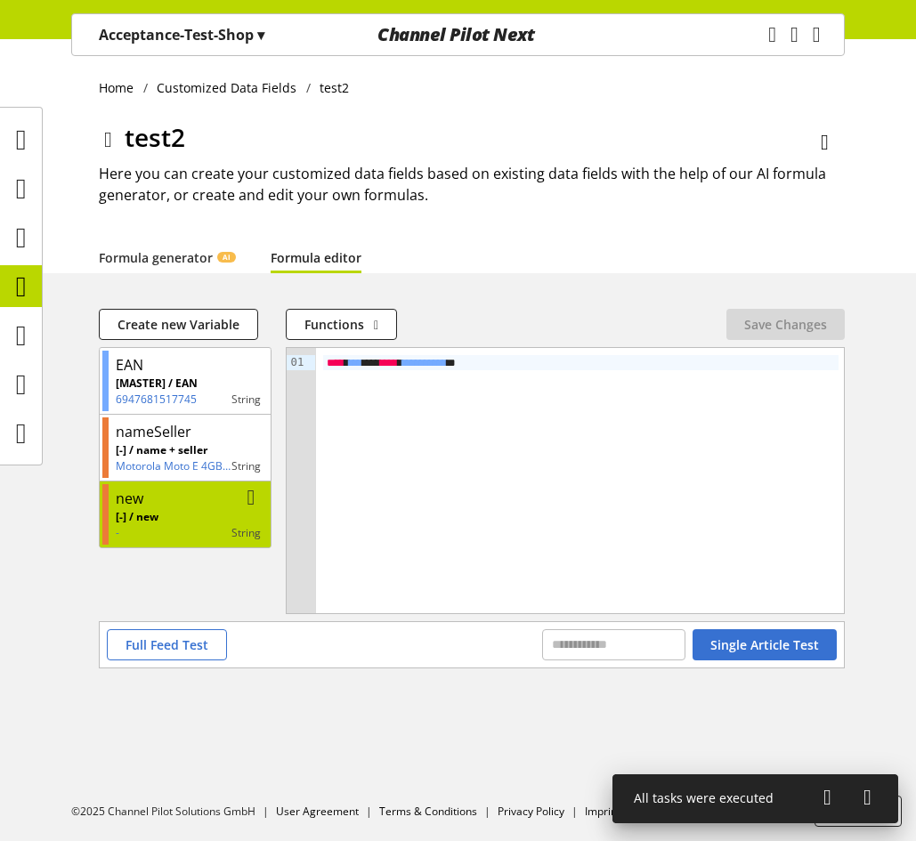
click at [212, 511] on div "[-] / new - string" at bounding box center [188, 525] width 145 height 32
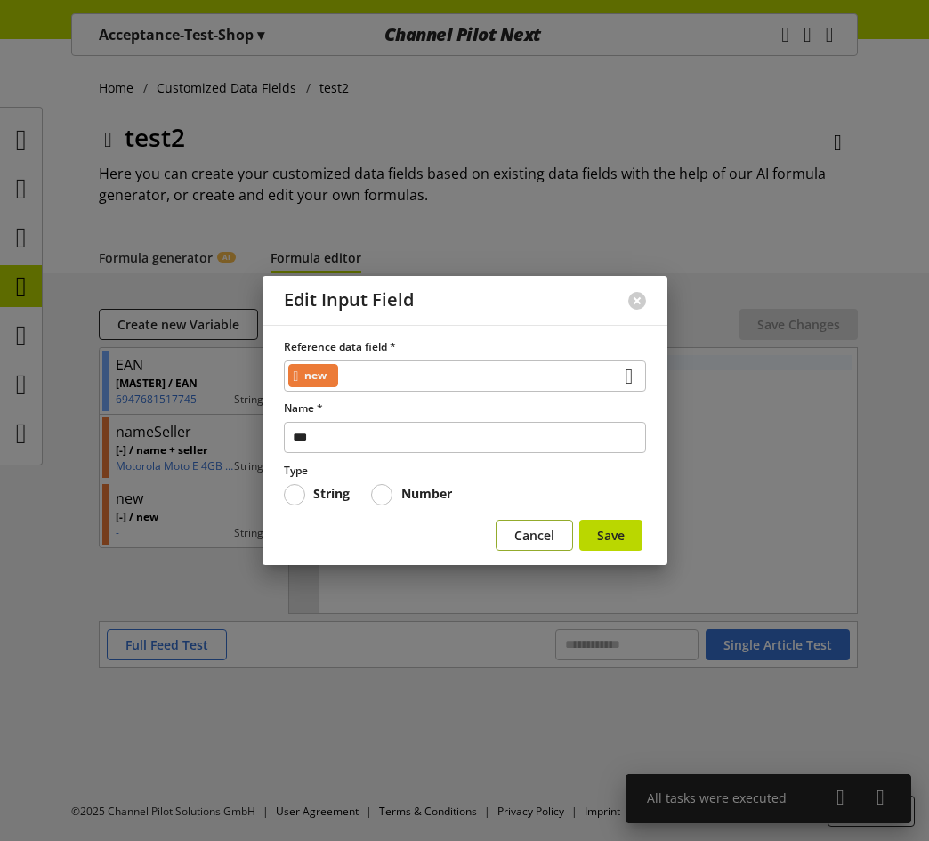
click at [538, 536] on span "Cancel" at bounding box center [534, 535] width 40 height 19
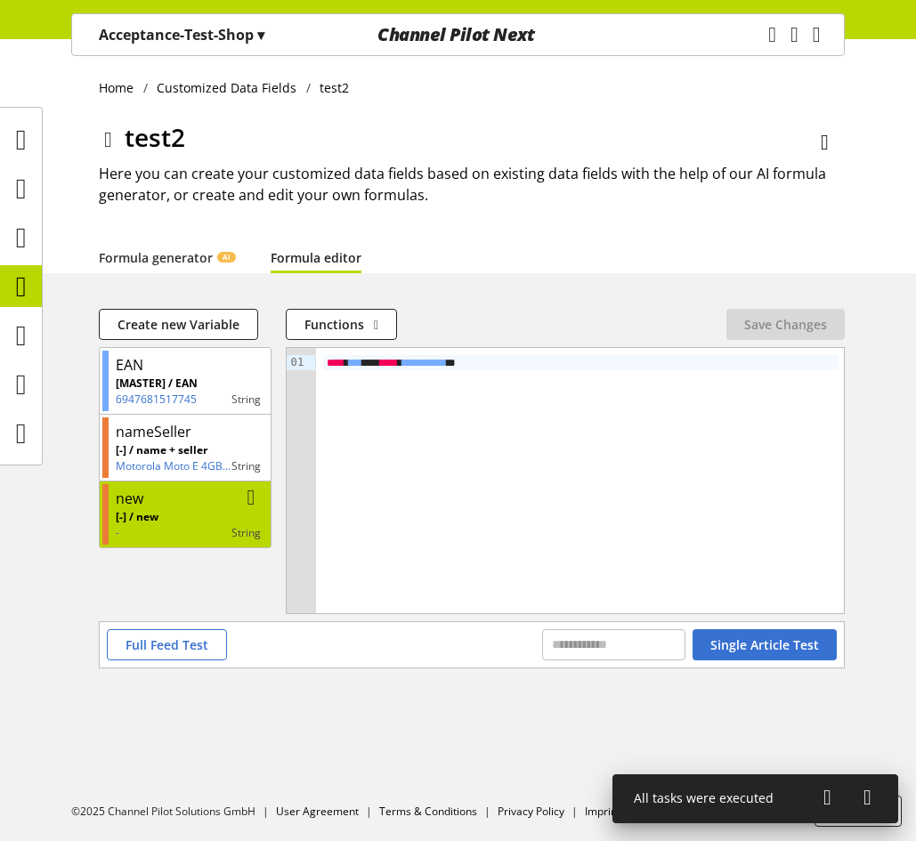
click at [255, 500] on icon at bounding box center [251, 498] width 8 height 32
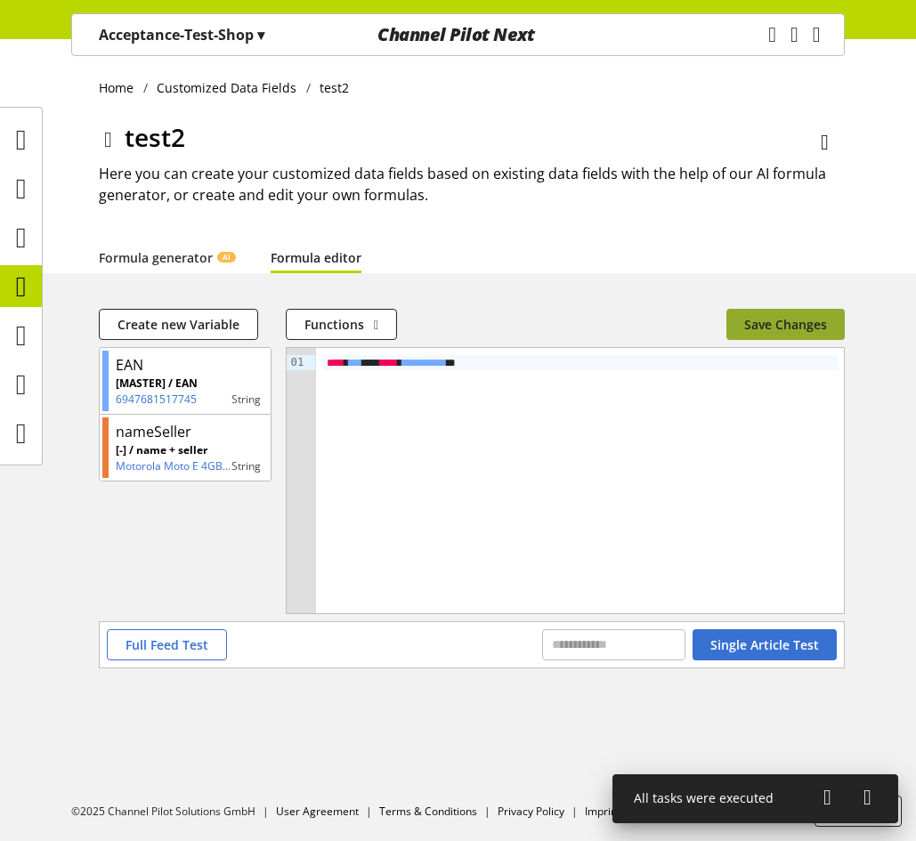
click at [797, 323] on span "Save Changes" at bounding box center [785, 324] width 83 height 19
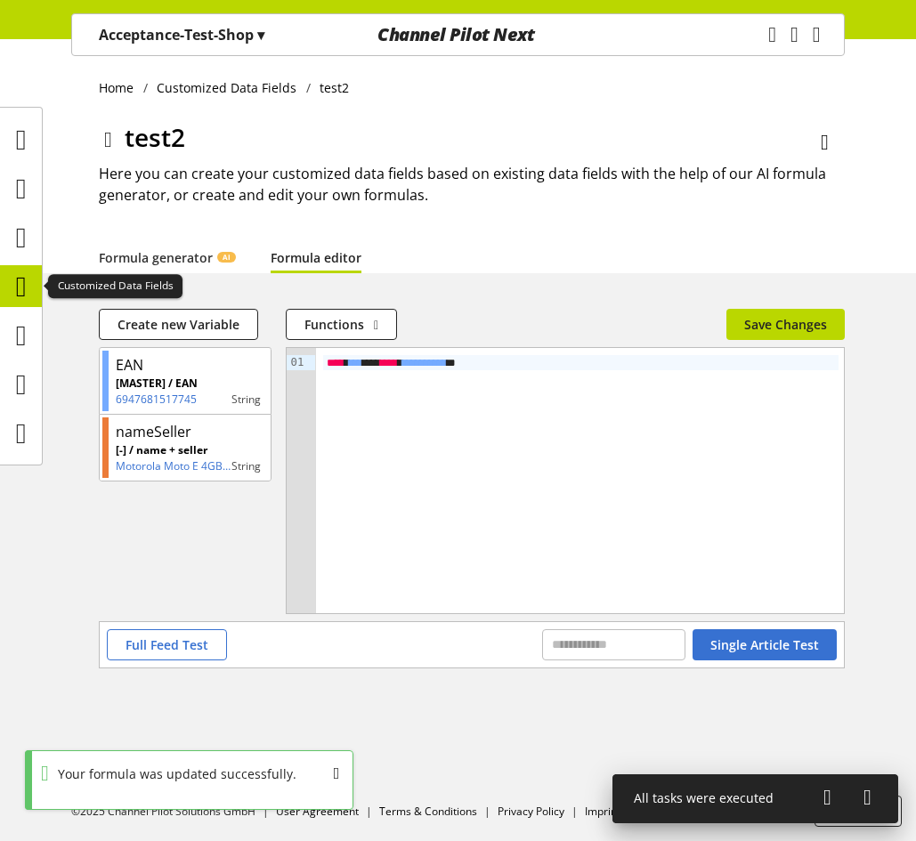
click at [36, 286] on div at bounding box center [21, 286] width 42 height 42
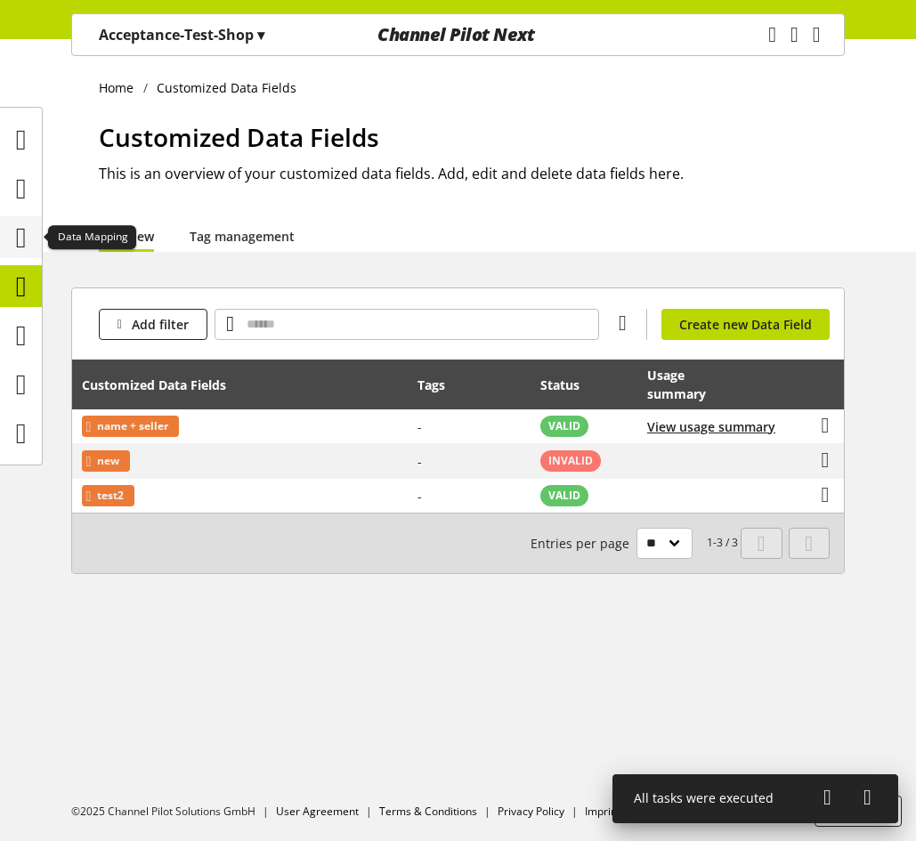
click at [36, 238] on div at bounding box center [21, 237] width 42 height 42
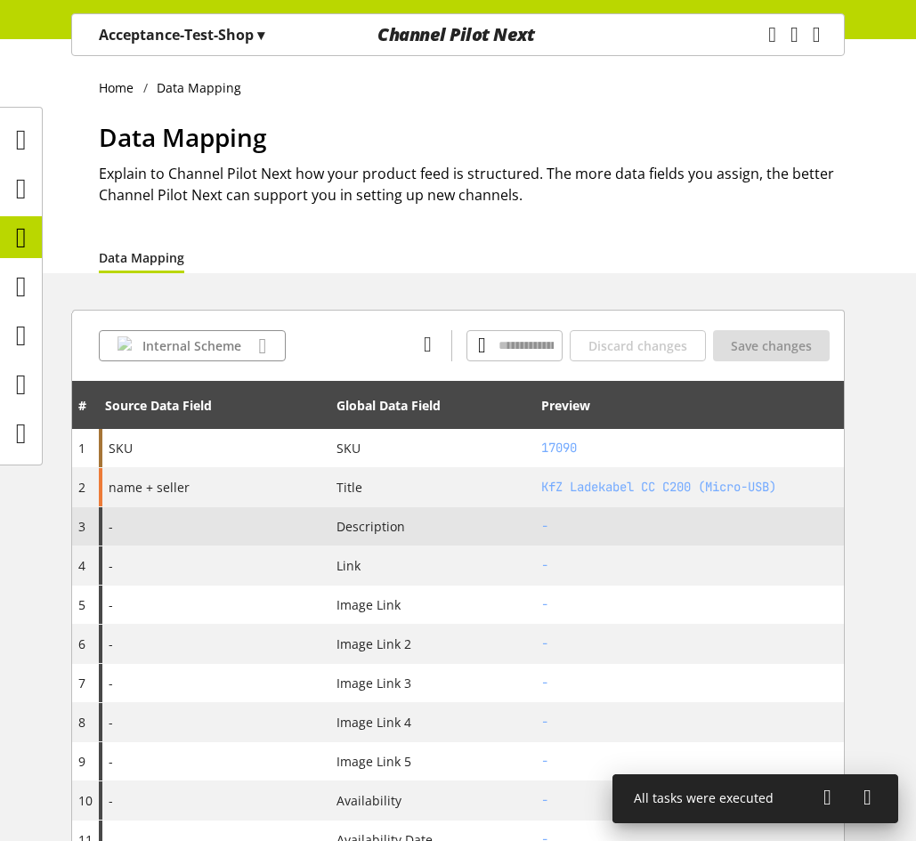
click at [171, 530] on div "-" at bounding box center [214, 526] width 231 height 38
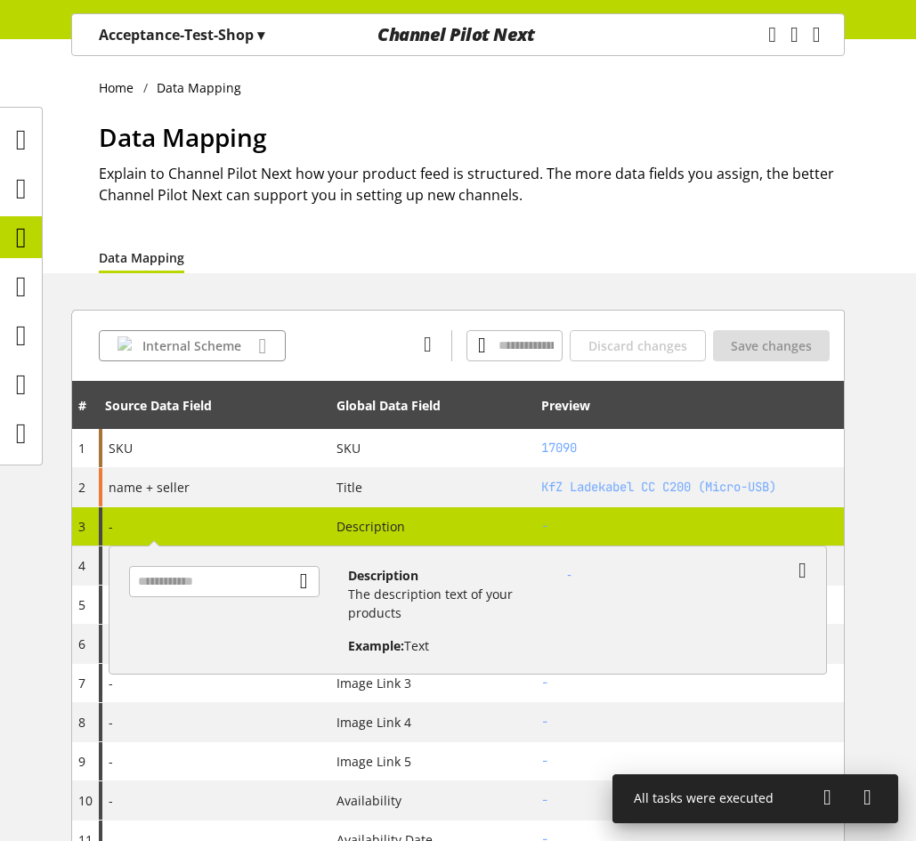
click at [193, 563] on div at bounding box center [231, 603] width 233 height 103
click at [188, 580] on input "text" at bounding box center [224, 581] width 190 height 31
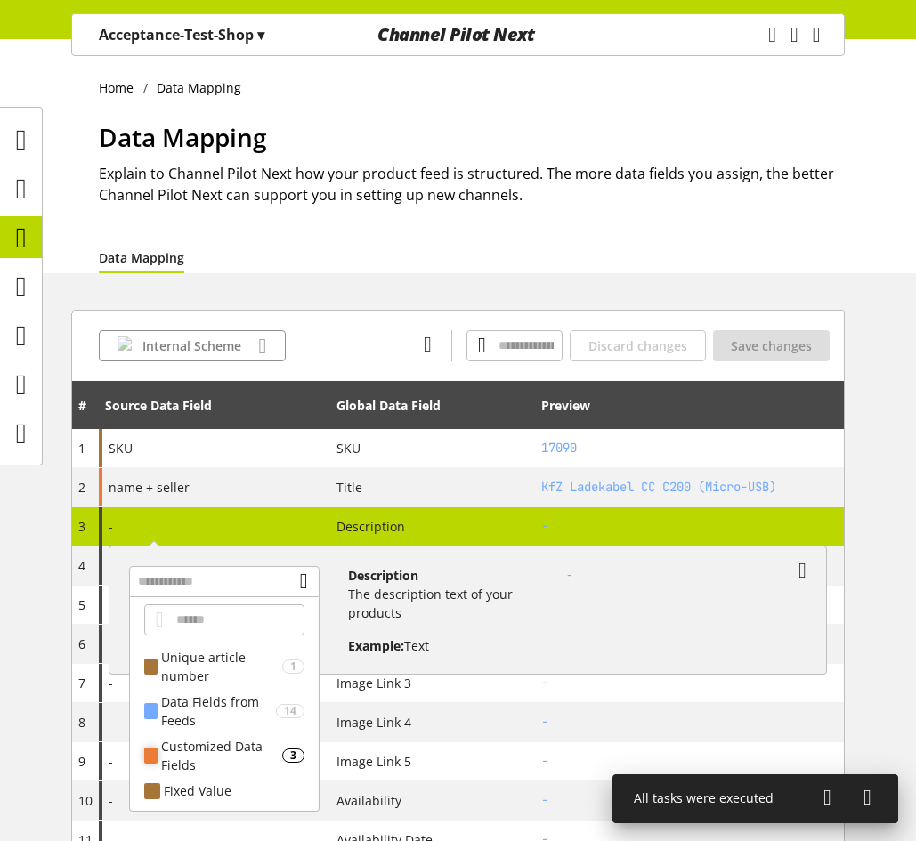
click at [233, 753] on div "Customized Data Fields" at bounding box center [221, 755] width 120 height 37
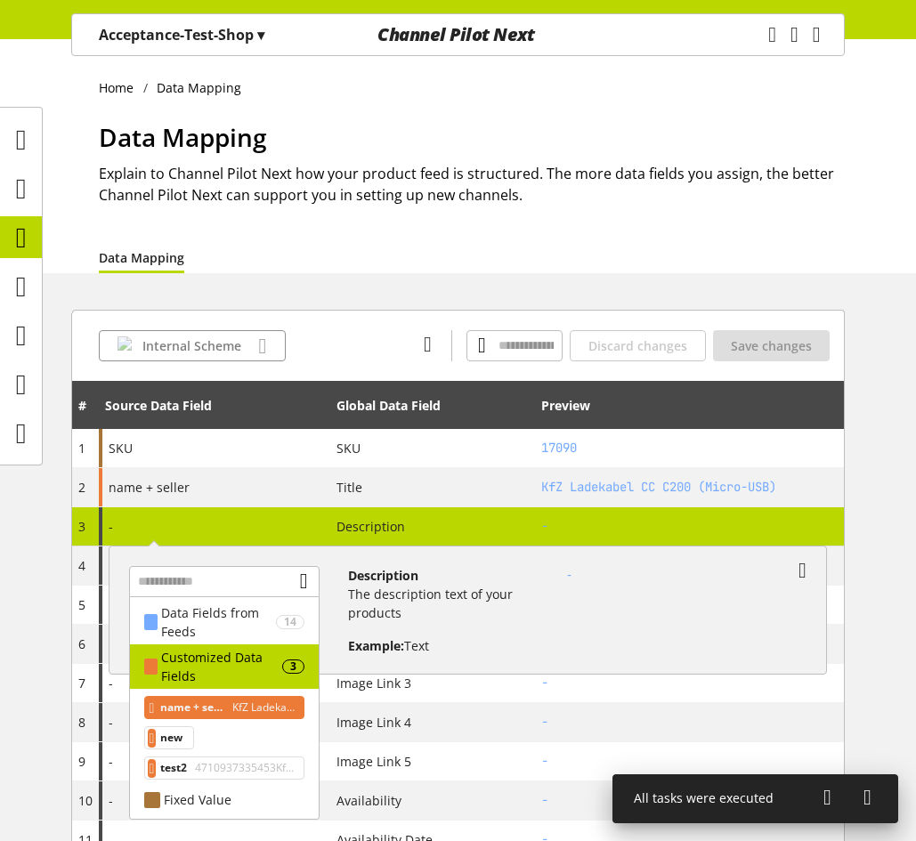
scroll to position [90, 0]
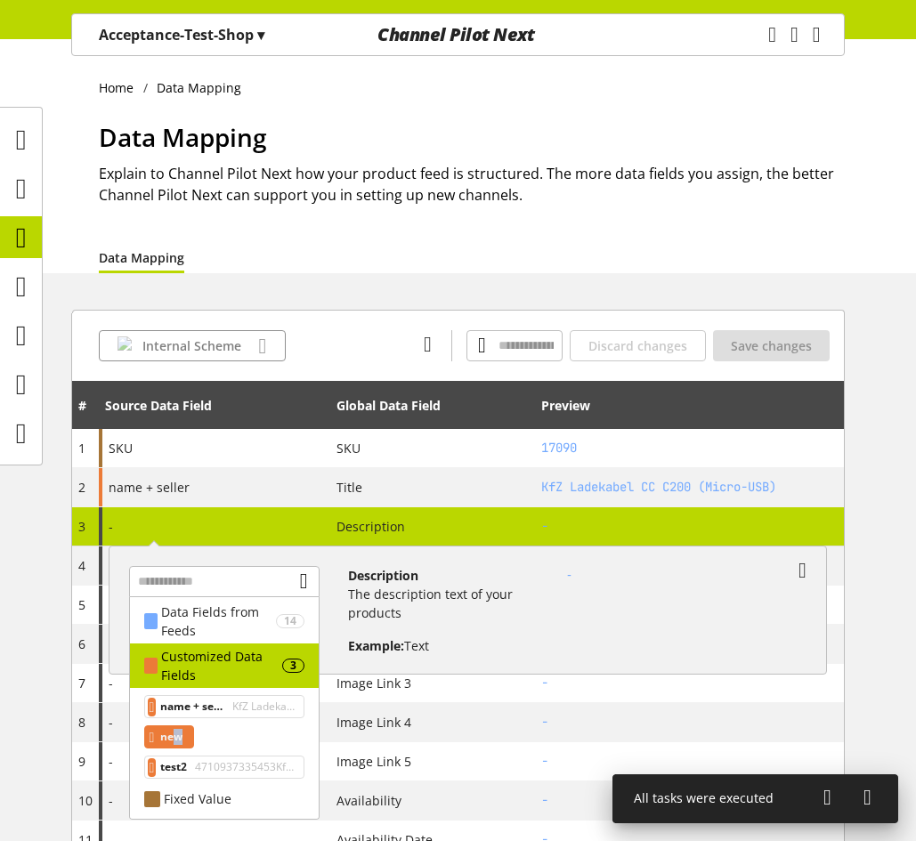
click at [182, 733] on span "new" at bounding box center [171, 736] width 22 height 21
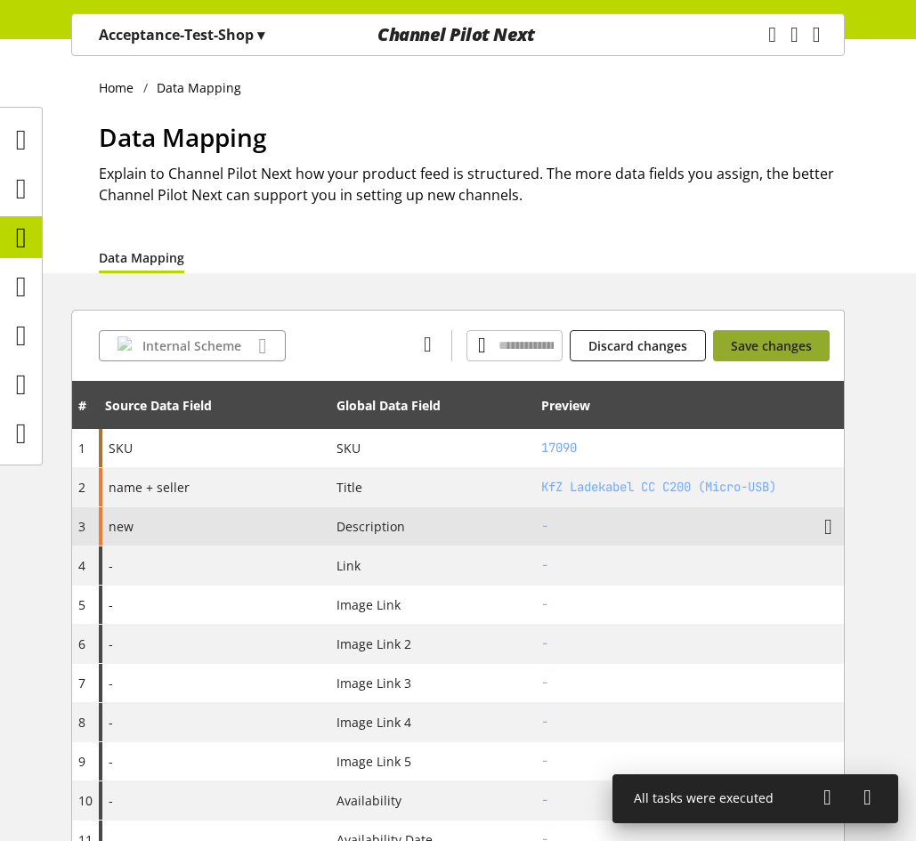
click at [747, 342] on span "Save changes" at bounding box center [771, 345] width 81 height 19
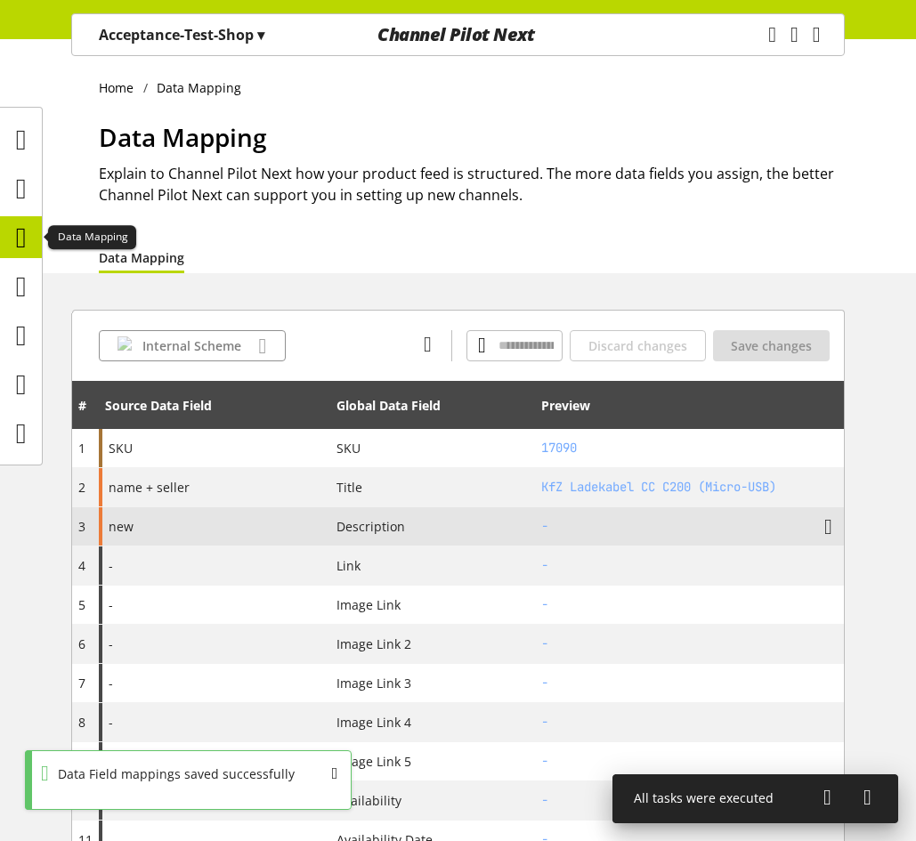
click at [16, 238] on icon at bounding box center [21, 238] width 11 height 36
click at [16, 283] on icon at bounding box center [21, 287] width 11 height 36
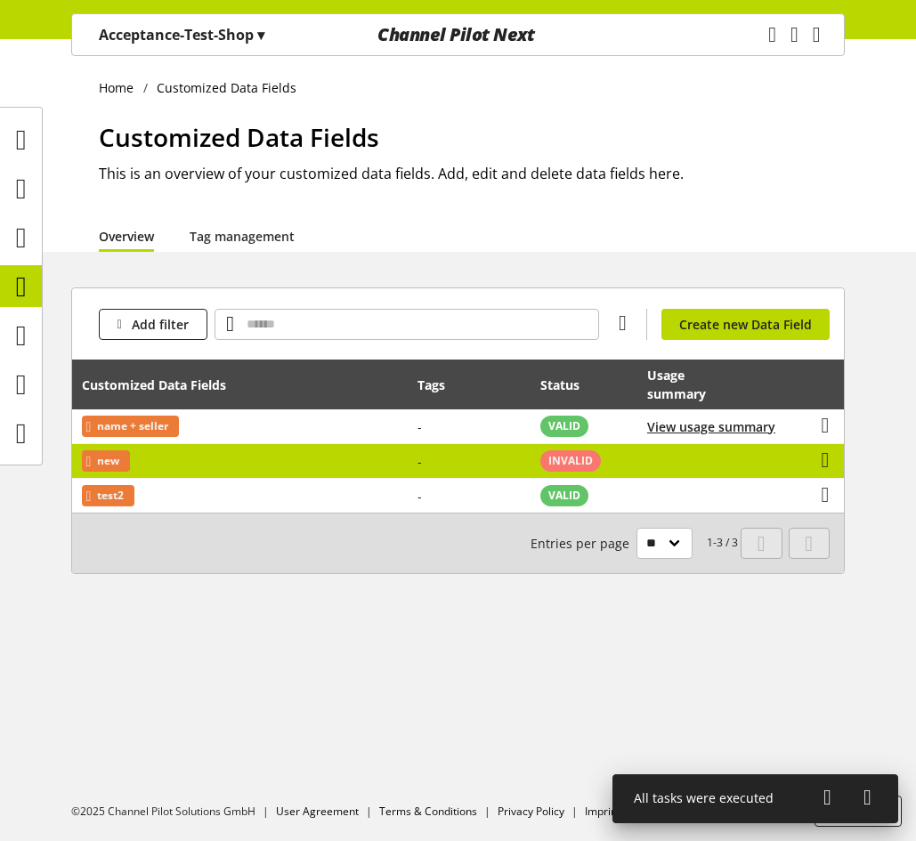
click at [687, 458] on td "View usage summary" at bounding box center [710, 461] width 147 height 35
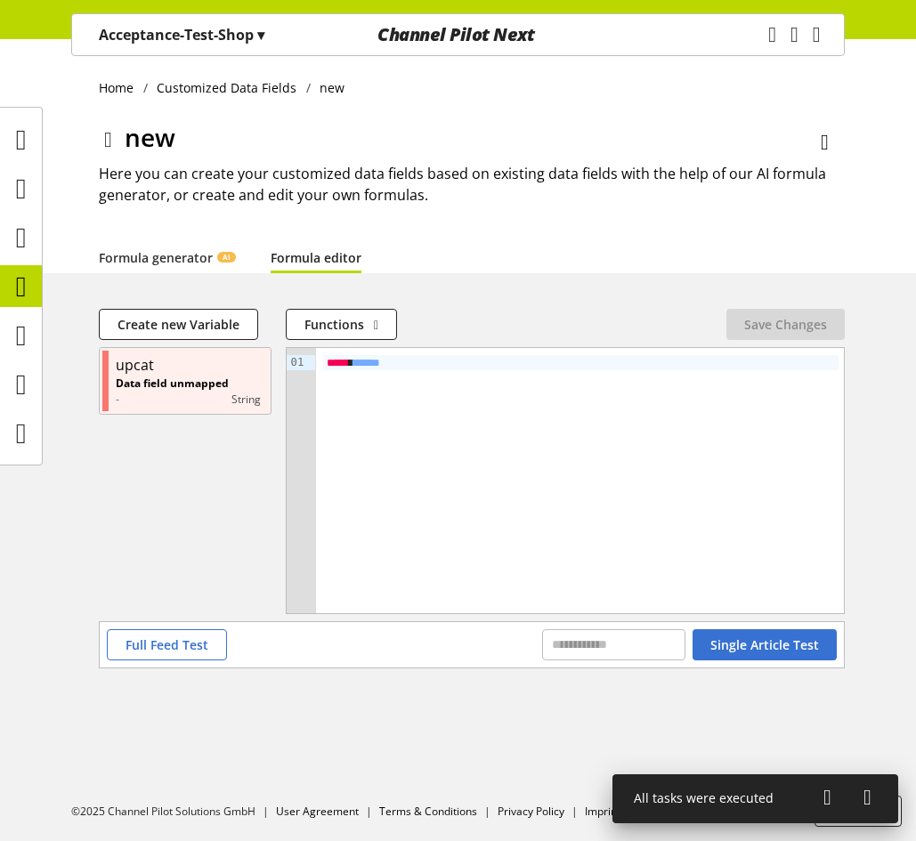
click at [460, 367] on div "***** * ***** *" at bounding box center [580, 362] width 515 height 15
click at [22, 283] on icon at bounding box center [21, 287] width 11 height 36
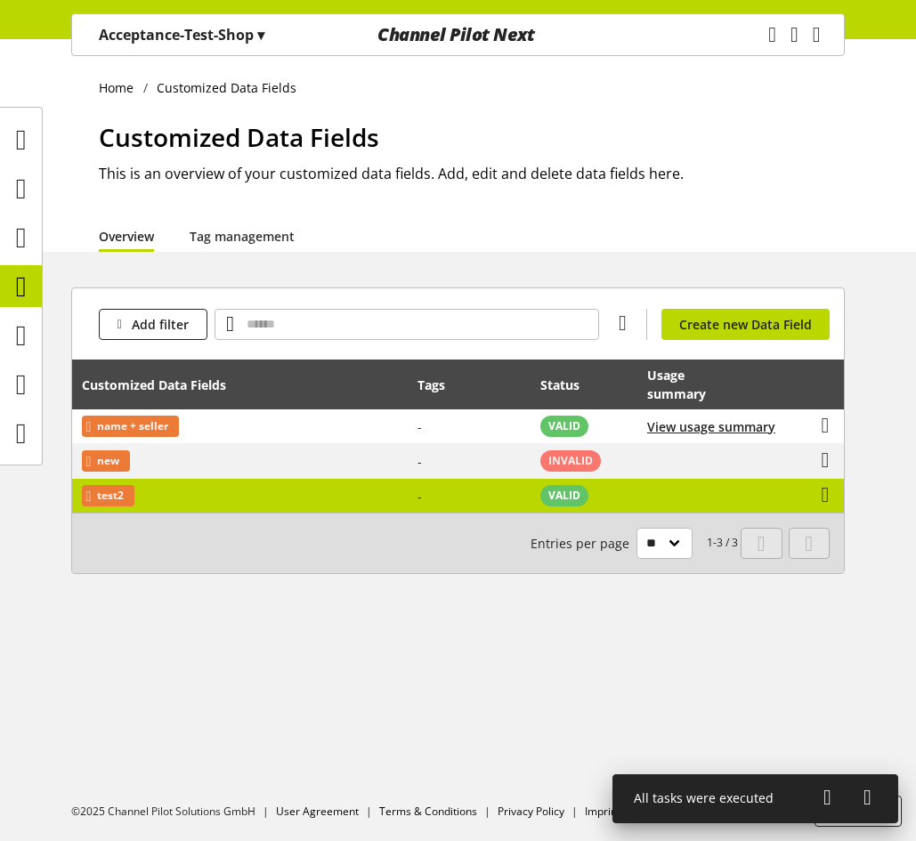
click at [617, 488] on td "VALID" at bounding box center [583, 496] width 107 height 34
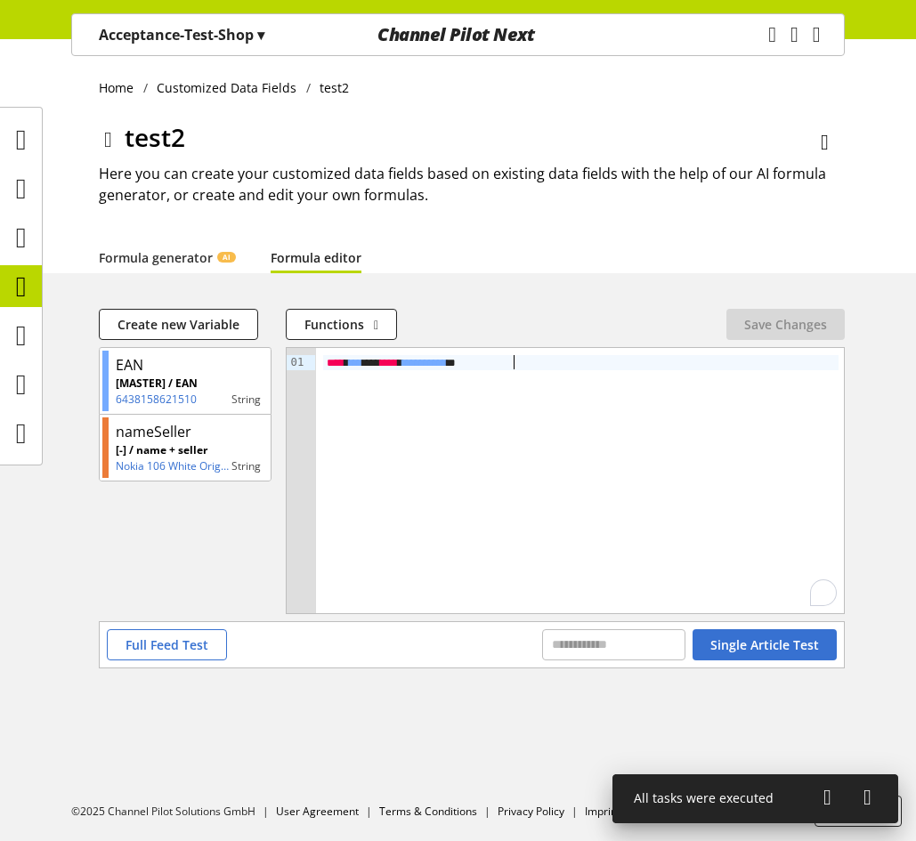
click at [571, 358] on div "**********" at bounding box center [580, 362] width 515 height 15
click at [748, 314] on button "Save Changes" at bounding box center [785, 324] width 118 height 31
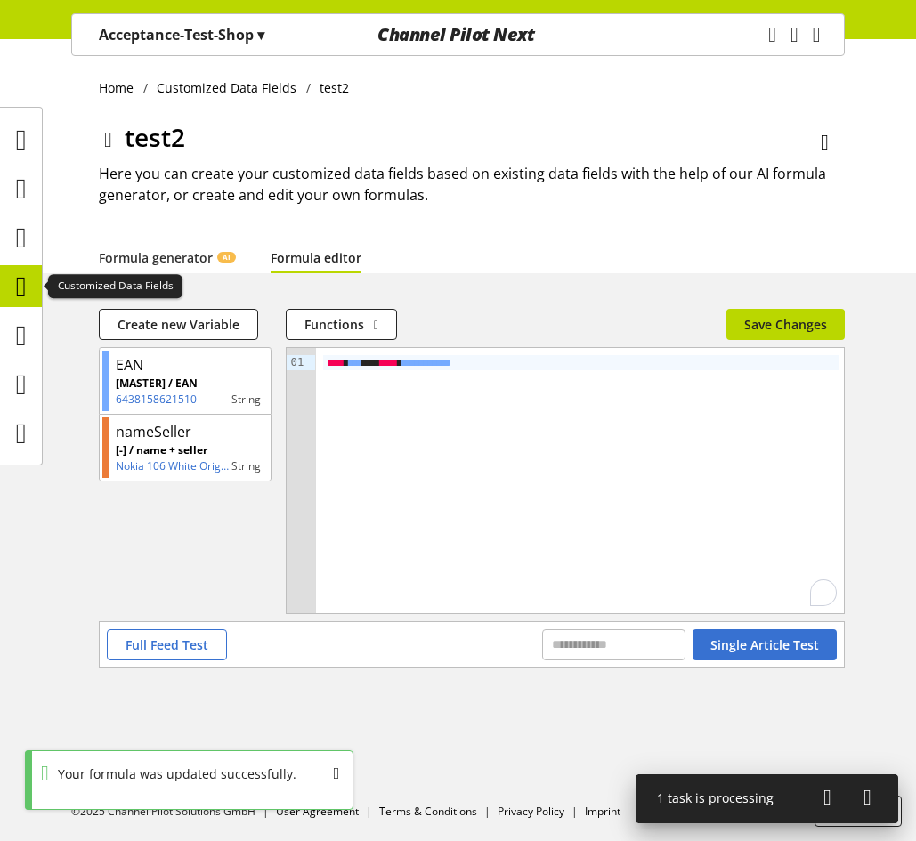
click at [16, 271] on icon at bounding box center [21, 287] width 11 height 36
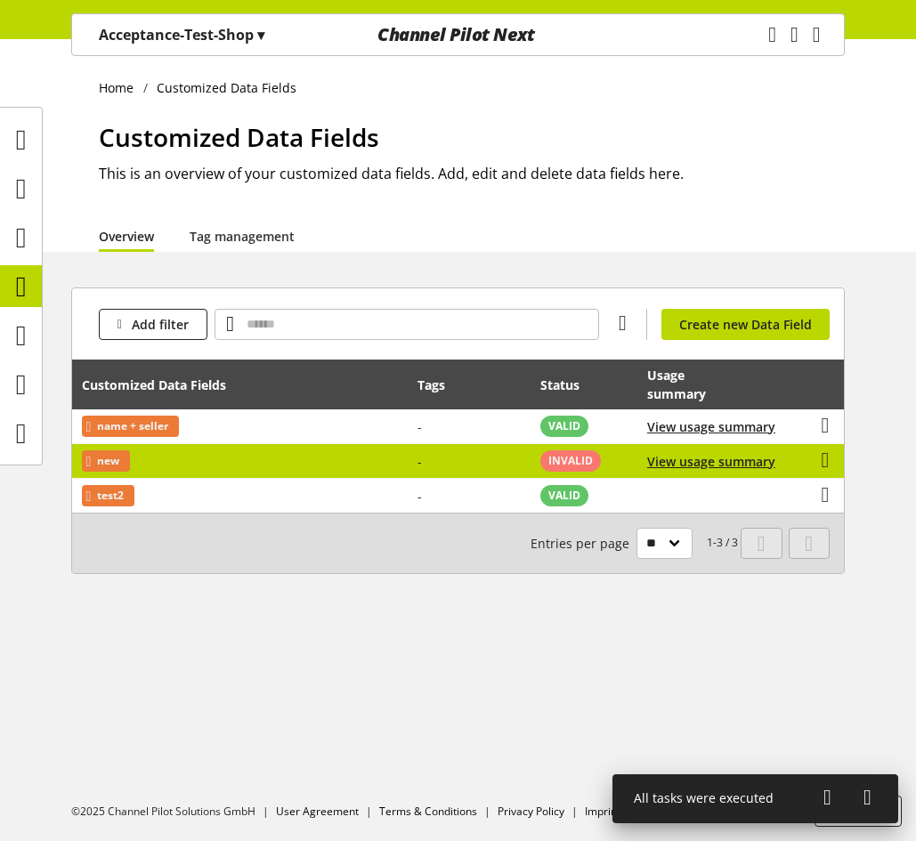
click at [327, 465] on td "new" at bounding box center [240, 461] width 336 height 35
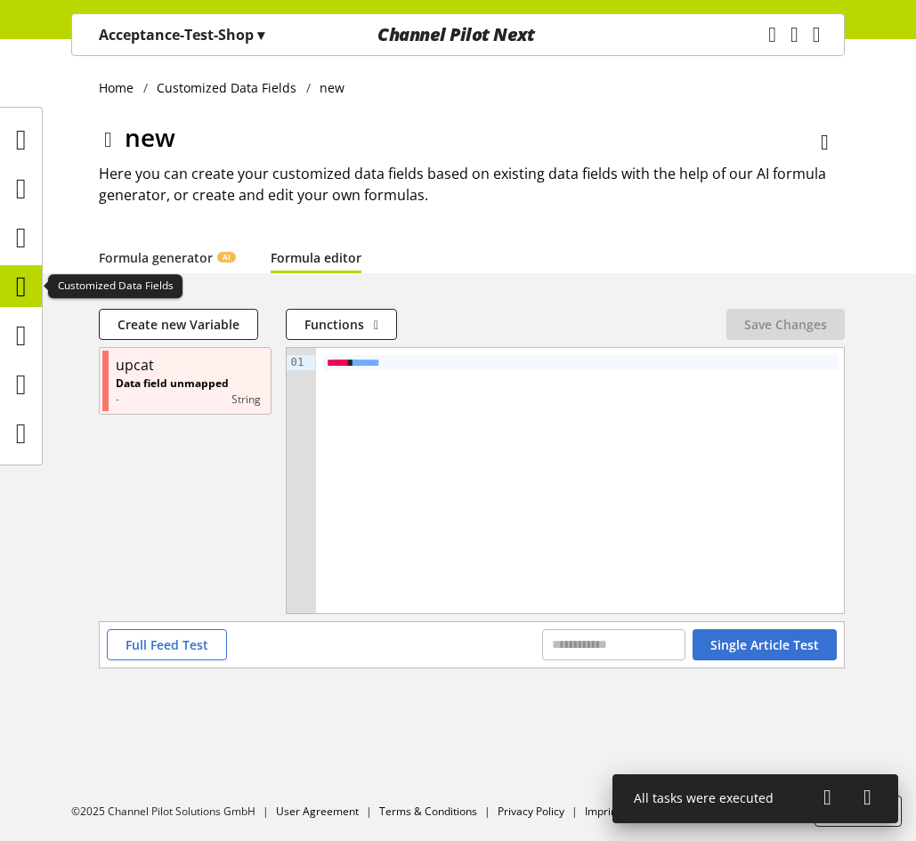
click at [27, 293] on icon at bounding box center [21, 287] width 11 height 36
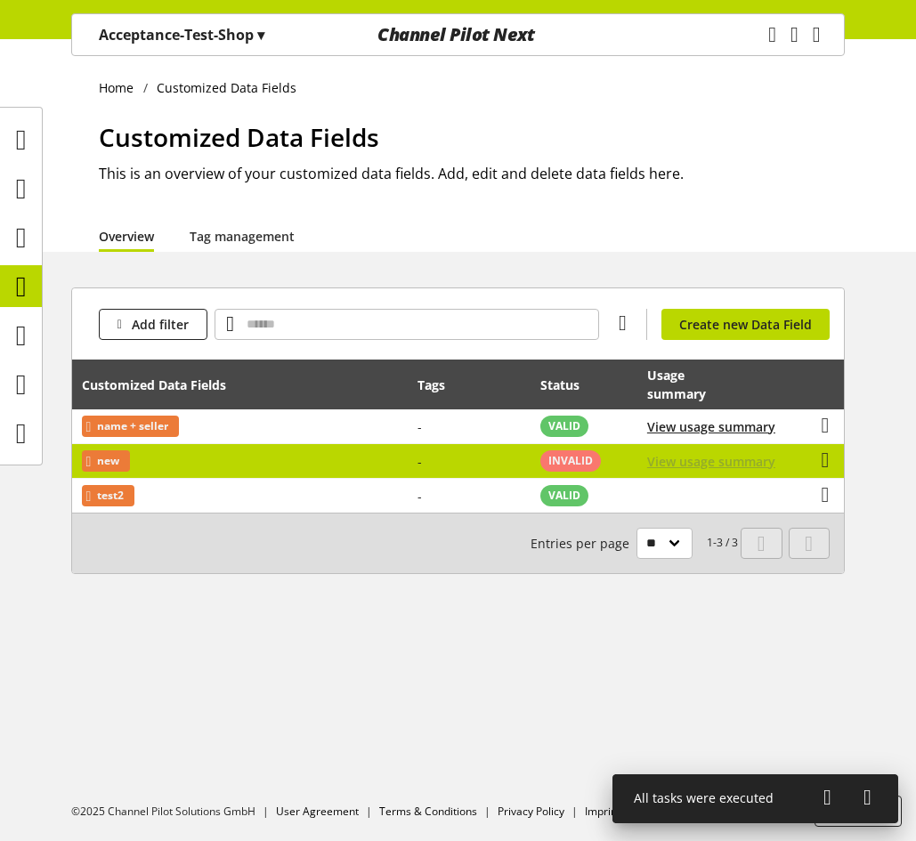
click at [754, 458] on span "View usage summary" at bounding box center [711, 461] width 128 height 19
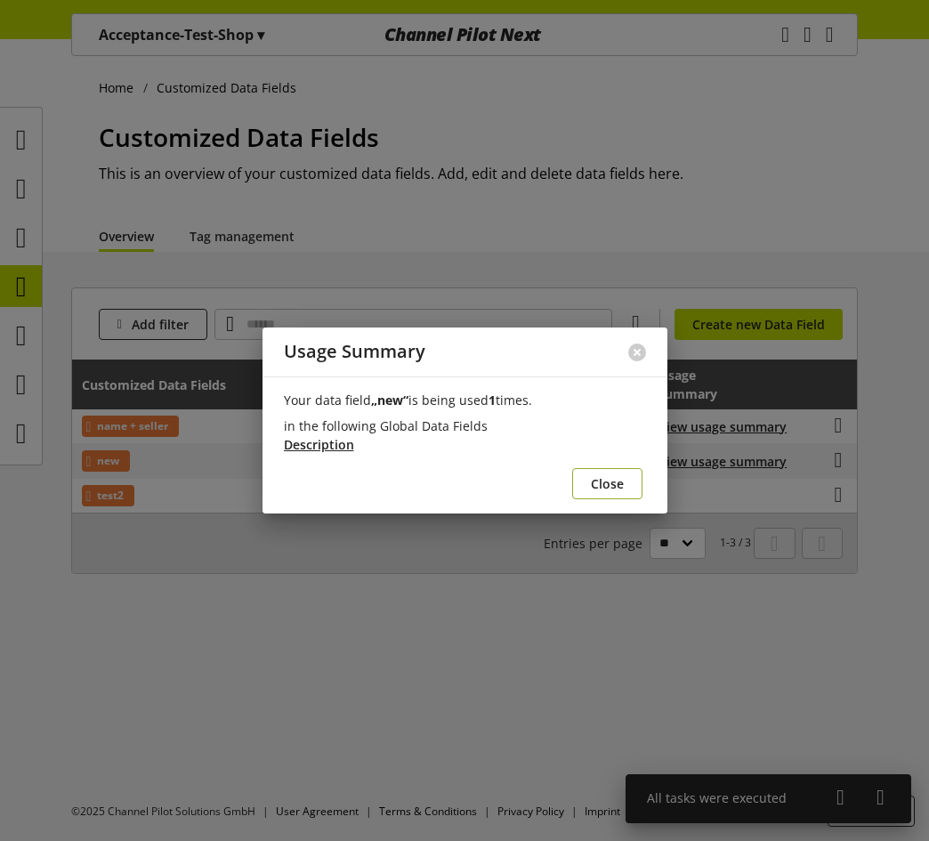
click at [624, 482] on button "Close" at bounding box center [607, 483] width 70 height 31
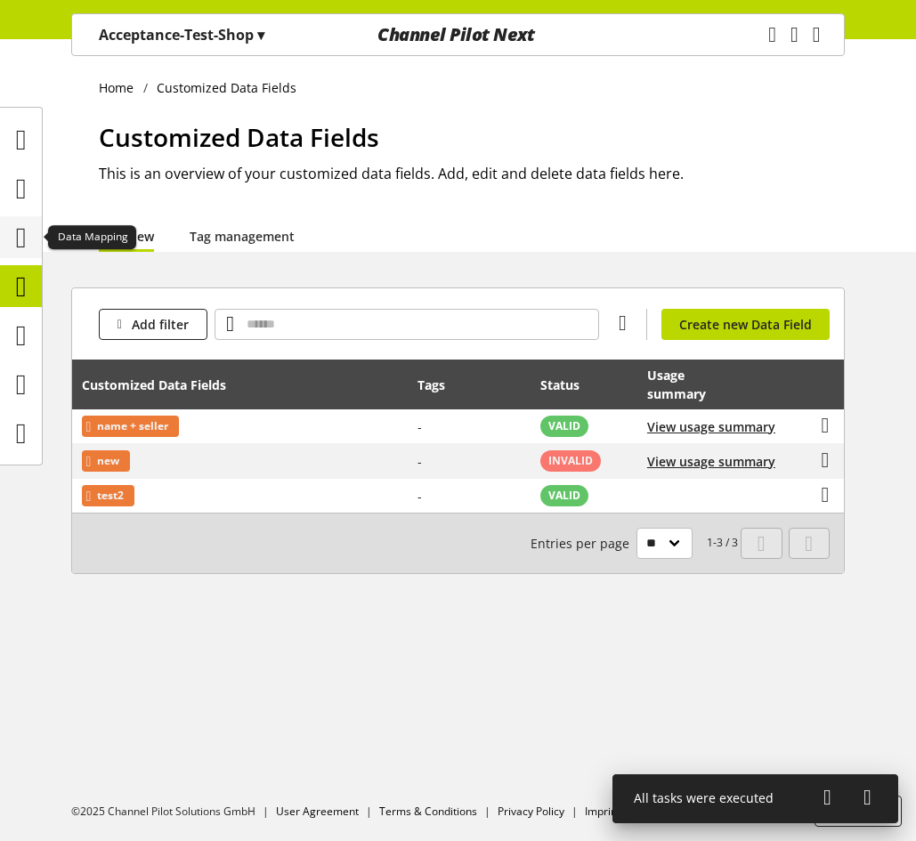
click at [23, 229] on icon at bounding box center [21, 238] width 11 height 36
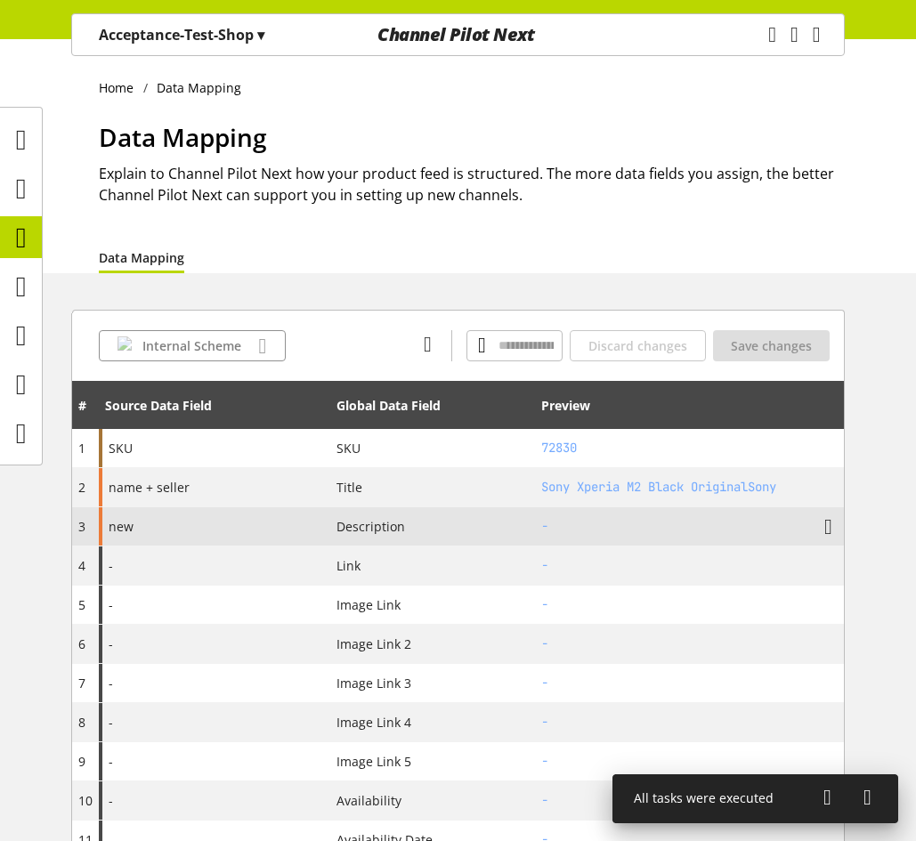
click at [214, 530] on div "new" at bounding box center [214, 526] width 231 height 38
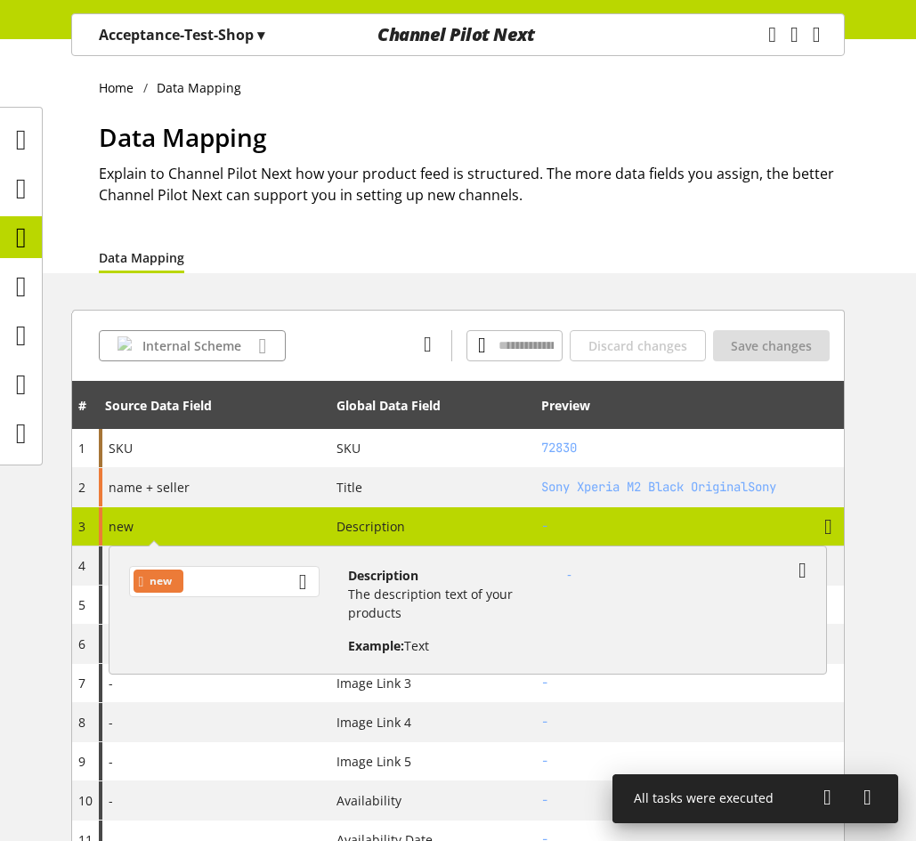
click at [247, 583] on div "new" at bounding box center [224, 581] width 190 height 31
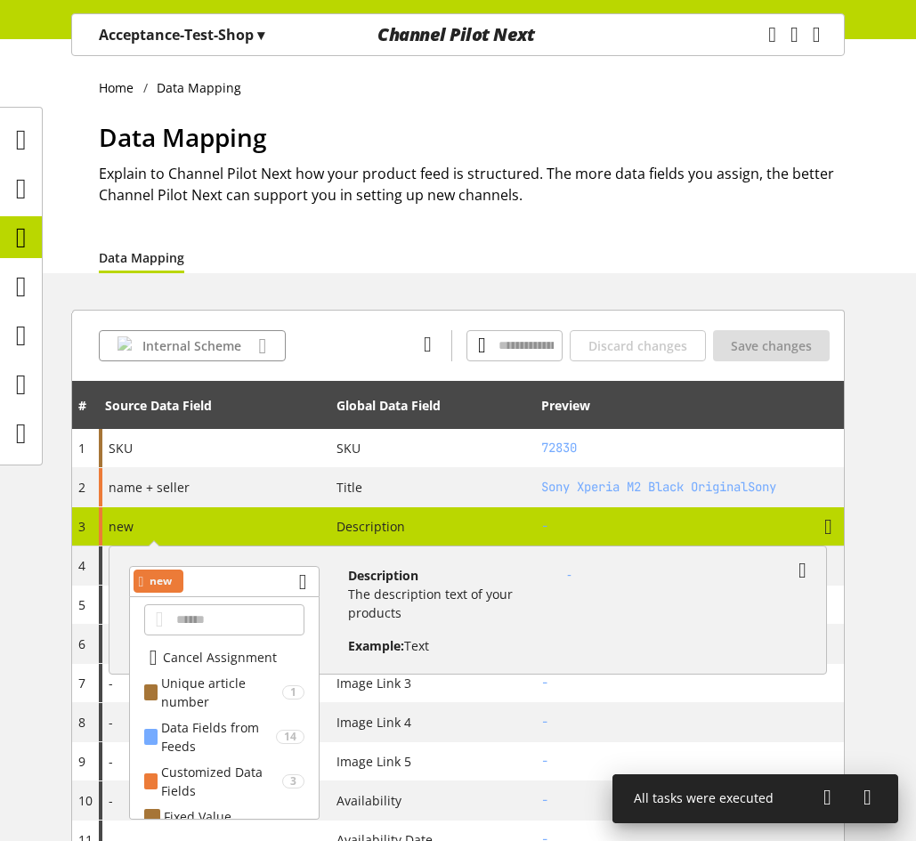
click at [224, 663] on span "Cancel Assignment" at bounding box center [220, 657] width 114 height 19
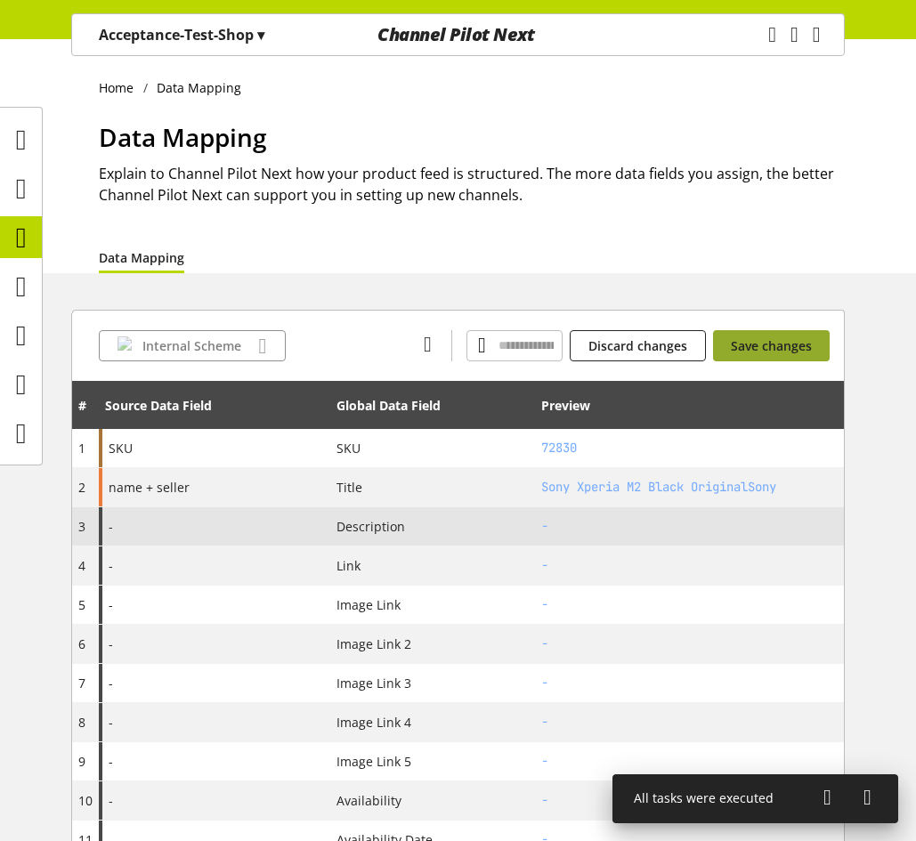
click at [770, 352] on span "Save changes" at bounding box center [771, 345] width 81 height 19
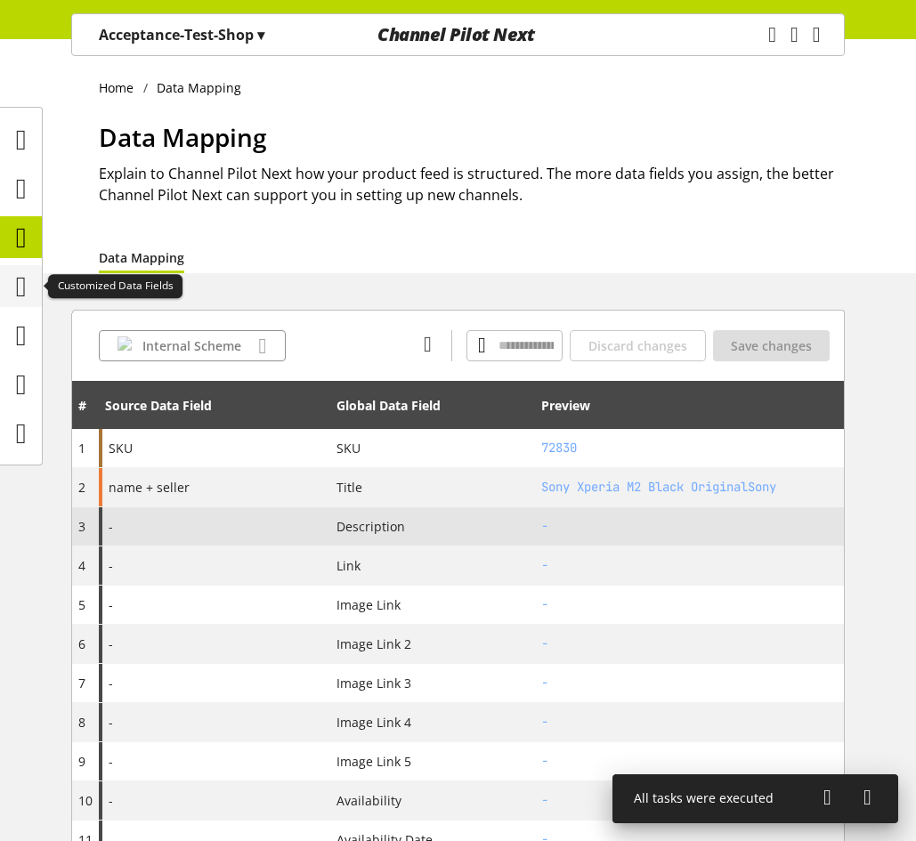
drag, startPoint x: 28, startPoint y: 266, endPoint x: 35, endPoint y: 281, distance: 16.4
click at [28, 266] on div at bounding box center [21, 286] width 42 height 42
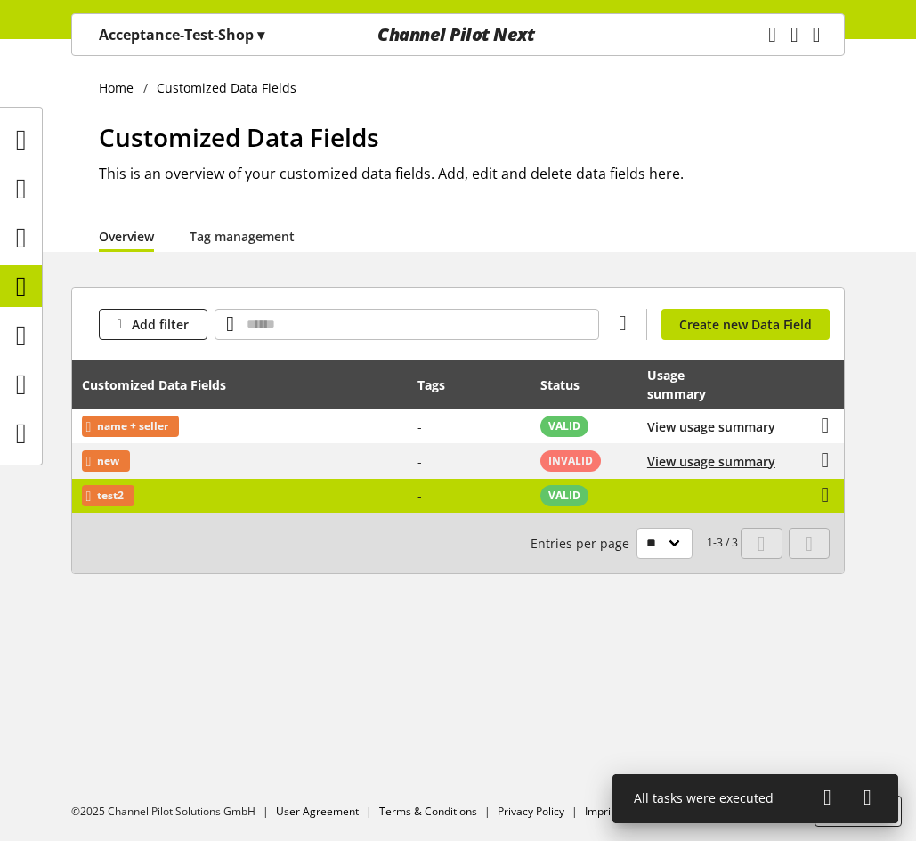
click at [708, 500] on td "View usage summary" at bounding box center [710, 496] width 147 height 34
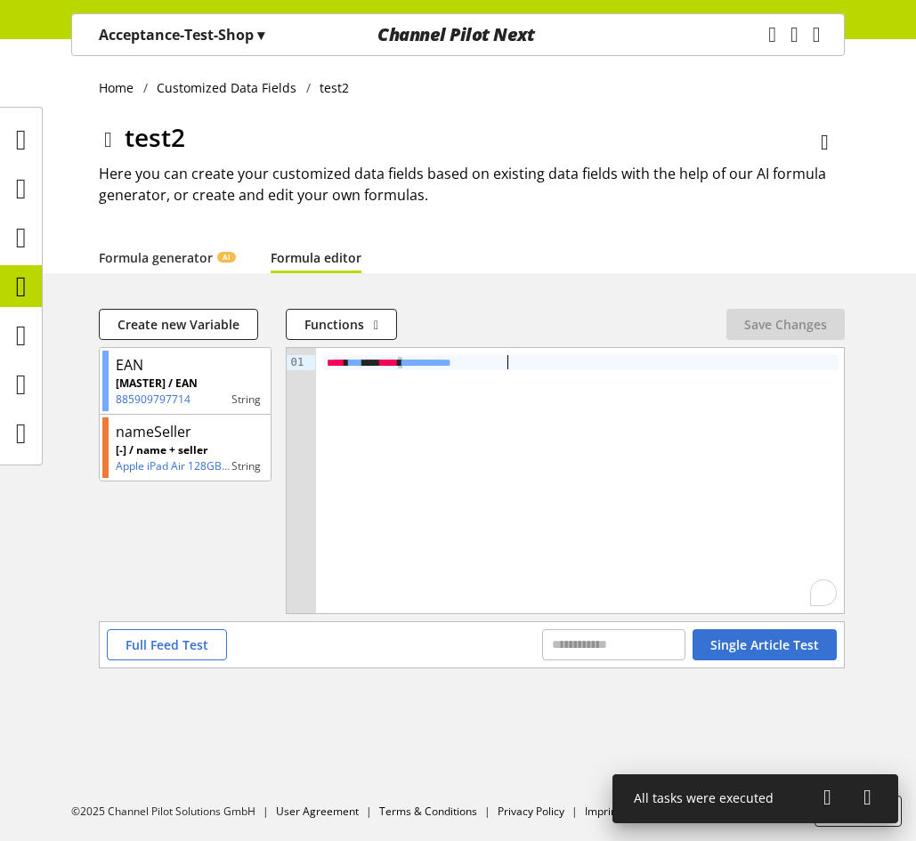
click at [550, 378] on div "**********" at bounding box center [581, 480] width 530 height 265
click at [737, 321] on button "Save Changes" at bounding box center [785, 324] width 118 height 31
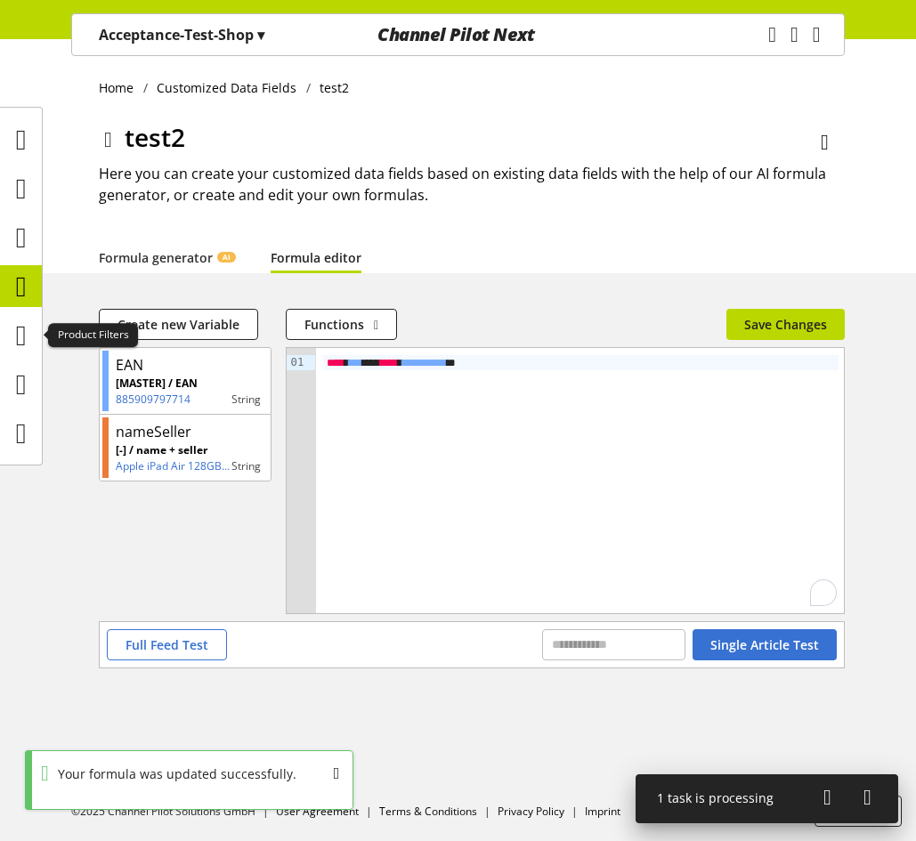
click at [3, 296] on div at bounding box center [21, 286] width 42 height 42
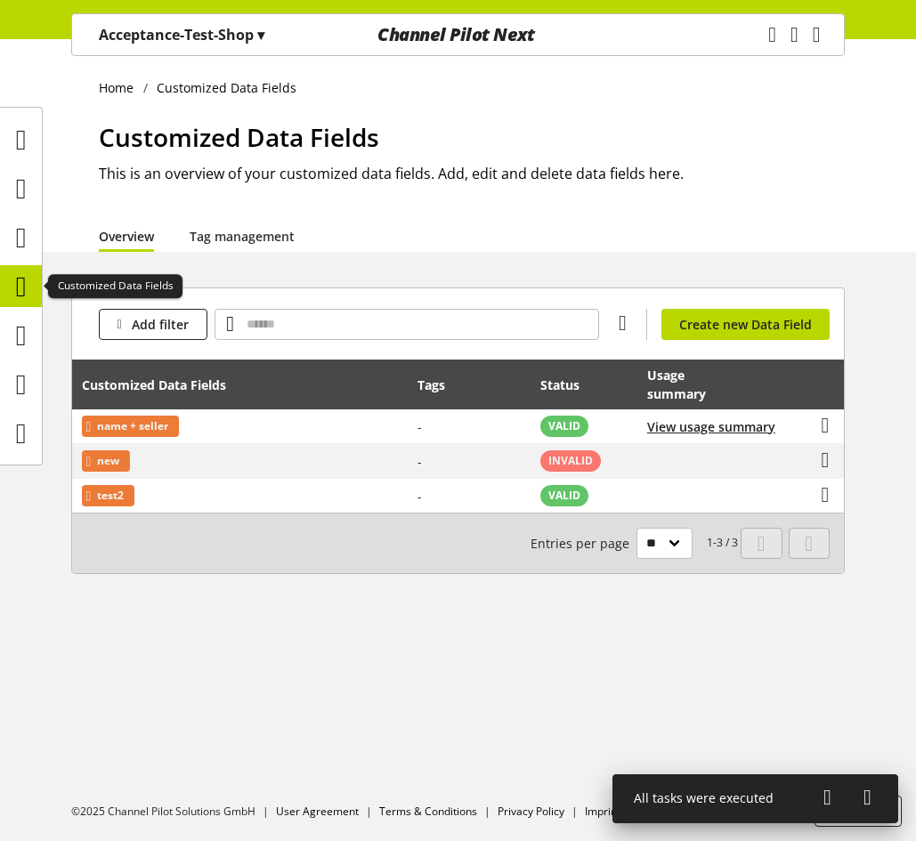
click at [20, 282] on icon at bounding box center [21, 287] width 11 height 36
click at [27, 234] on icon at bounding box center [21, 238] width 11 height 36
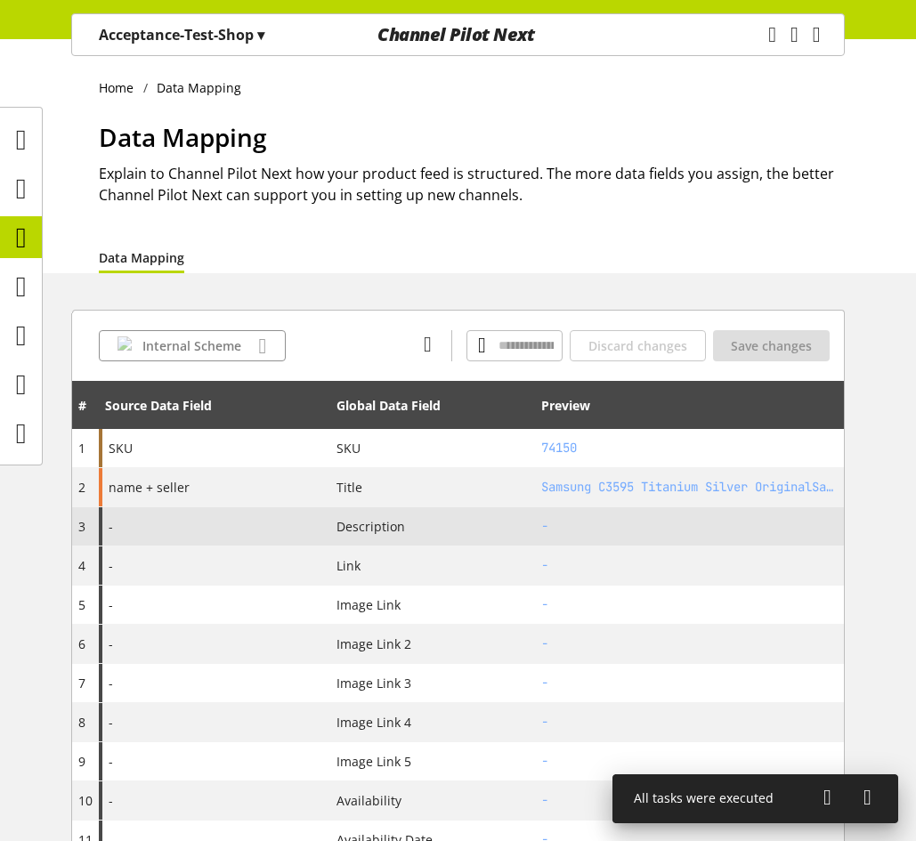
click at [139, 527] on div "-" at bounding box center [214, 526] width 231 height 38
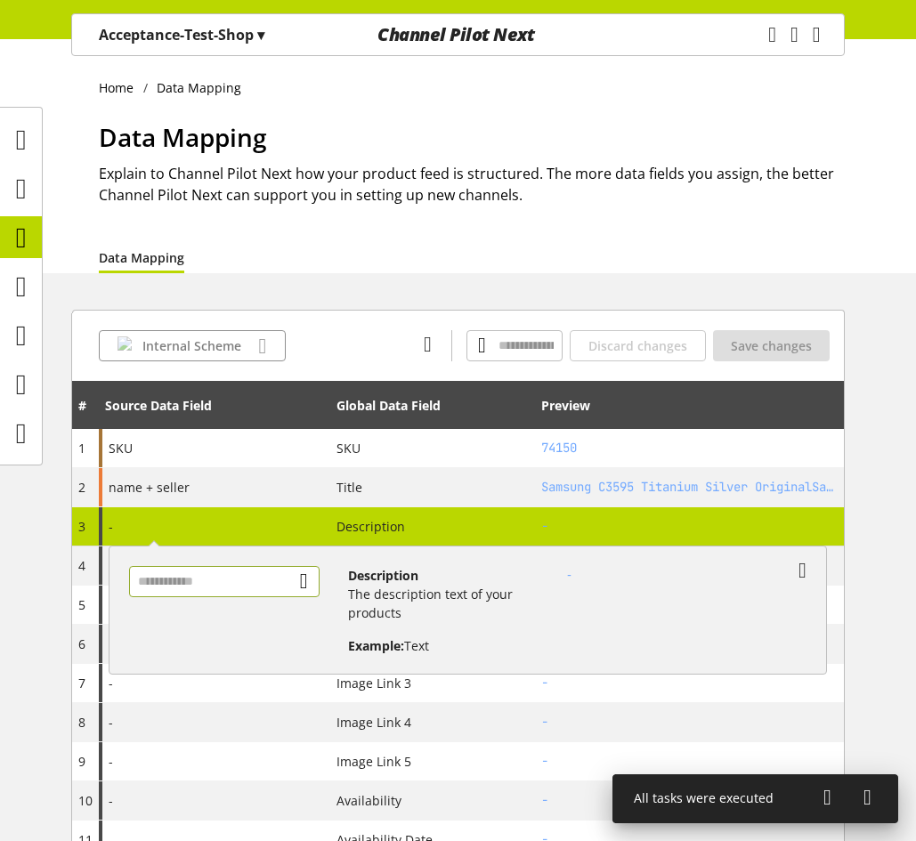
click at [240, 577] on input "text" at bounding box center [224, 581] width 190 height 31
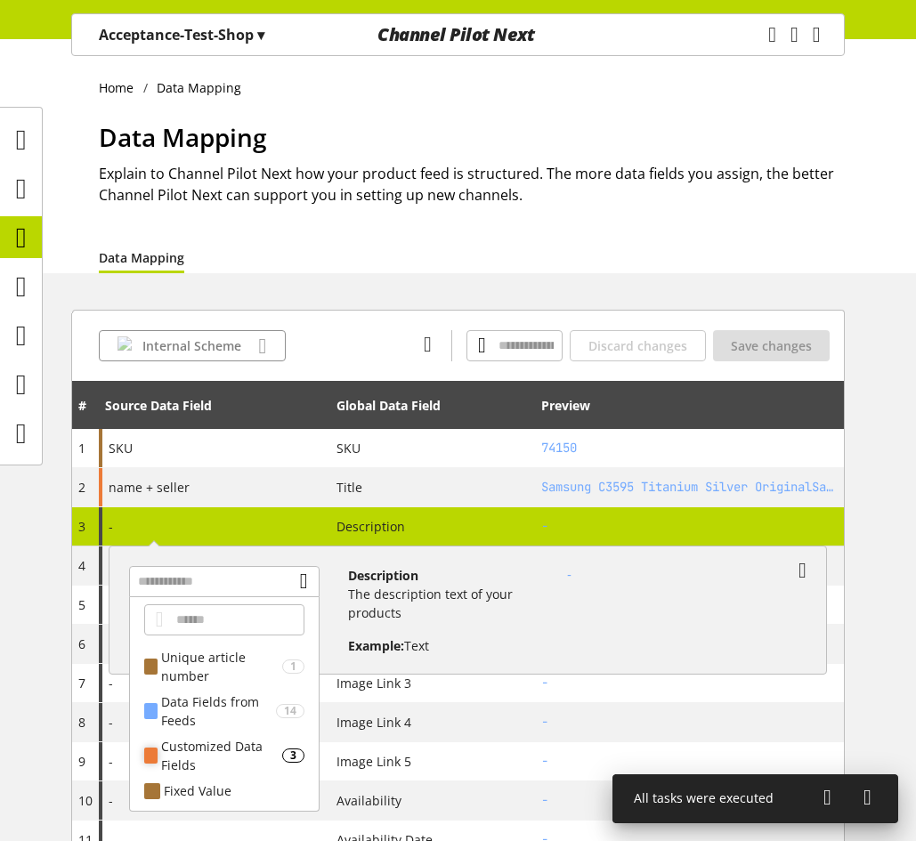
click at [228, 754] on div "Customized Data Fields" at bounding box center [221, 755] width 120 height 37
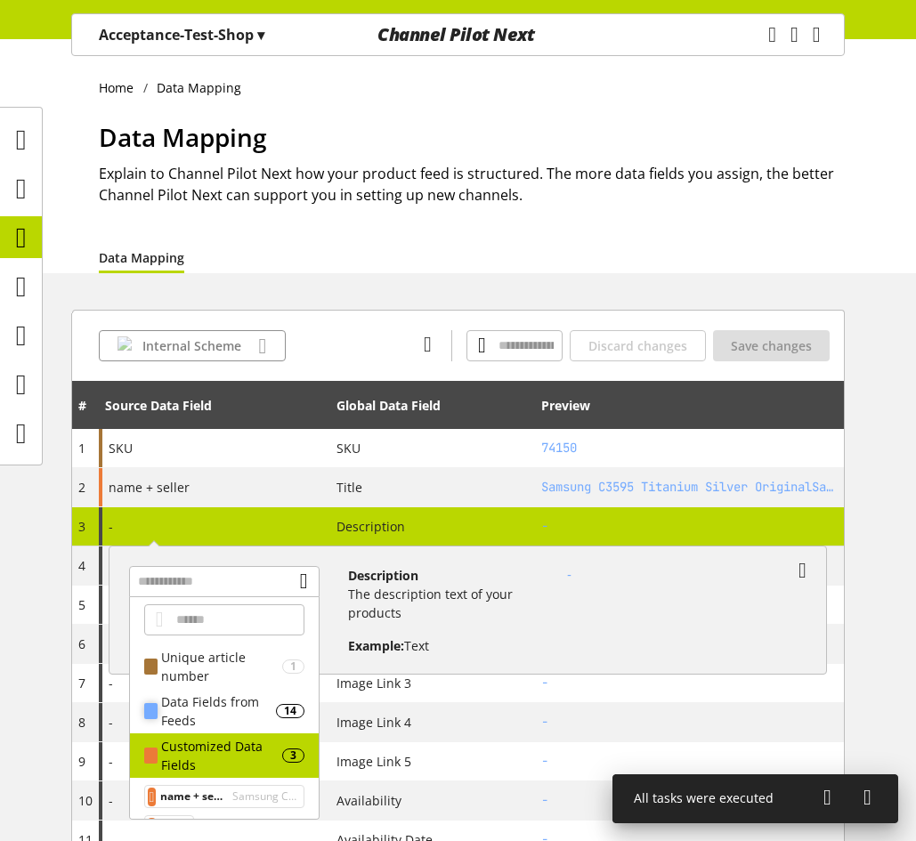
scroll to position [90, 0]
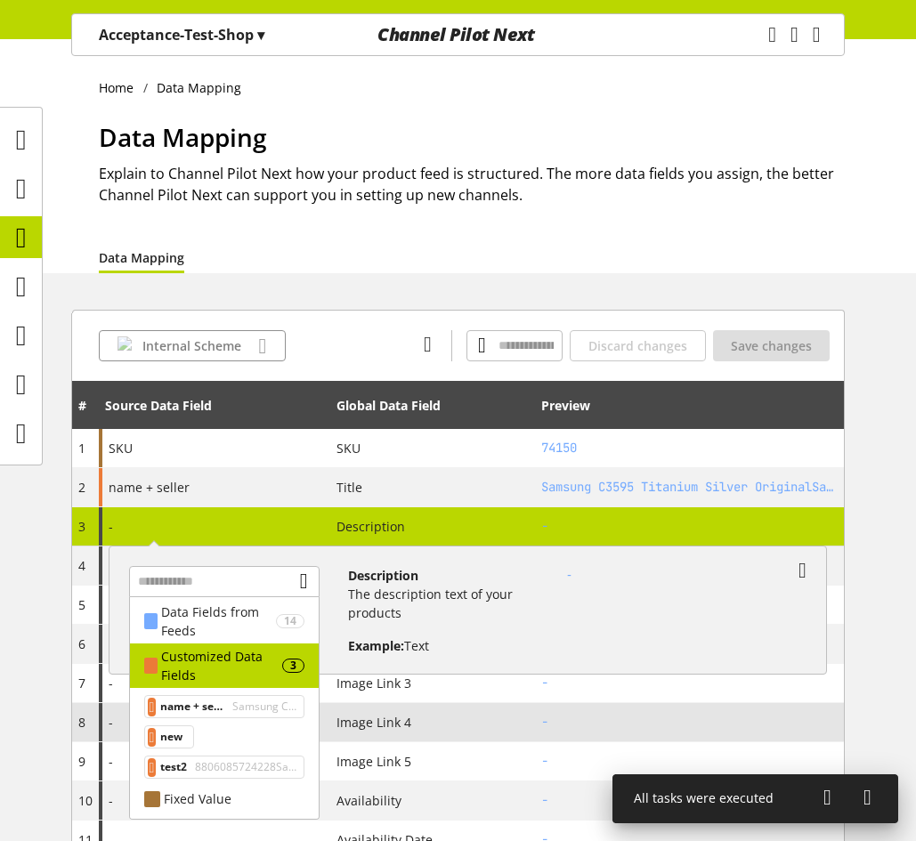
click at [182, 733] on span "new" at bounding box center [171, 736] width 22 height 21
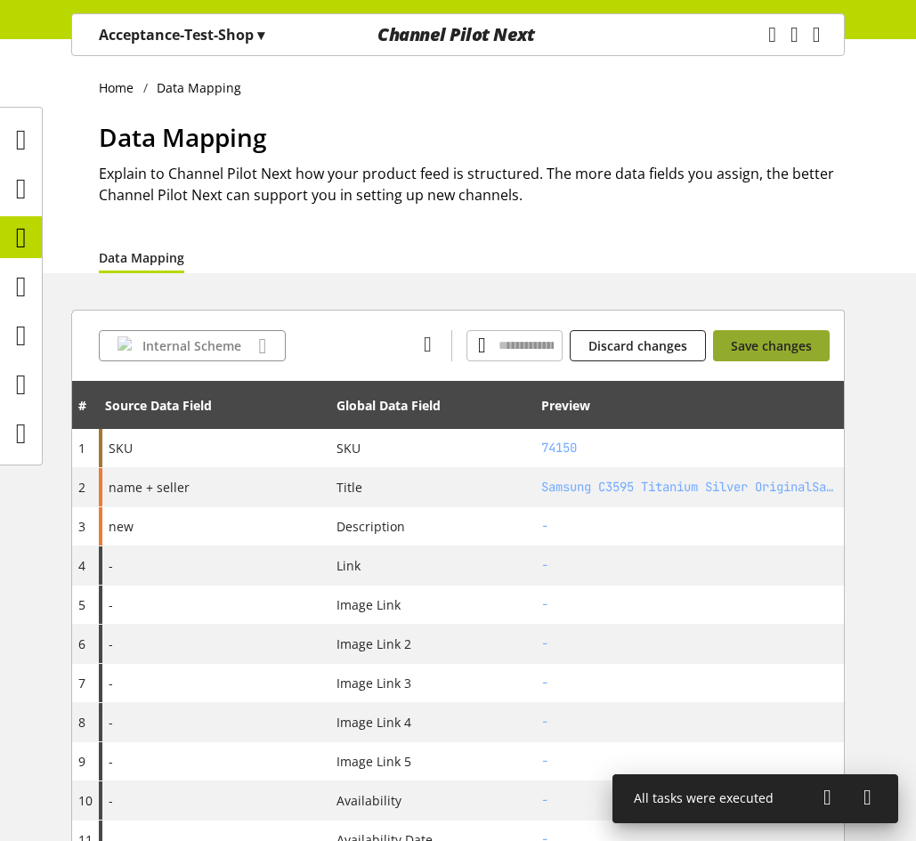
click at [792, 347] on span "Save changes" at bounding box center [771, 345] width 81 height 19
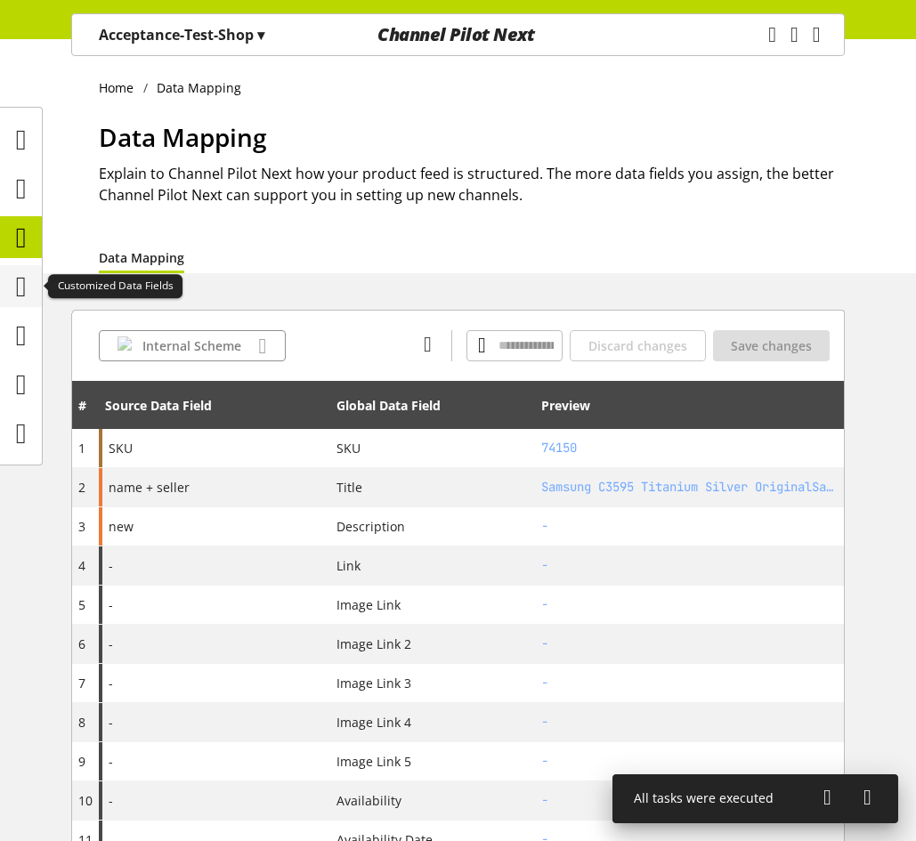
click at [20, 285] on icon at bounding box center [21, 287] width 11 height 36
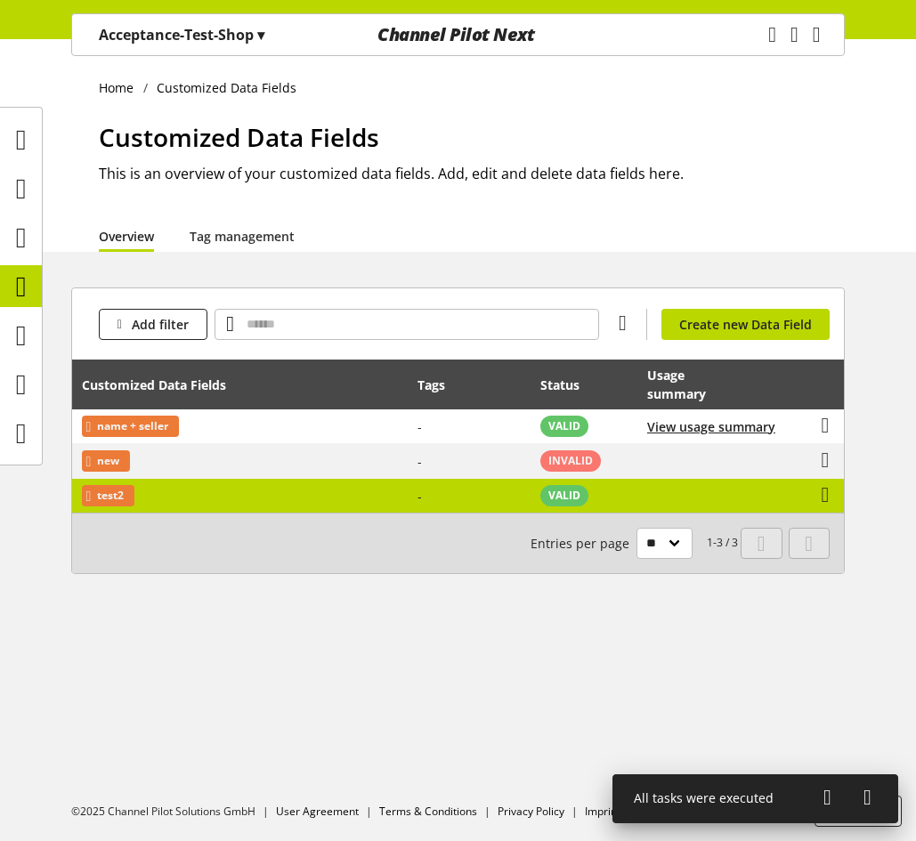
click at [379, 498] on td "test2" at bounding box center [240, 496] width 336 height 34
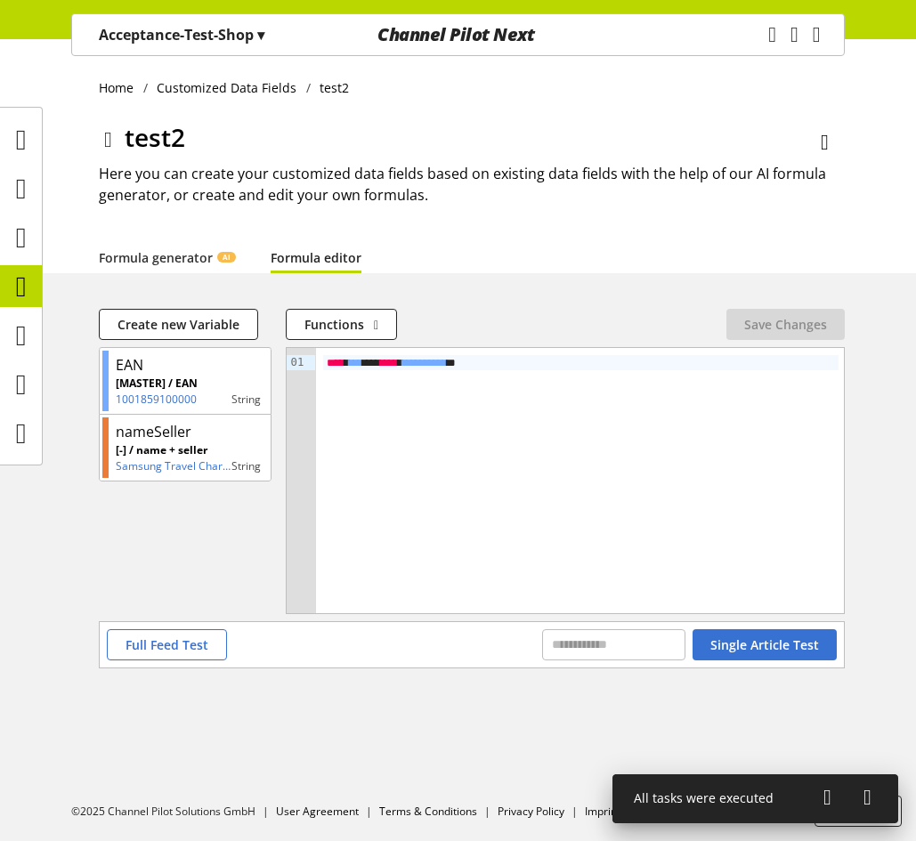
click at [529, 362] on div "**********" at bounding box center [580, 362] width 515 height 15
click at [790, 321] on span "Save Changes" at bounding box center [785, 324] width 83 height 19
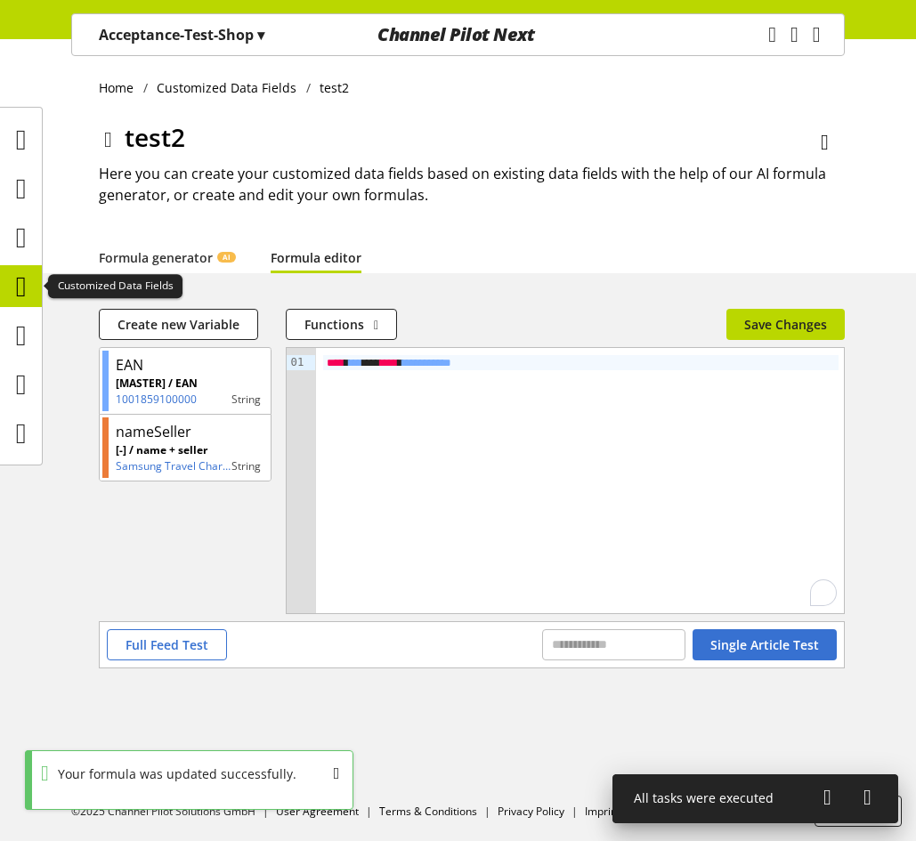
click at [16, 290] on icon at bounding box center [21, 287] width 11 height 36
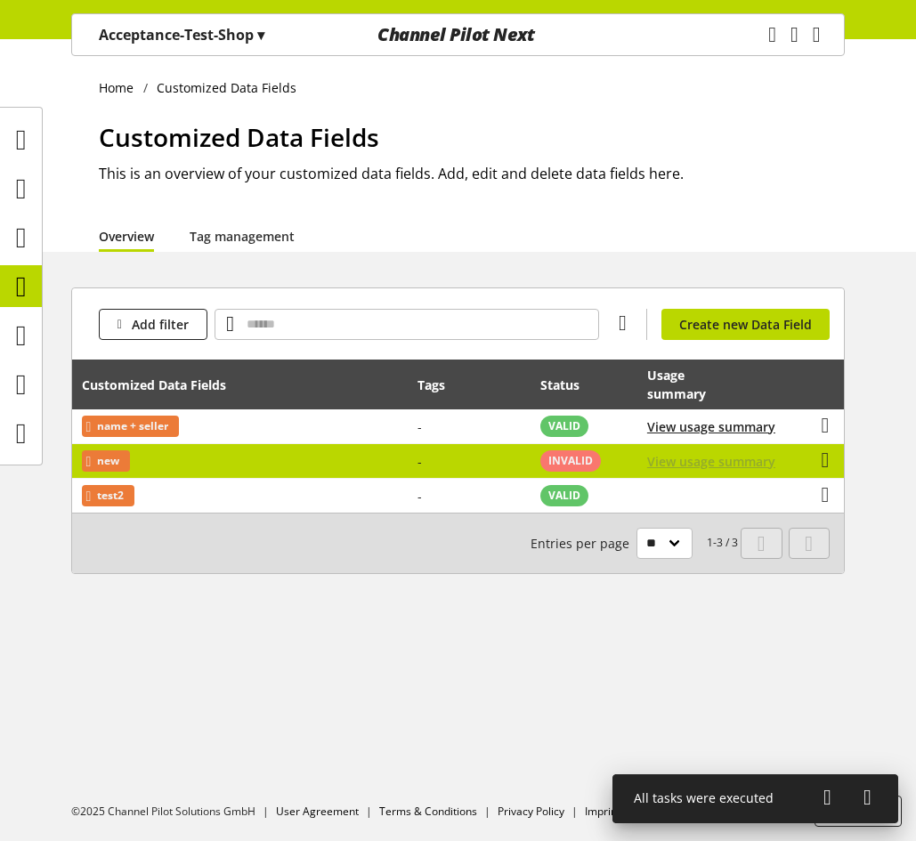
click at [715, 460] on span "View usage summary" at bounding box center [711, 461] width 128 height 19
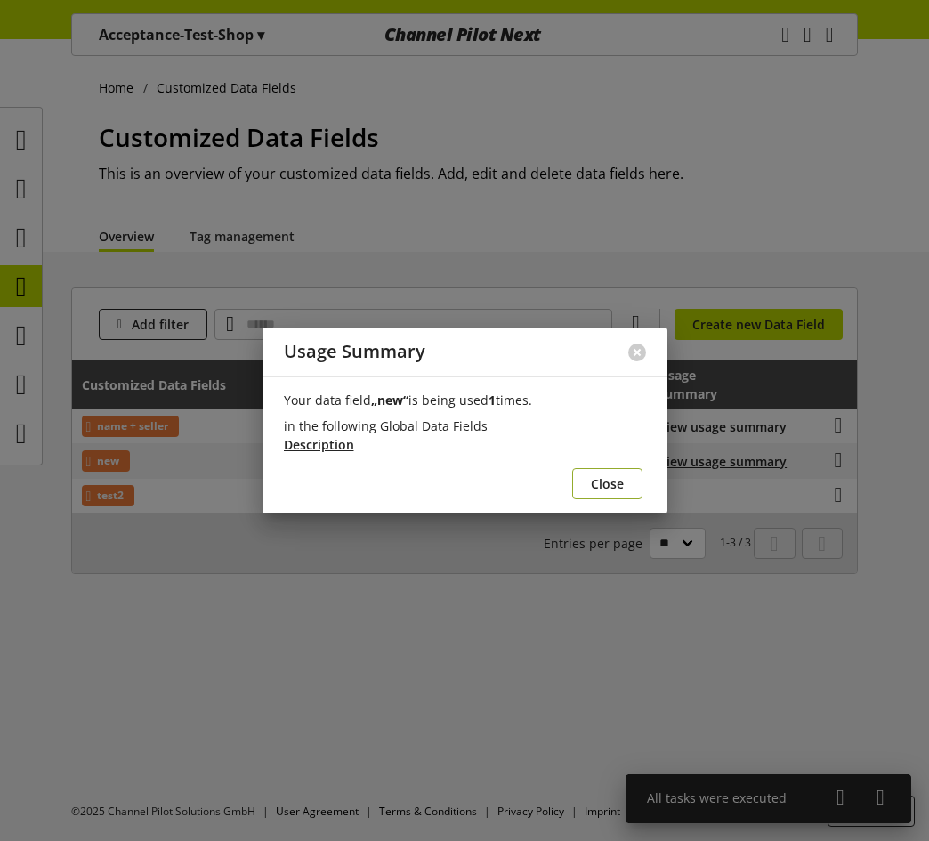
click at [631, 492] on button "Close" at bounding box center [607, 483] width 70 height 31
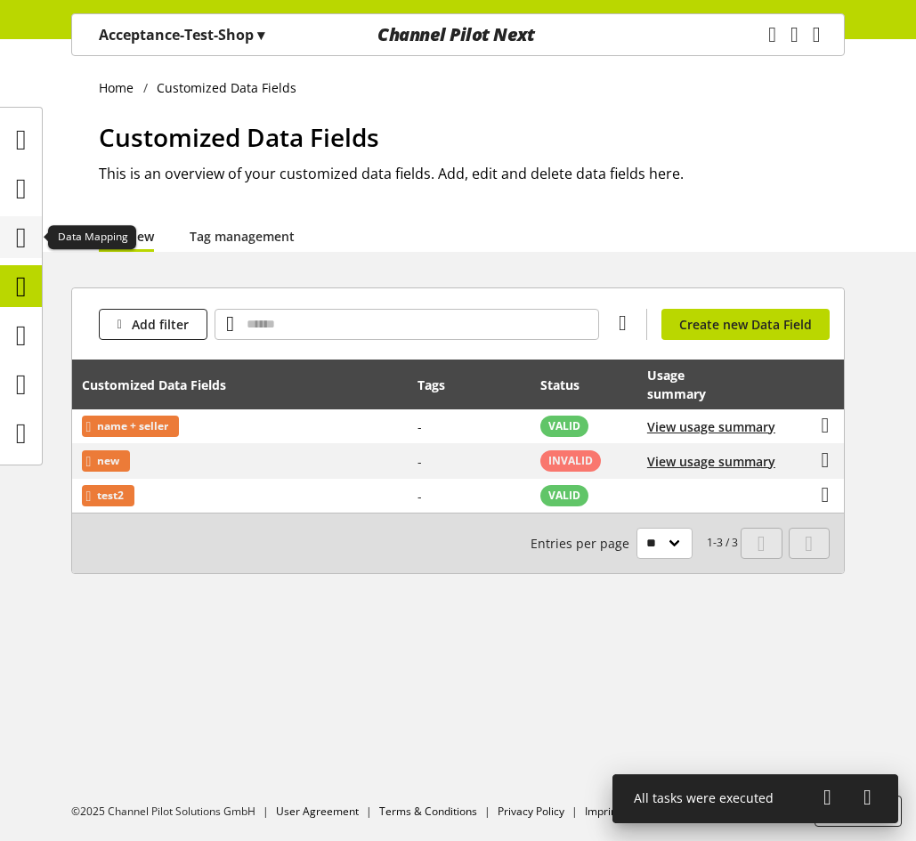
click at [16, 225] on icon at bounding box center [21, 238] width 11 height 36
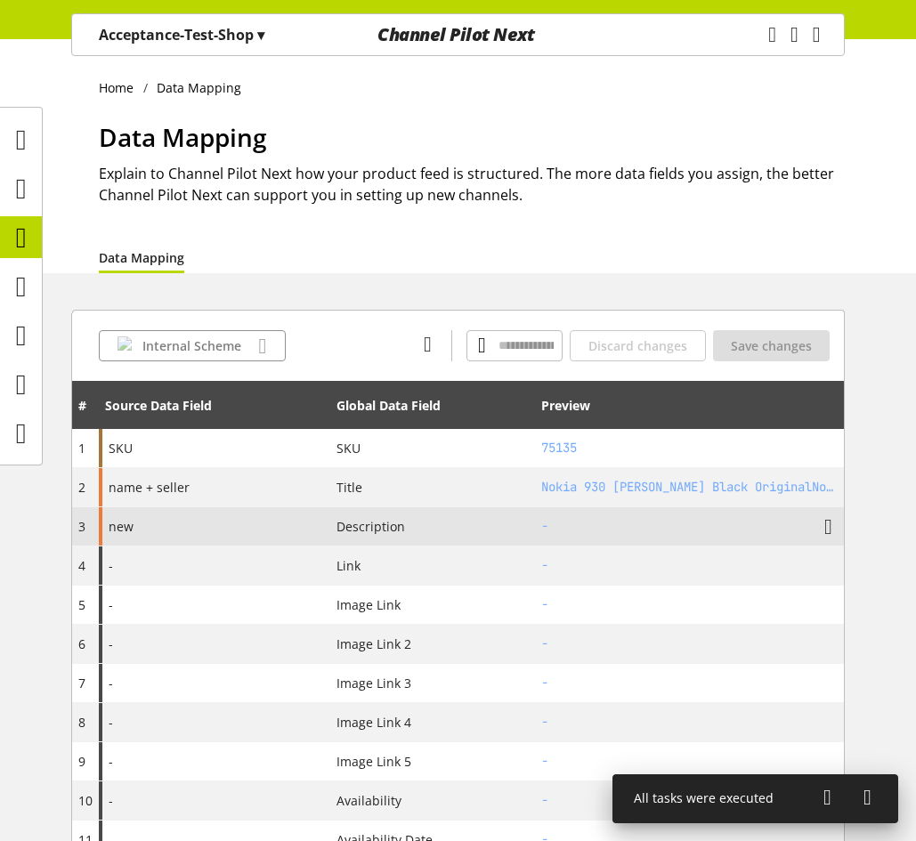
click at [246, 517] on div "new" at bounding box center [214, 526] width 231 height 38
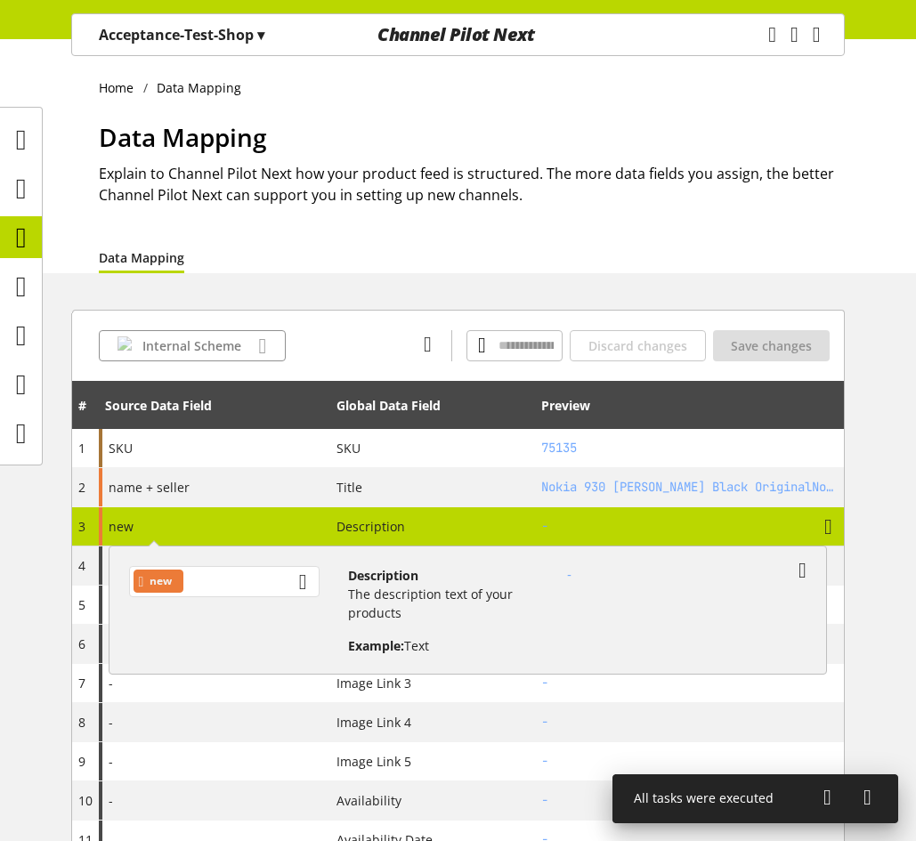
click at [212, 571] on div "new" at bounding box center [224, 581] width 190 height 31
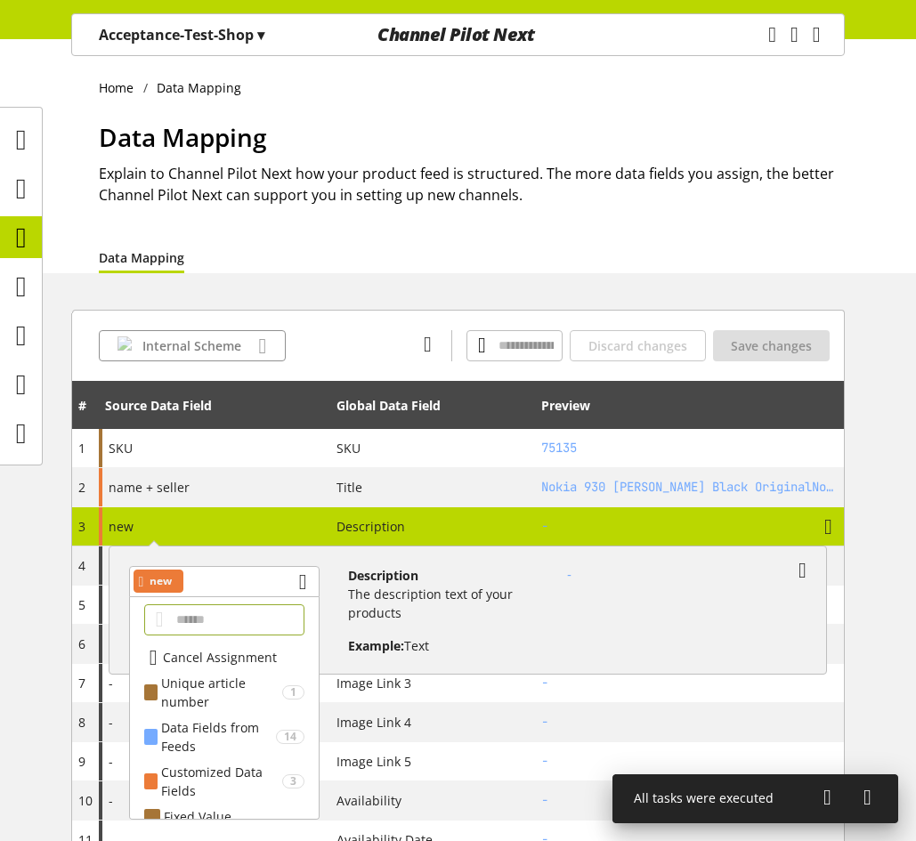
click at [210, 651] on span "Cancel Assignment" at bounding box center [220, 657] width 114 height 19
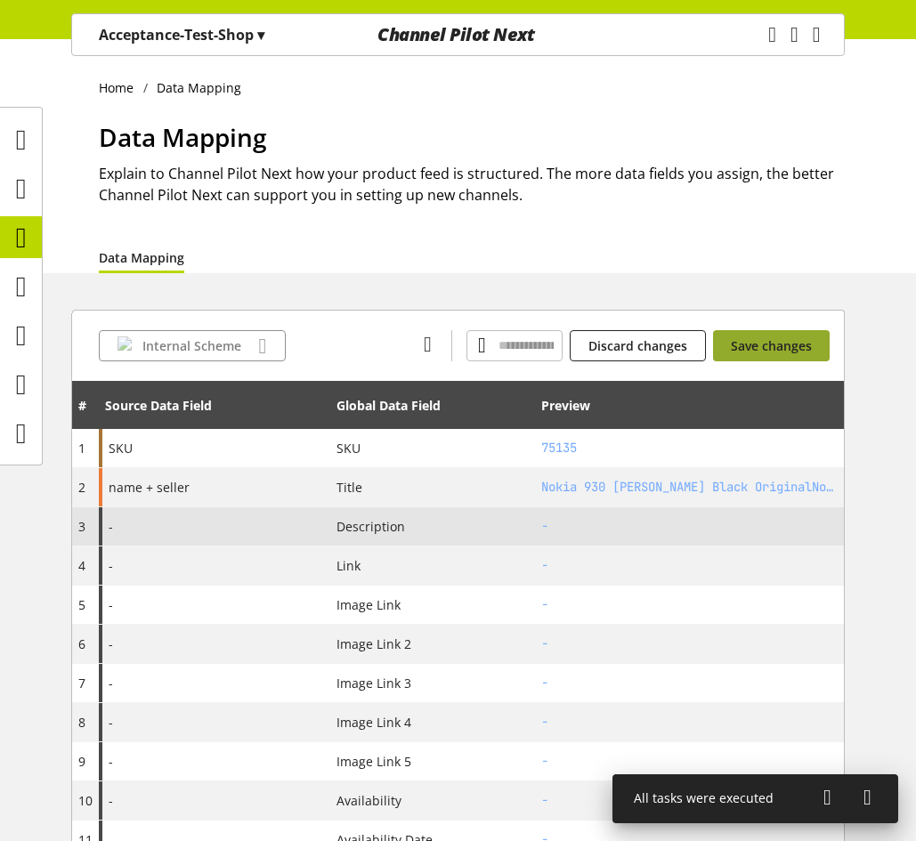
click at [793, 341] on span "Save changes" at bounding box center [771, 345] width 81 height 19
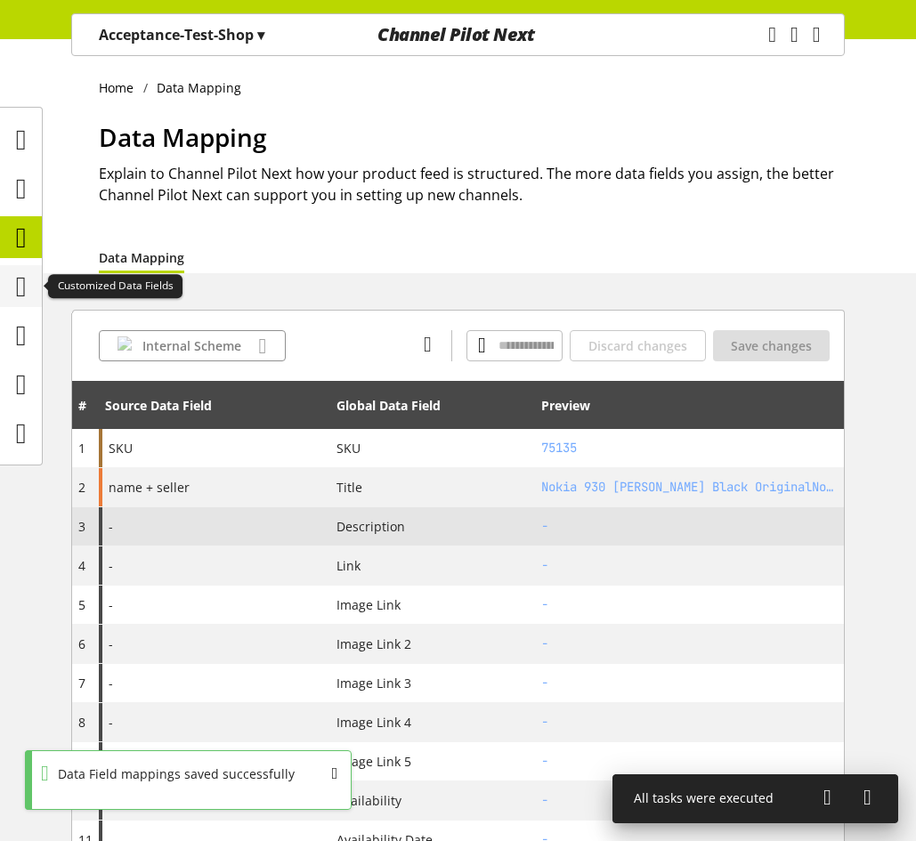
click at [24, 282] on icon at bounding box center [21, 287] width 11 height 36
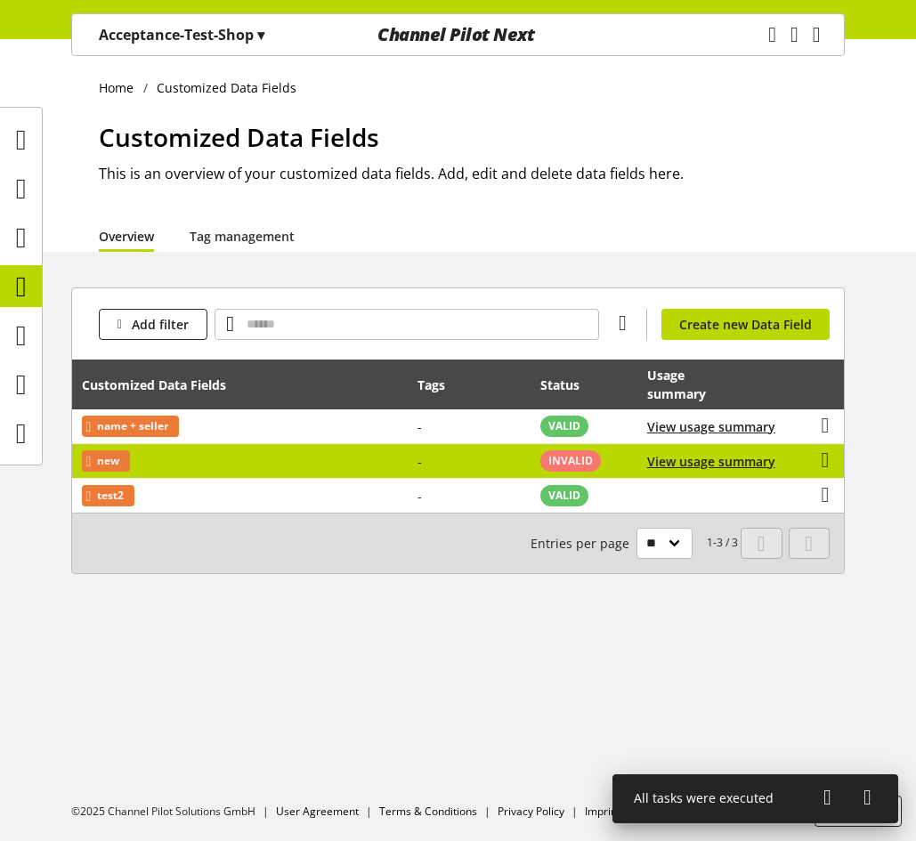
click at [428, 460] on td "-" at bounding box center [469, 461] width 123 height 35
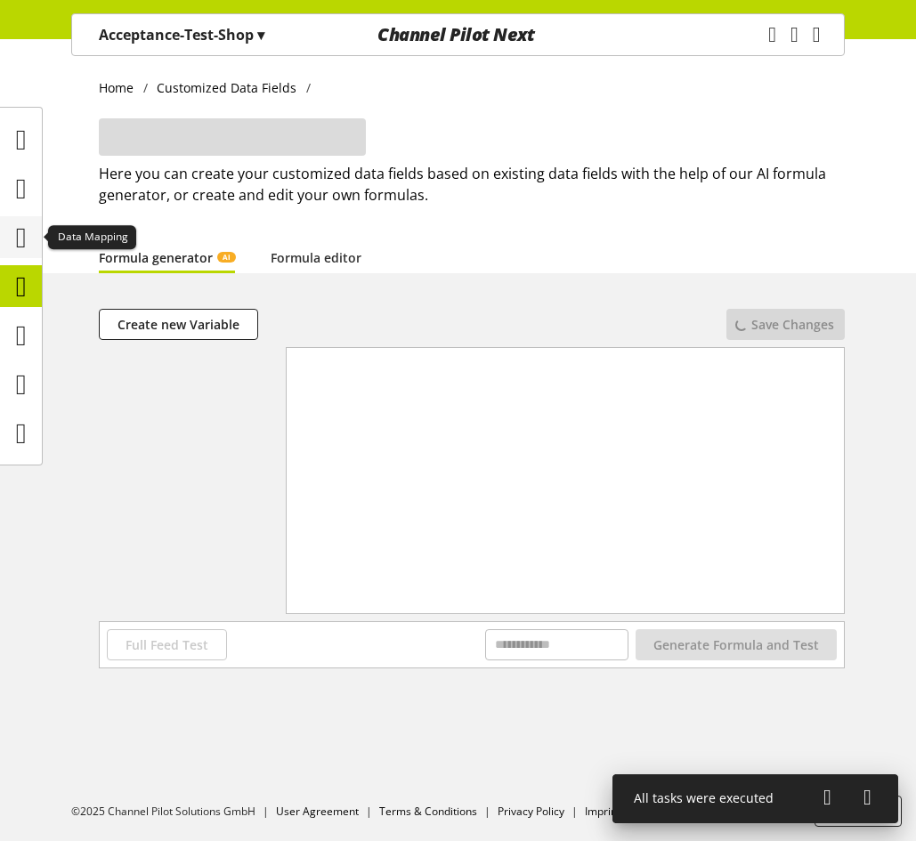
click at [21, 243] on icon at bounding box center [21, 238] width 11 height 36
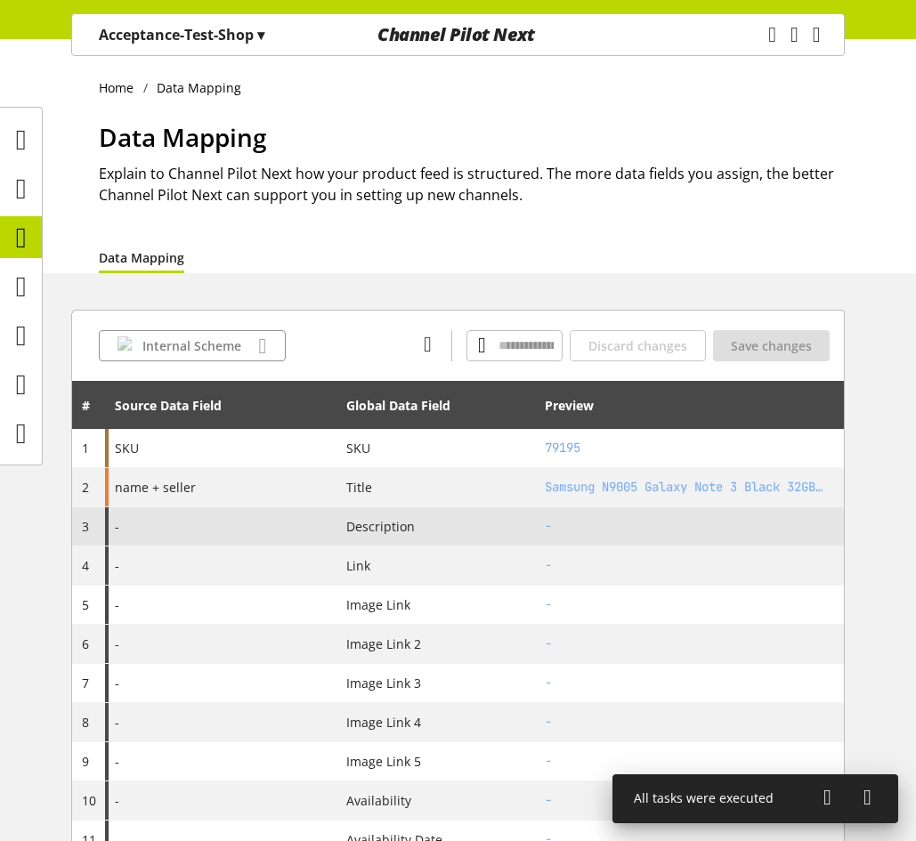
click at [243, 526] on div "-" at bounding box center [220, 526] width 231 height 38
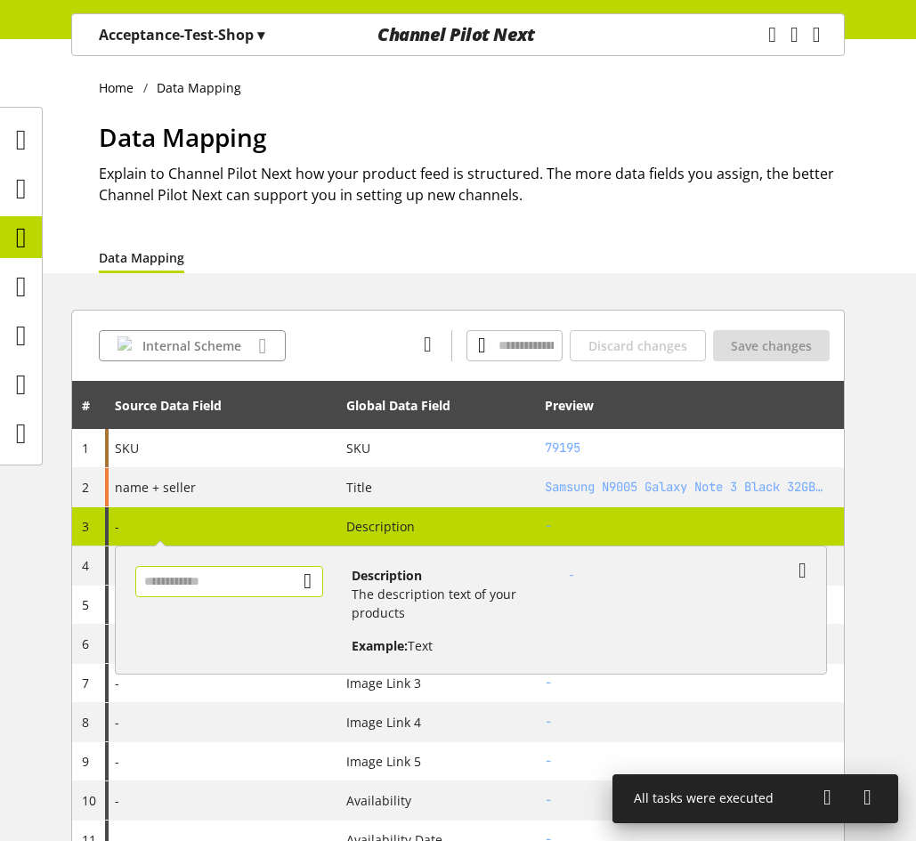
click at [239, 587] on input "text" at bounding box center [229, 581] width 189 height 31
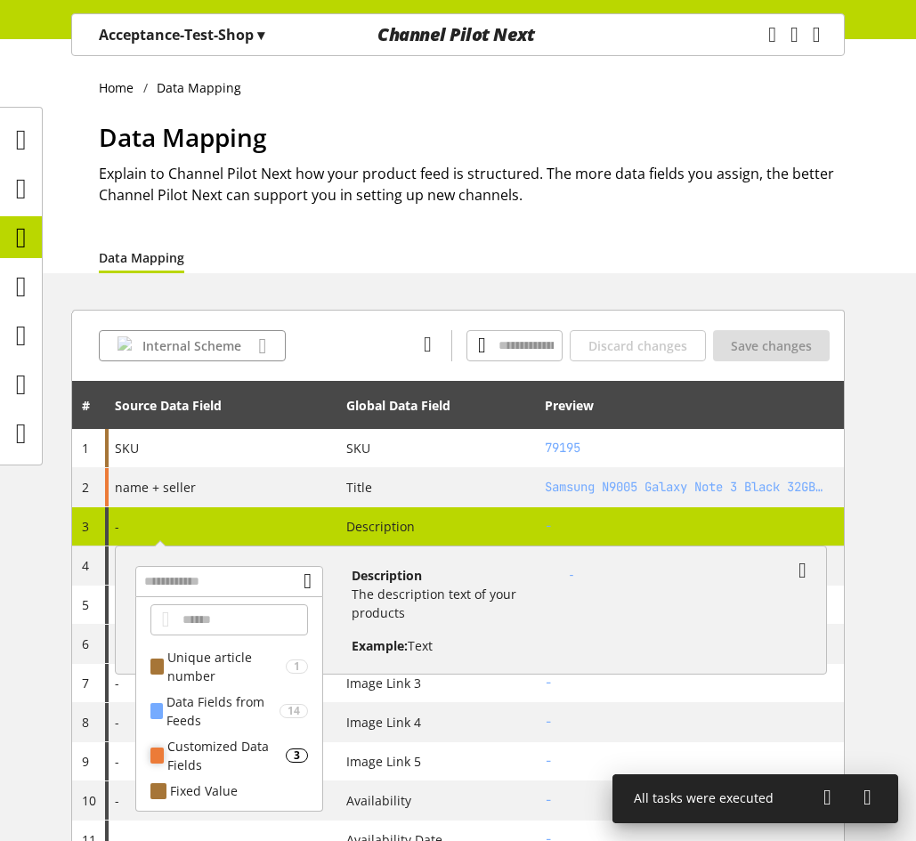
click at [229, 766] on div "Customized Data Fields" at bounding box center [226, 755] width 118 height 37
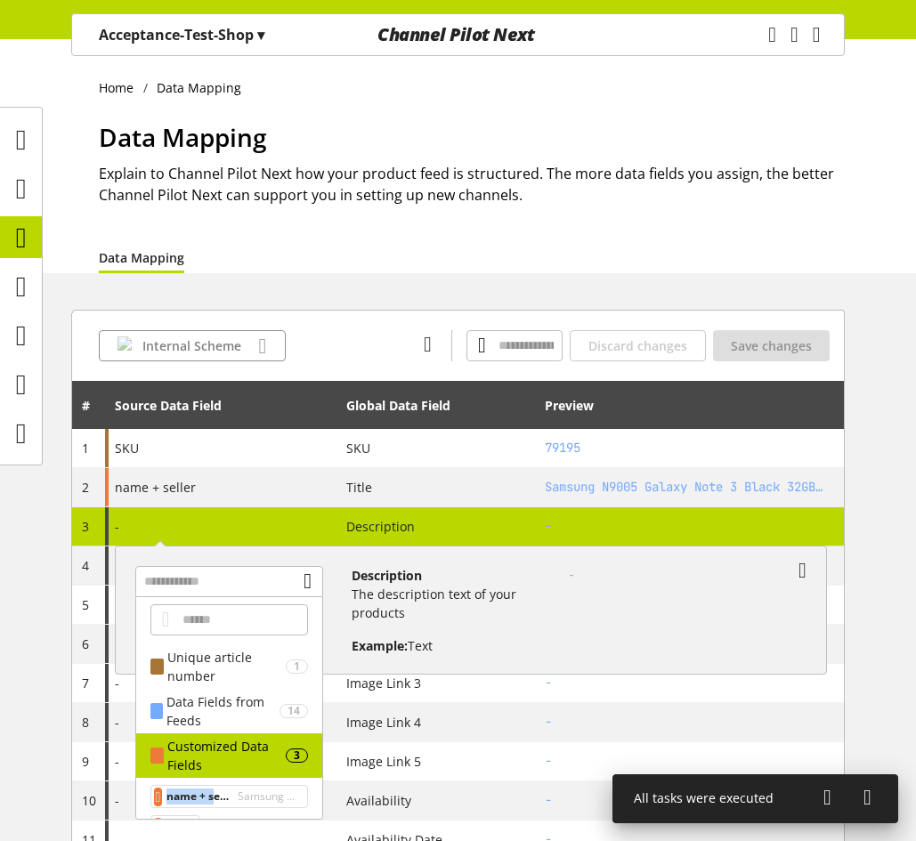
drag, startPoint x: 223, startPoint y: 796, endPoint x: 318, endPoint y: 660, distance: 165.4
click at [318, 661] on div "**********" at bounding box center [229, 708] width 189 height 223
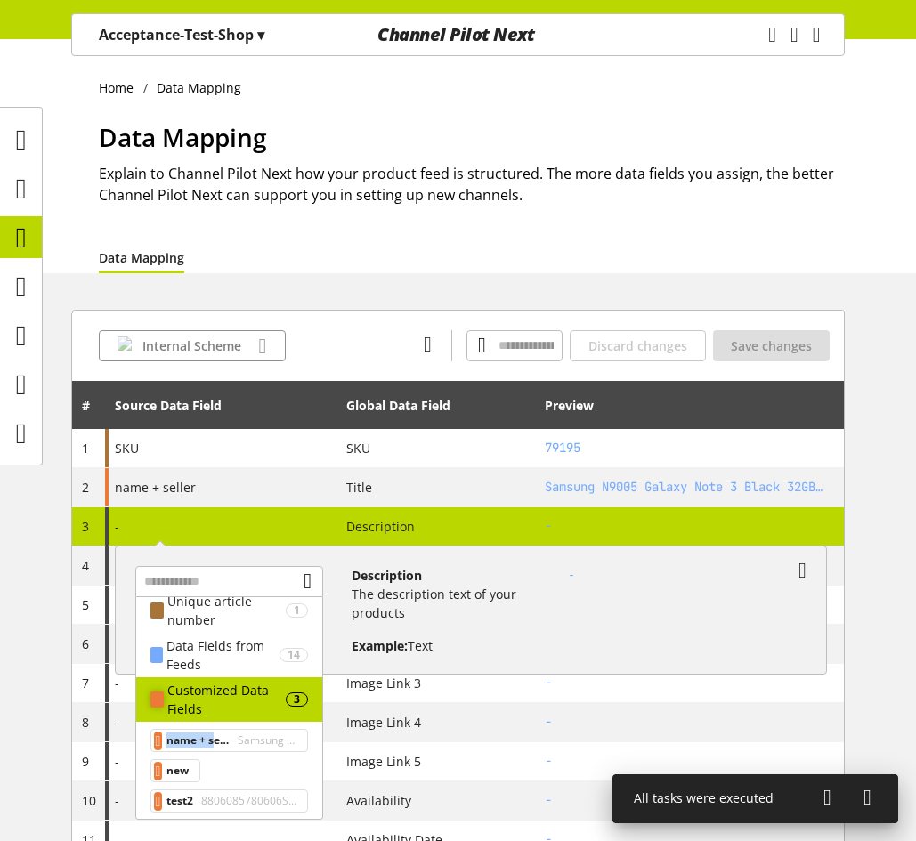
scroll to position [90, 0]
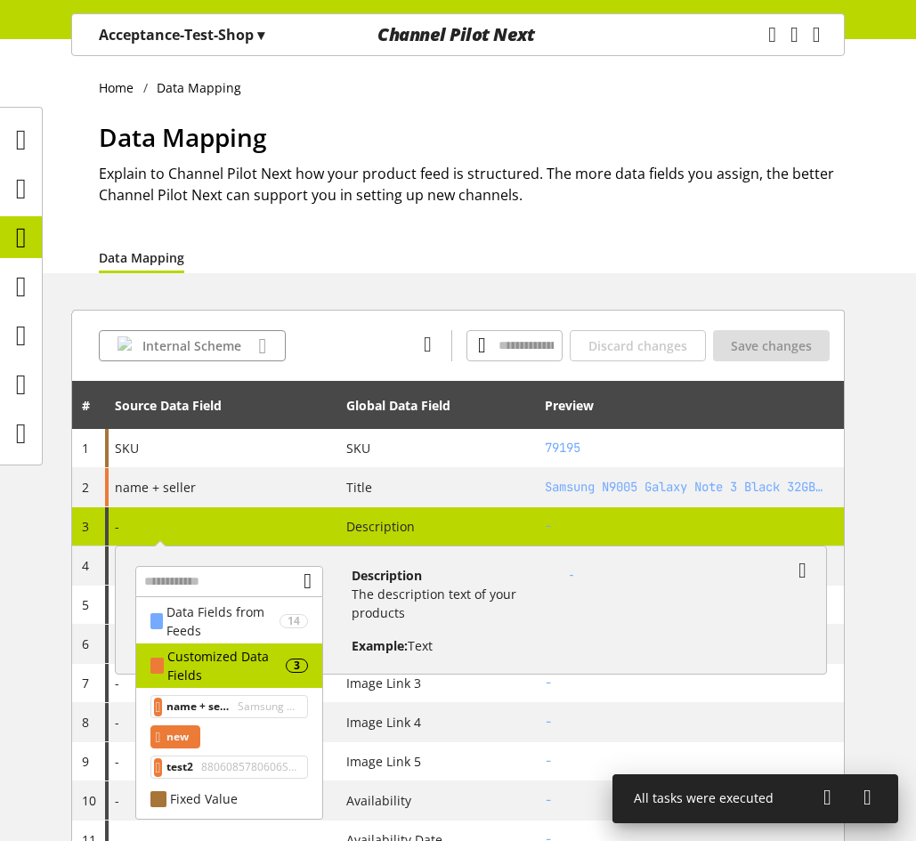
click at [189, 745] on span "new" at bounding box center [177, 736] width 22 height 21
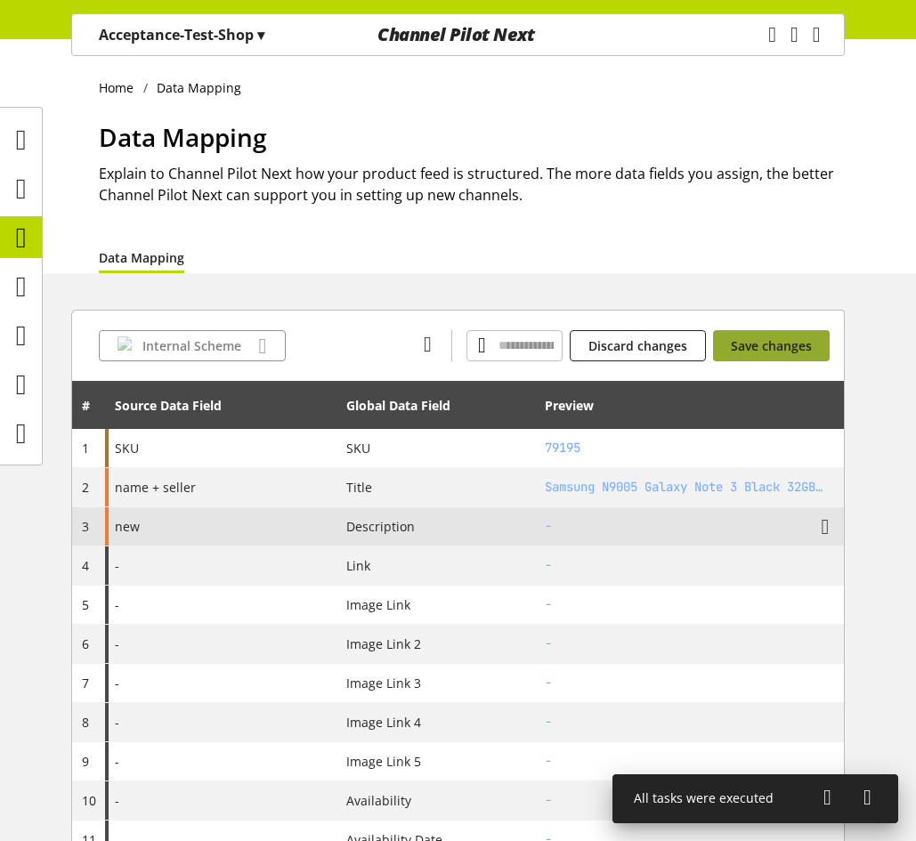
click at [758, 338] on span "Save changes" at bounding box center [771, 345] width 81 height 19
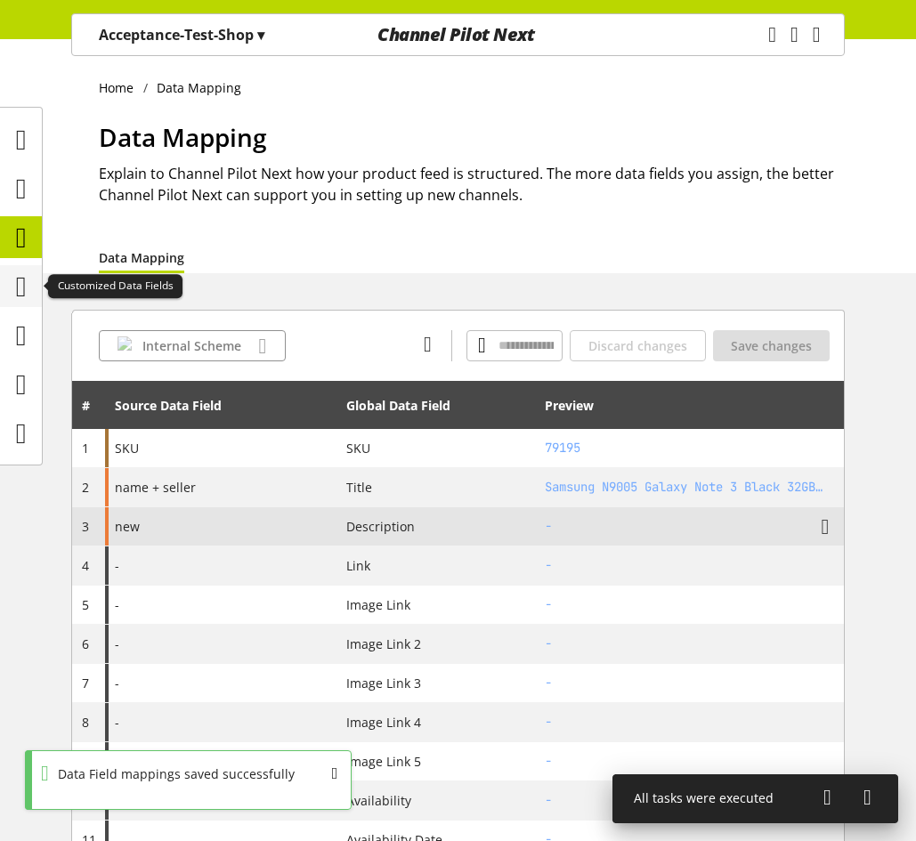
click at [27, 281] on icon at bounding box center [21, 287] width 11 height 36
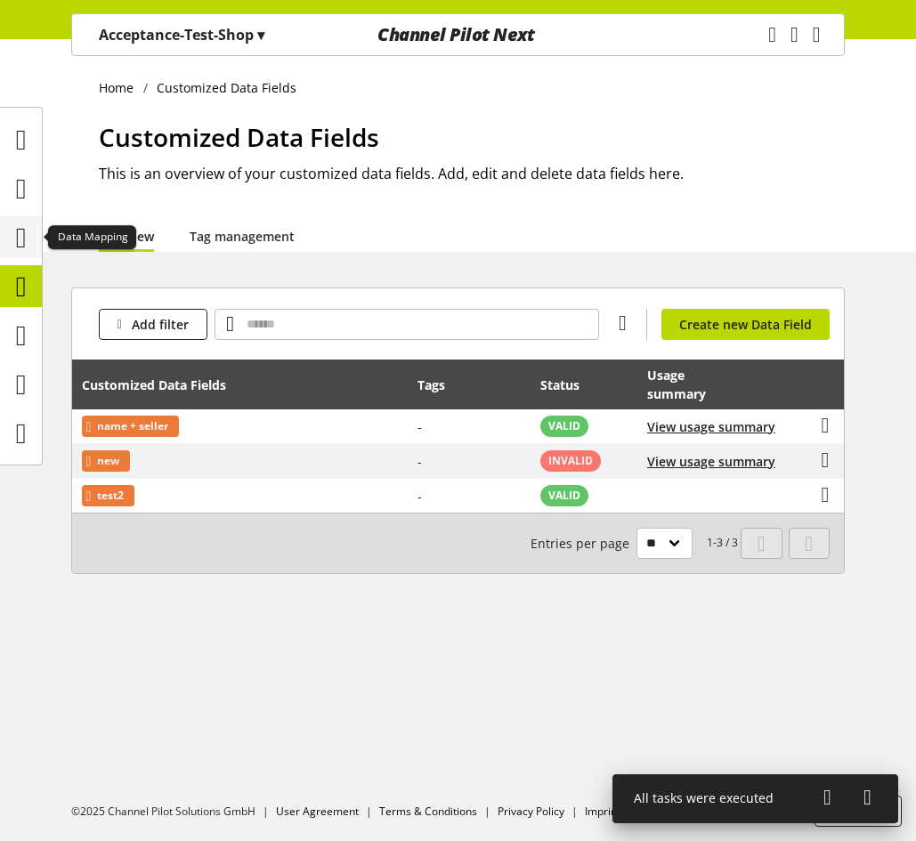
click at [20, 227] on icon at bounding box center [21, 238] width 11 height 36
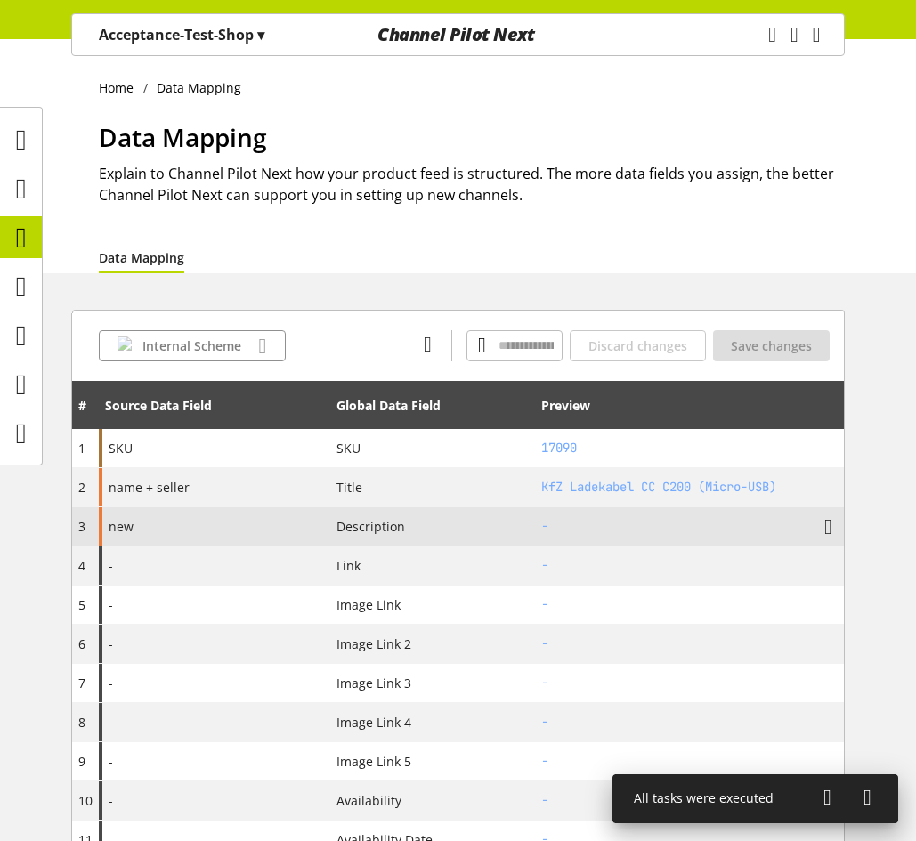
click at [263, 527] on div "new" at bounding box center [214, 526] width 231 height 38
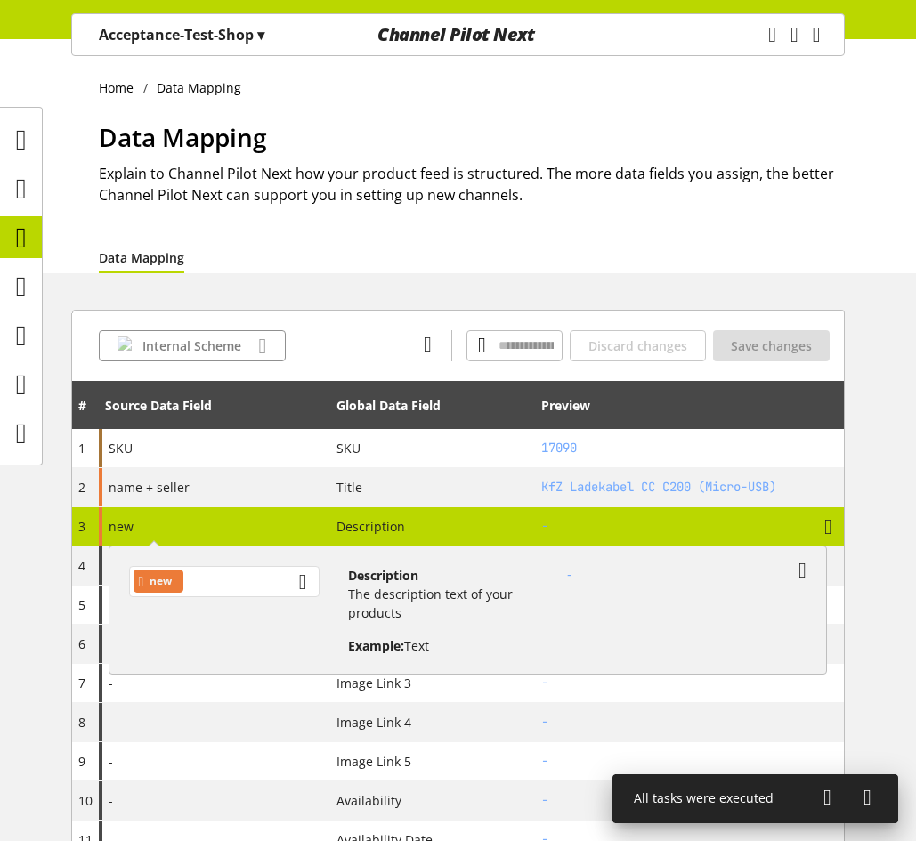
click at [251, 595] on div "new" at bounding box center [224, 581] width 190 height 31
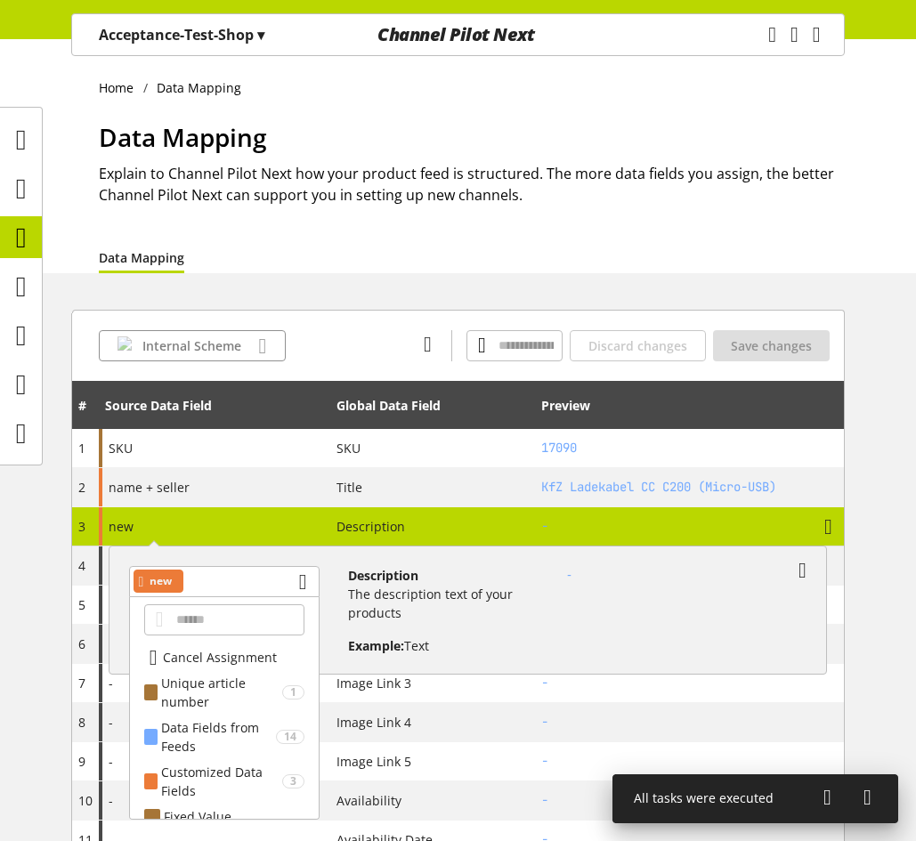
click at [215, 652] on span "Cancel Assignment" at bounding box center [220, 657] width 114 height 19
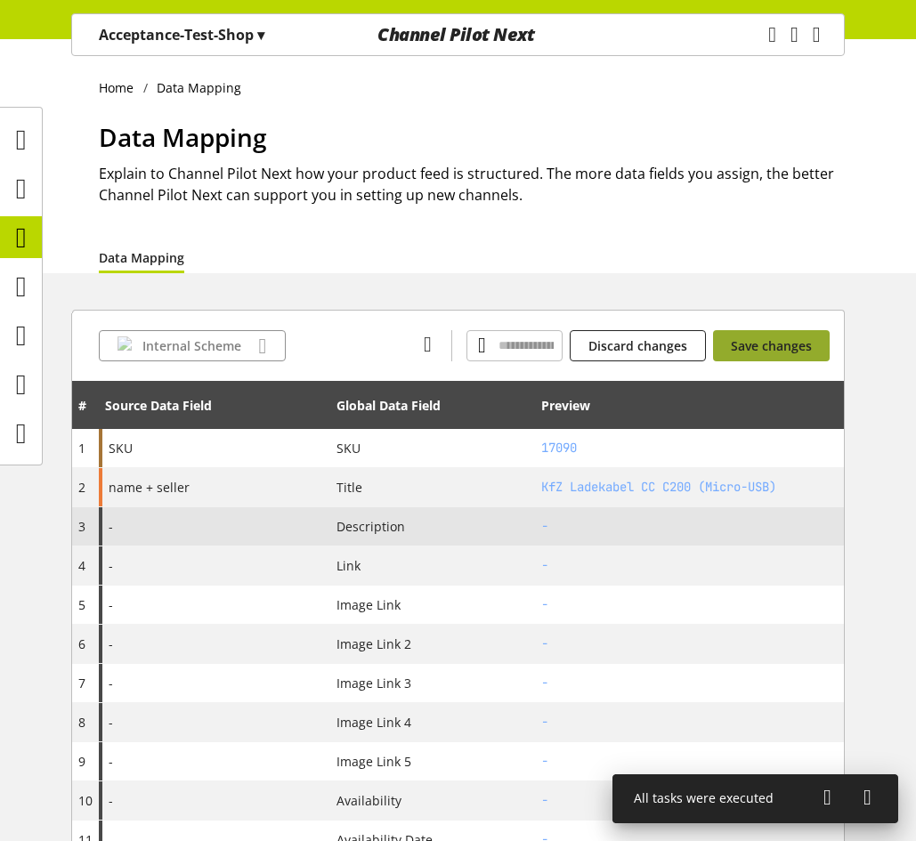
click at [753, 350] on span "Save changes" at bounding box center [771, 345] width 81 height 19
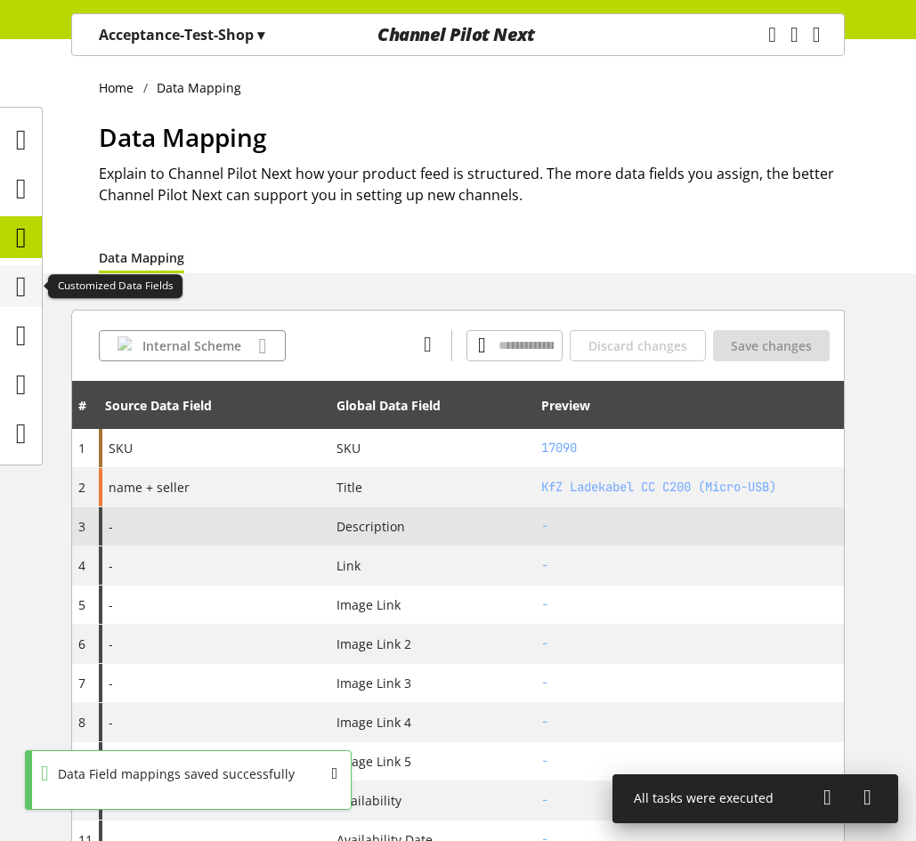
click at [18, 276] on icon at bounding box center [21, 287] width 11 height 36
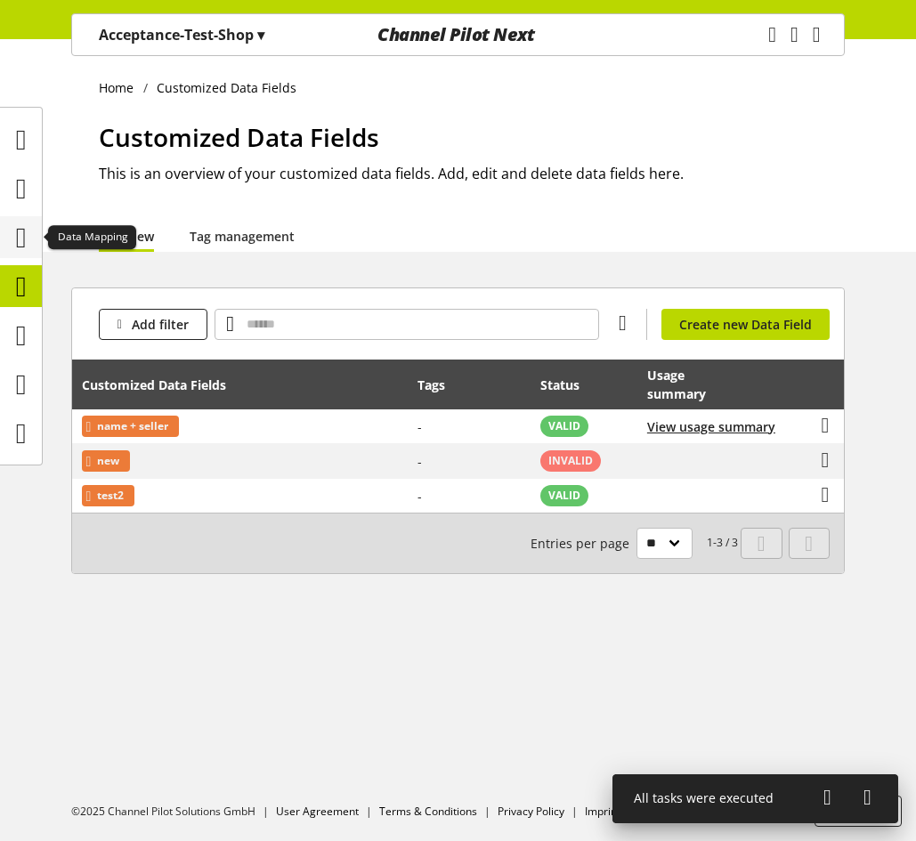
click at [27, 250] on icon at bounding box center [21, 238] width 11 height 36
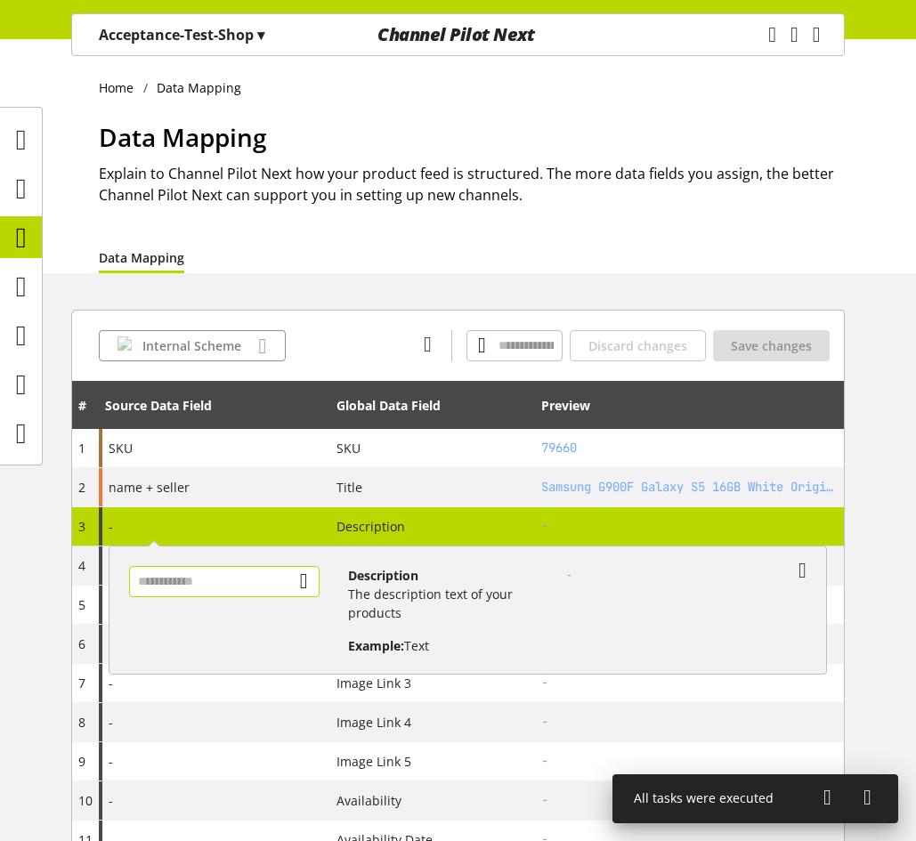
scroll to position [55, 0]
click at [193, 587] on input "text" at bounding box center [224, 581] width 190 height 31
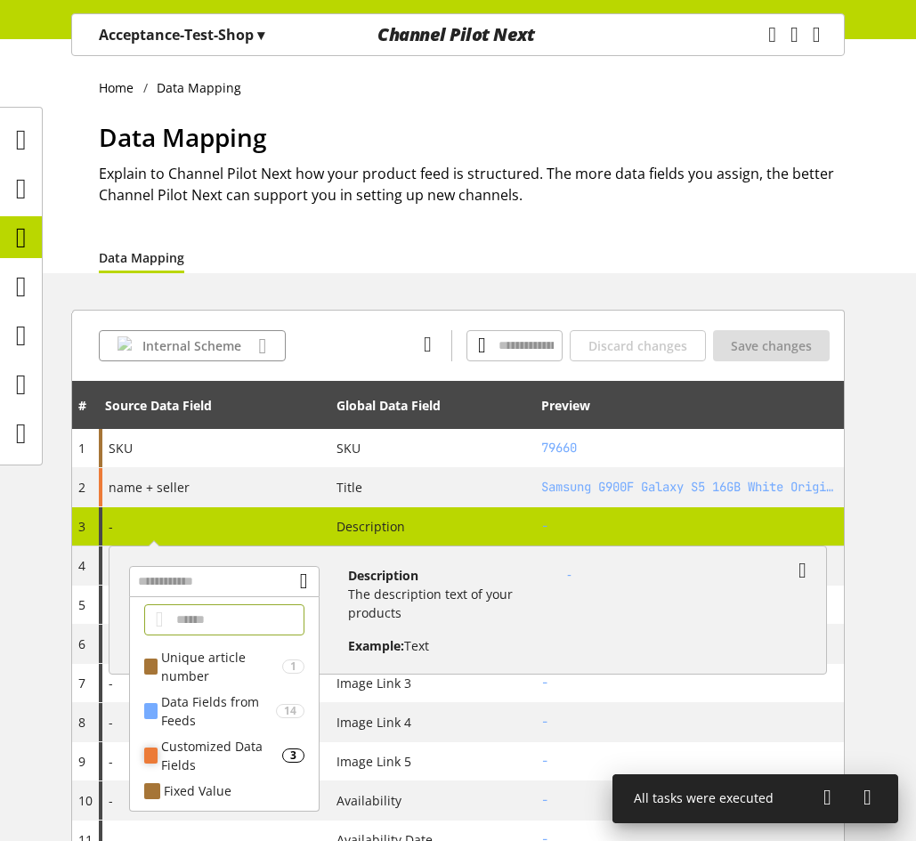
click at [202, 749] on div "Customized Data Fields" at bounding box center [221, 755] width 120 height 37
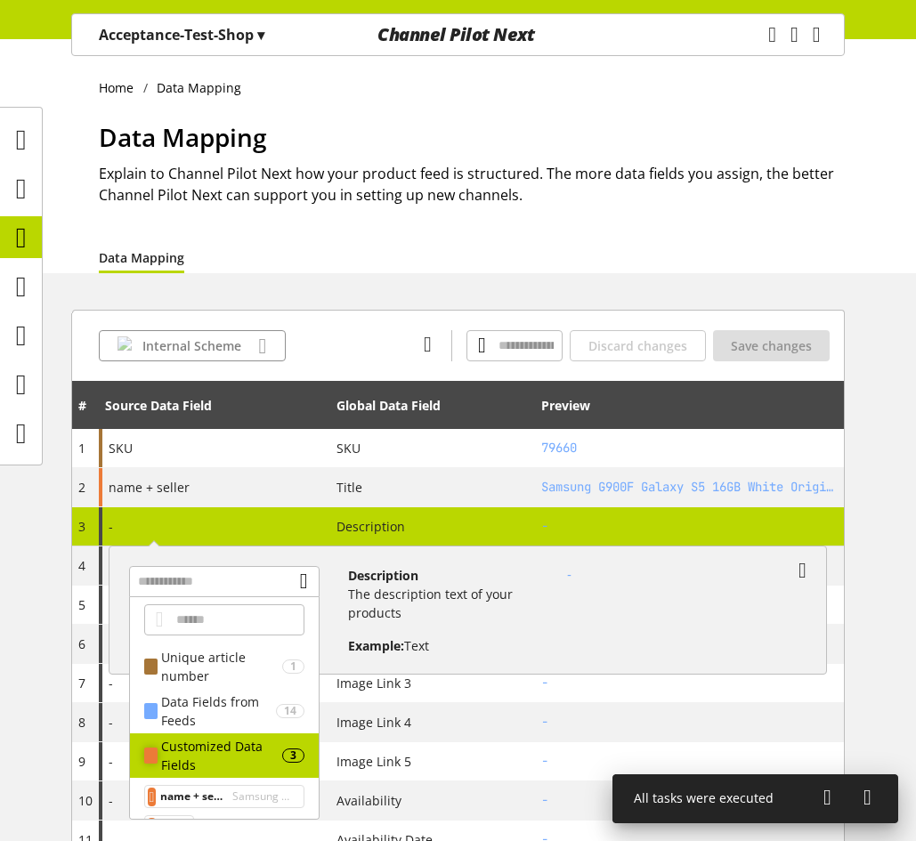
scroll to position [90, 0]
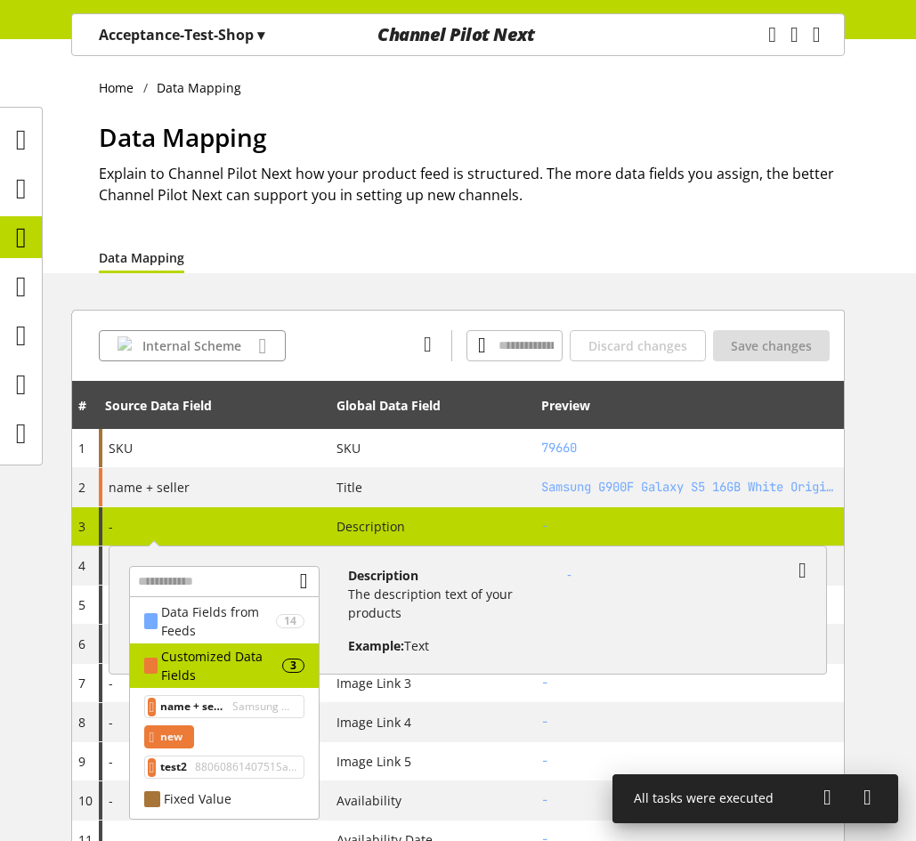
click at [195, 736] on div "new" at bounding box center [169, 736] width 51 height 23
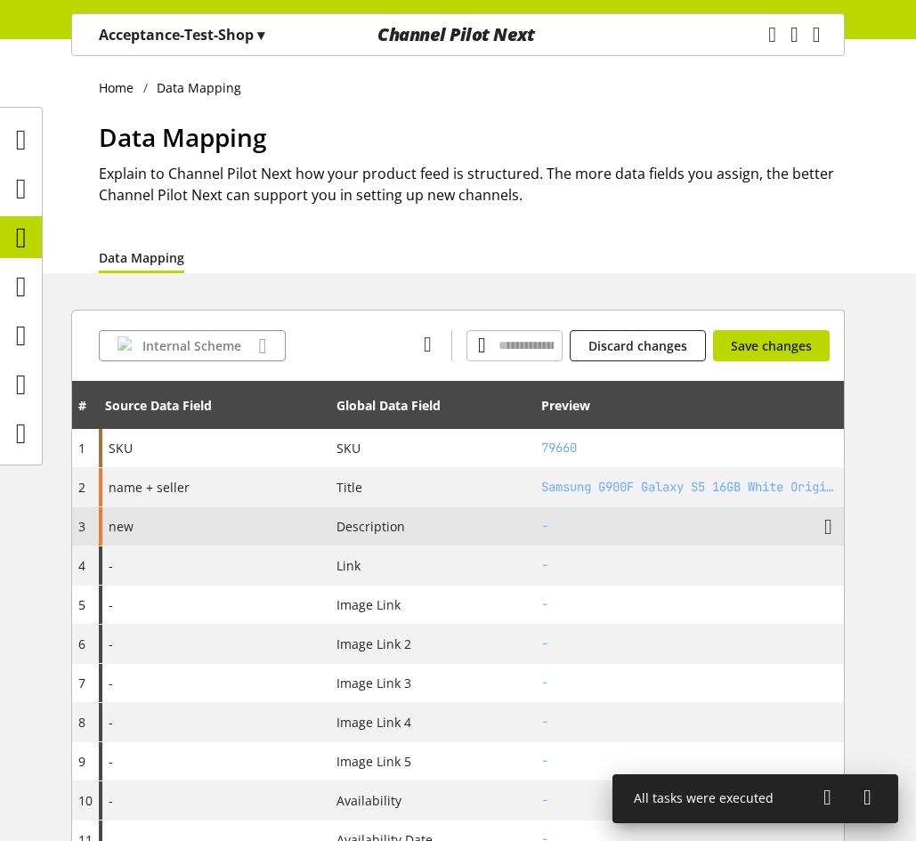
click at [781, 362] on div "Internal Scheme Discard changes Save changes" at bounding box center [458, 345] width 772 height 71
click at [784, 338] on span "Save changes" at bounding box center [771, 345] width 81 height 19
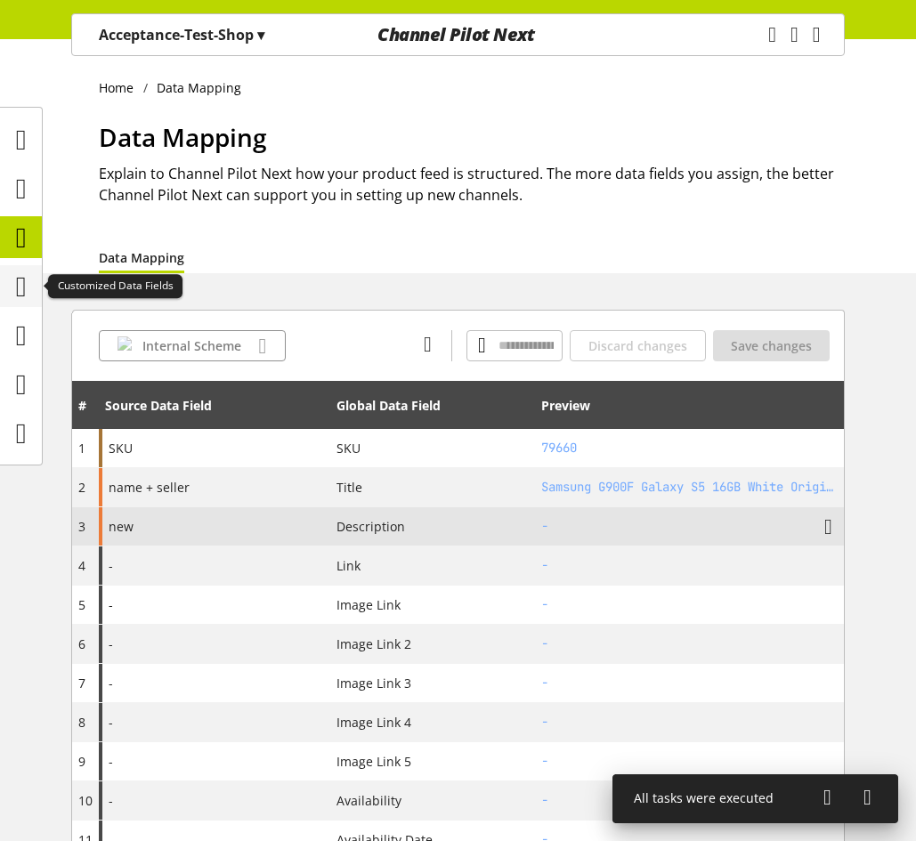
click at [16, 285] on icon at bounding box center [21, 287] width 11 height 36
